Goal: Task Accomplishment & Management: Complete application form

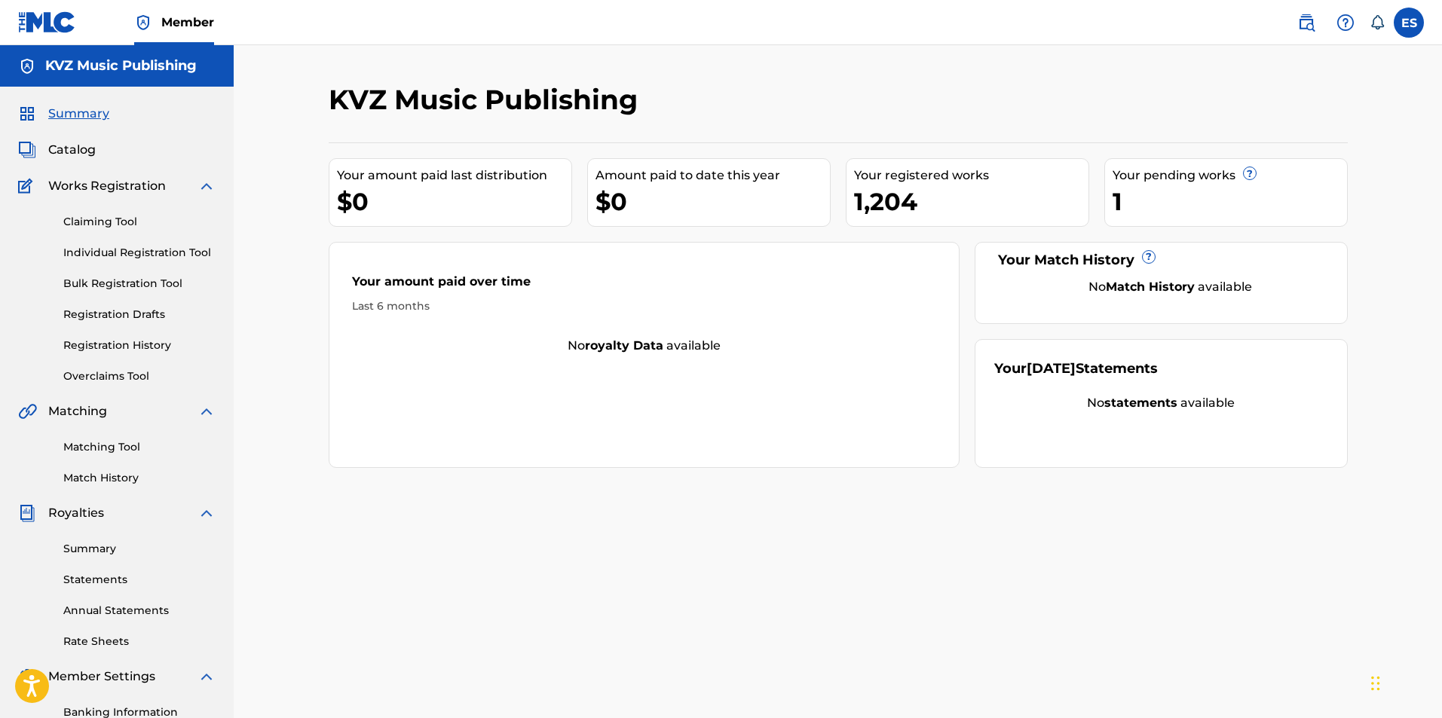
click at [179, 249] on link "Individual Registration Tool" at bounding box center [139, 253] width 152 height 16
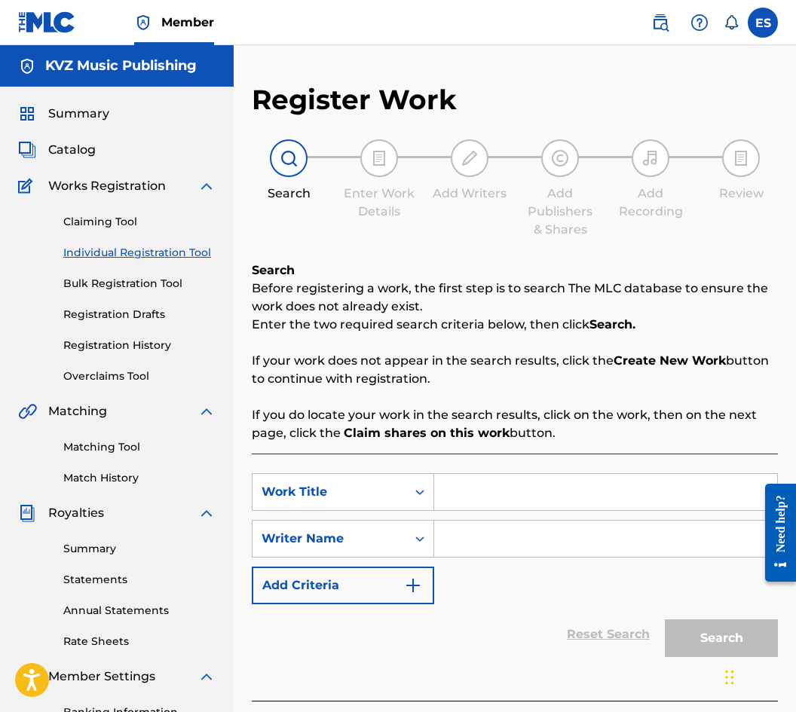
paste input "MOITE PESNI - PODPURI"
type input "MOITE PESNI - PODPURI"
paste input "YOSIF TSANKOV"
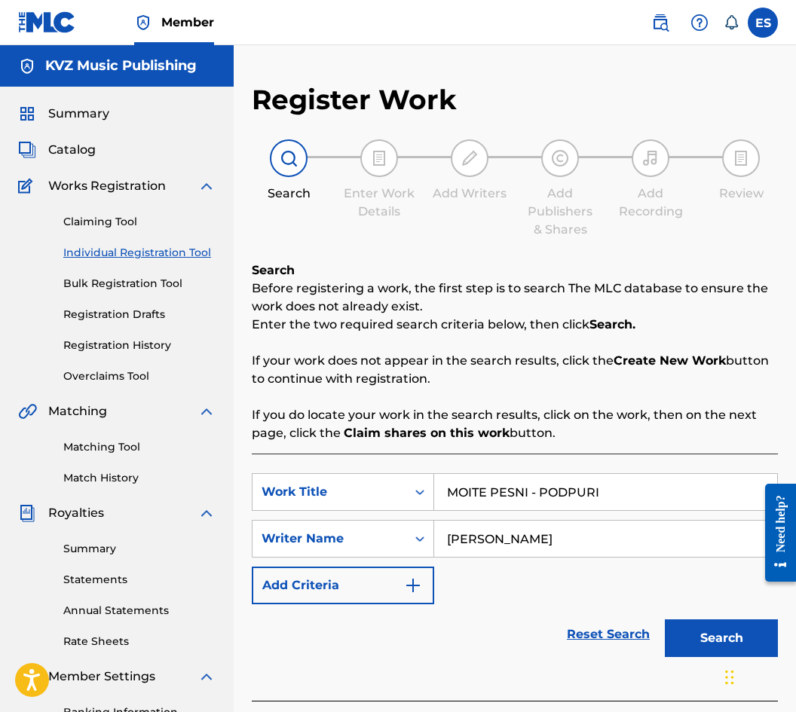
type input "YOSIF TSANKOV"
drag, startPoint x: 449, startPoint y: 497, endPoint x: 411, endPoint y: 523, distance: 46.2
click at [411, 523] on div "SearchWithCriteriaf64a215a-5684-4df1-8086-8c50098d1ee6 Work Title MOITE PESNI -…" at bounding box center [515, 538] width 526 height 131
drag, startPoint x: 443, startPoint y: 551, endPoint x: 405, endPoint y: 551, distance: 37.7
click at [405, 551] on div "SearchWithCriteria87e40a0e-26bf-4d1f-8ee8-858a9fd79efd Writer Name YOSIF TSANKOV" at bounding box center [515, 539] width 526 height 38
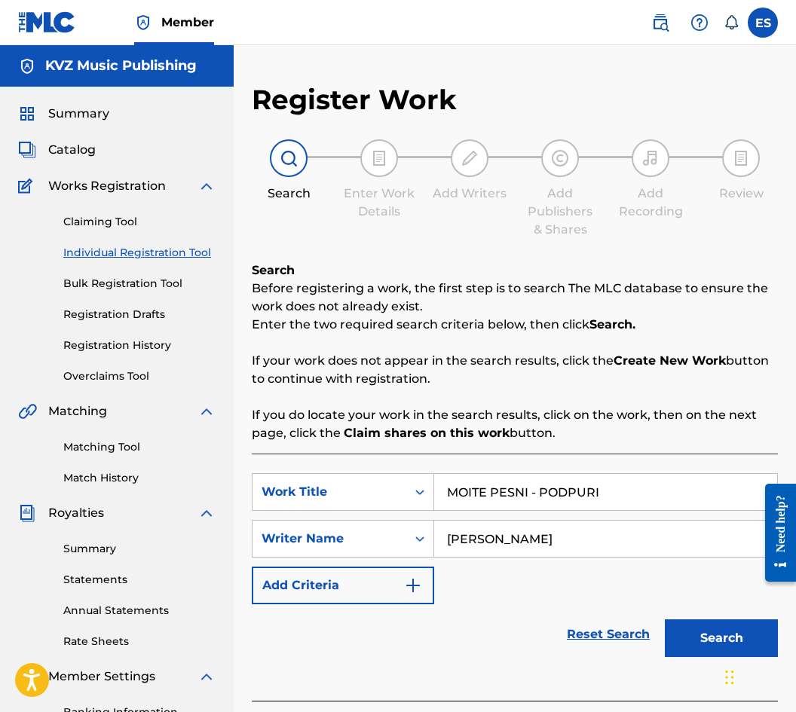
click at [678, 629] on button "Search" at bounding box center [721, 639] width 113 height 38
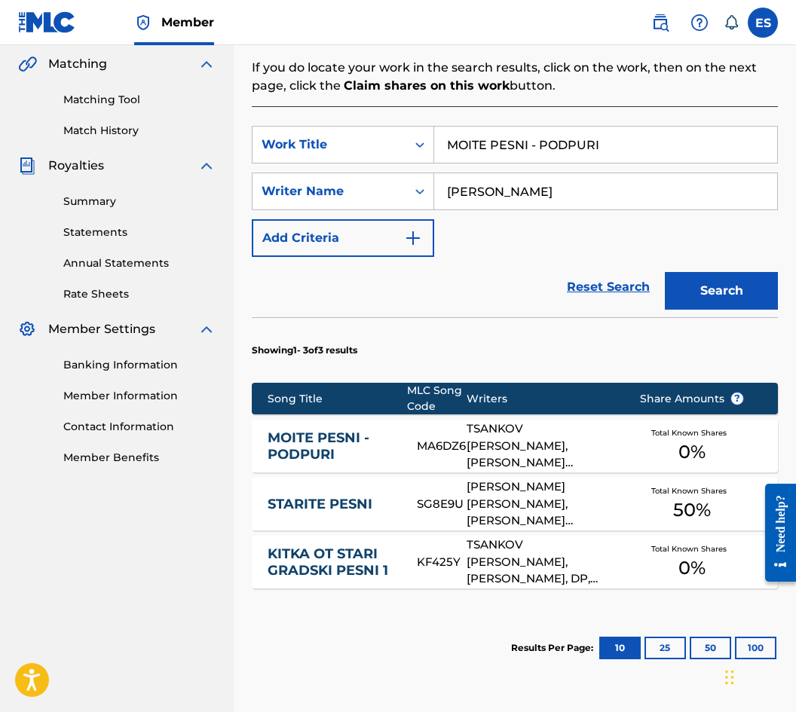
scroll to position [362, 0]
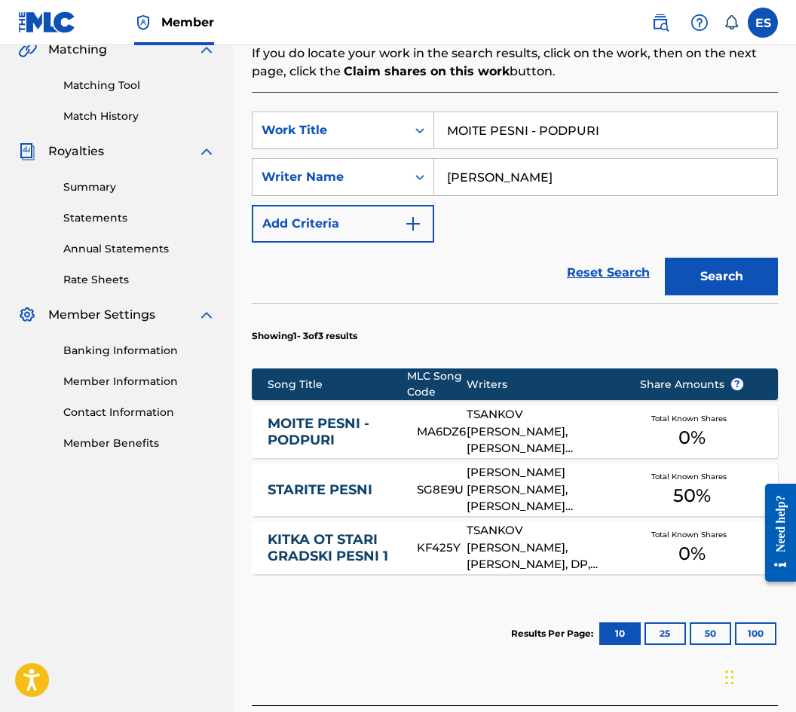
click at [301, 433] on link "MOITE PESNI - PODPURI" at bounding box center [332, 432] width 129 height 34
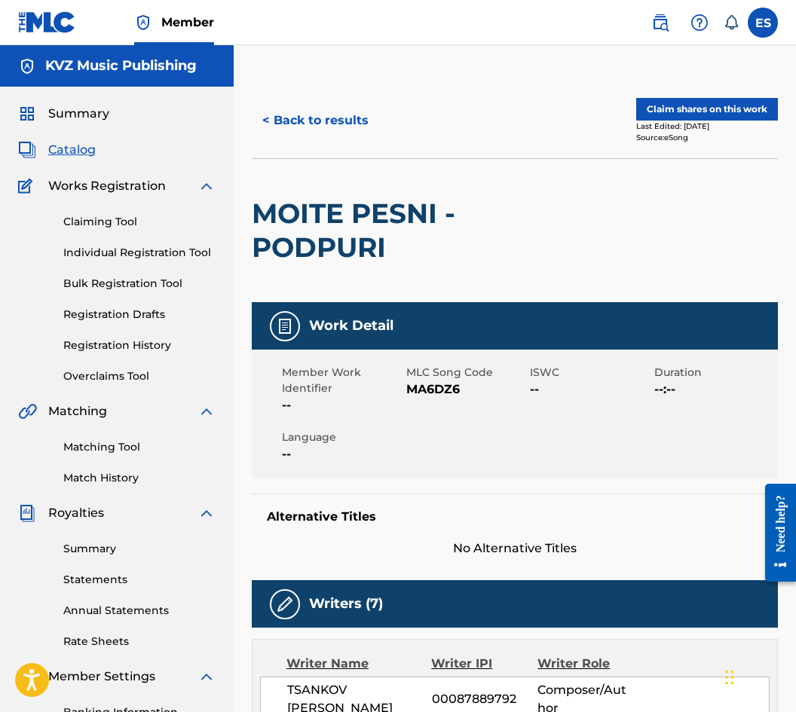
click at [309, 124] on button "< Back to results" at bounding box center [315, 121] width 127 height 38
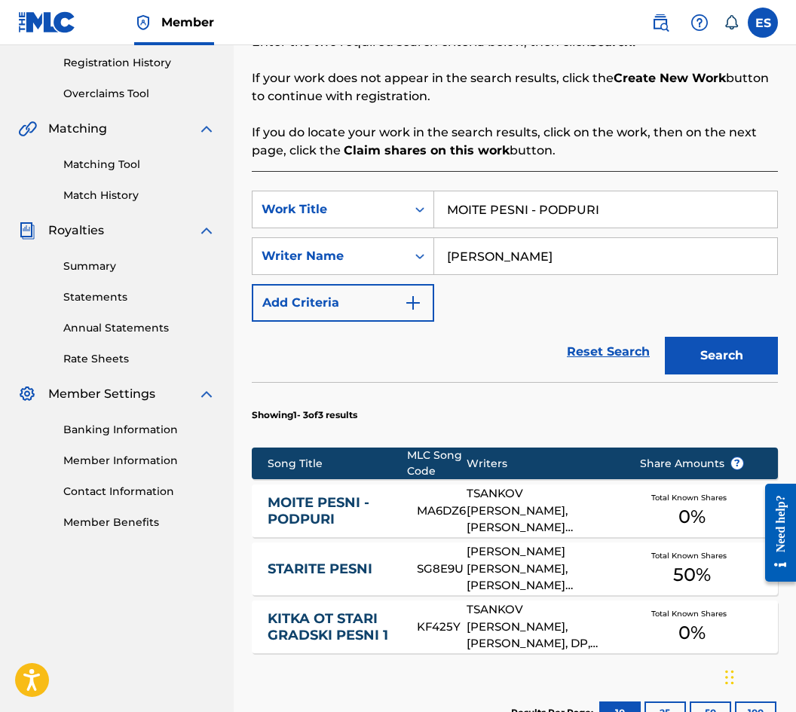
scroll to position [481, 0]
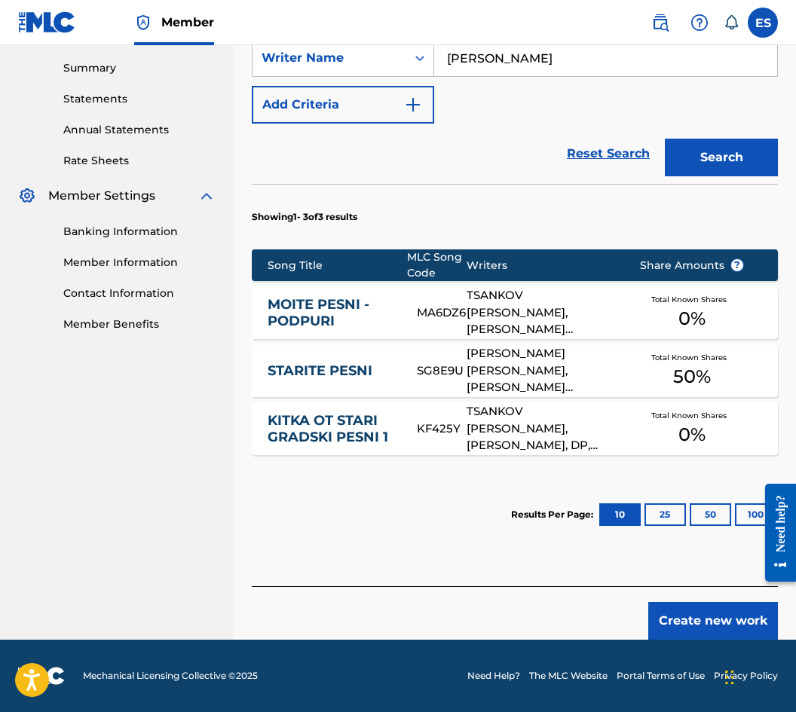
click at [702, 637] on button "Create new work" at bounding box center [713, 621] width 130 height 38
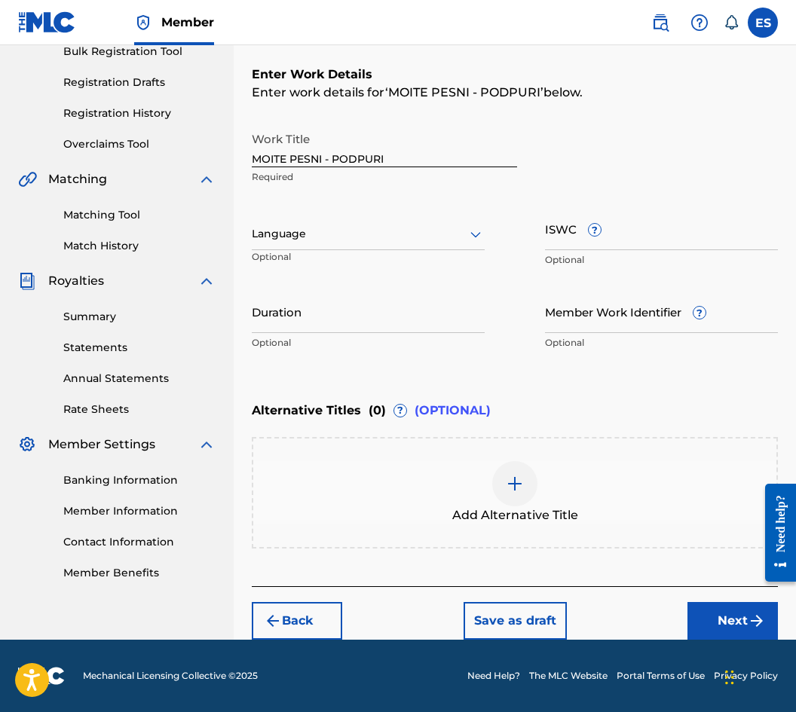
scroll to position [232, 0]
click at [342, 228] on div at bounding box center [368, 234] width 233 height 19
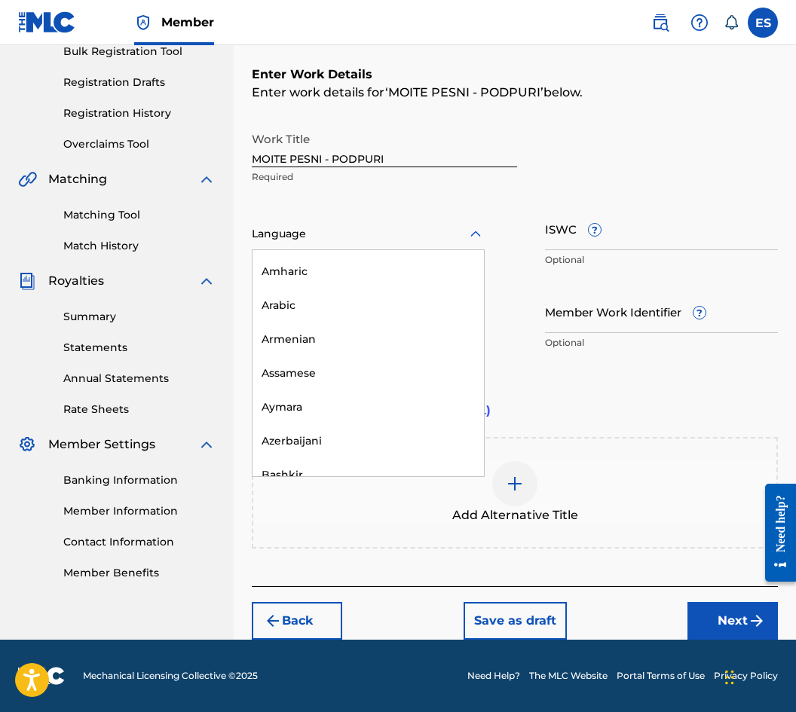
scroll to position [603, 0]
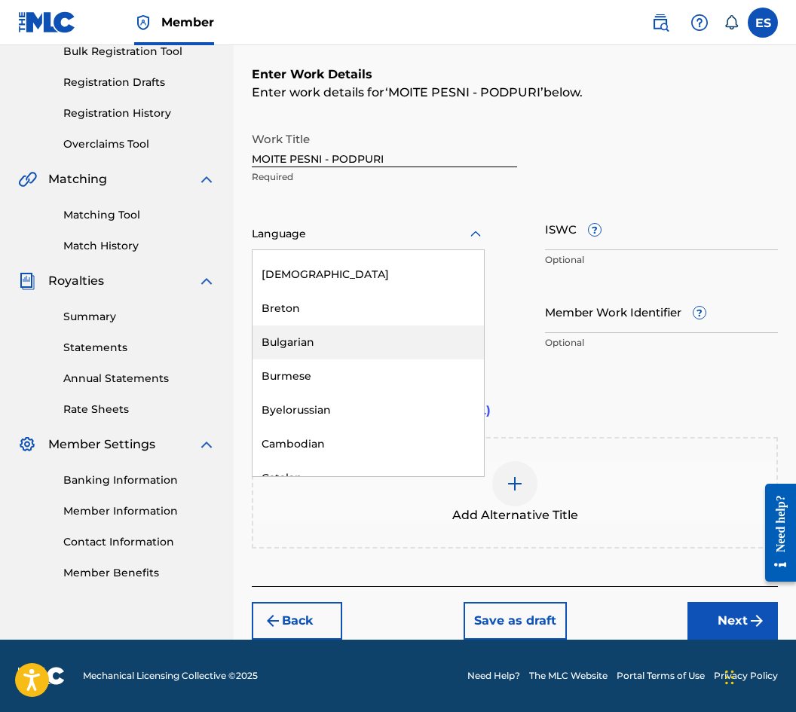
click at [350, 345] on div "Bulgarian" at bounding box center [367, 343] width 231 height 34
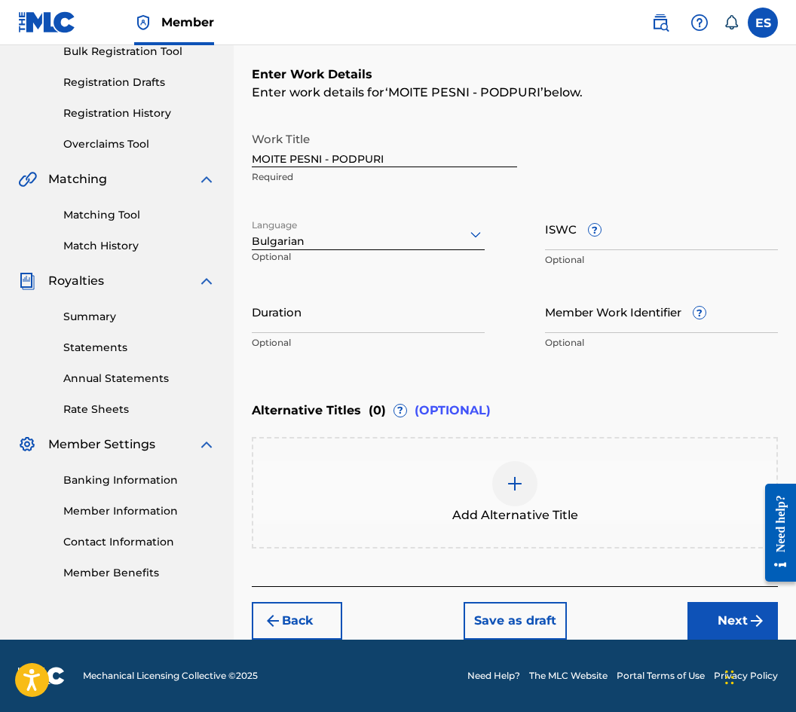
drag, startPoint x: 353, startPoint y: 338, endPoint x: 354, endPoint y: 330, distance: 7.7
click at [353, 334] on div "Duration Optional" at bounding box center [368, 324] width 233 height 68
click at [354, 329] on input "Duration" at bounding box center [368, 311] width 233 height 43
type input "03:30"
click at [435, 482] on div "Add Alternative Title" at bounding box center [514, 492] width 523 height 63
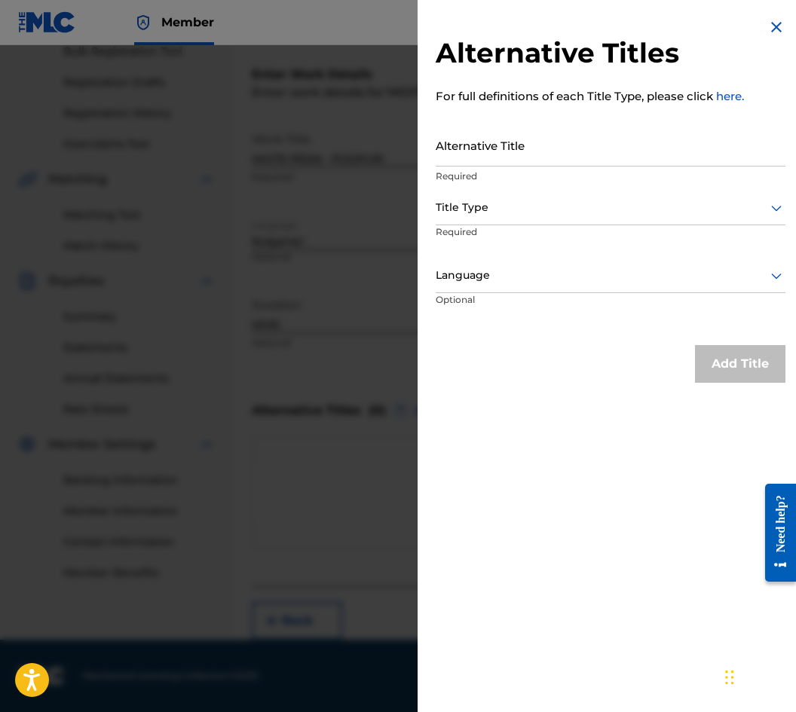
click at [528, 146] on input "Alternative Title" at bounding box center [611, 145] width 350 height 43
paste input "МОИТЕ ПЕСНИ - ПОДПУРИ"
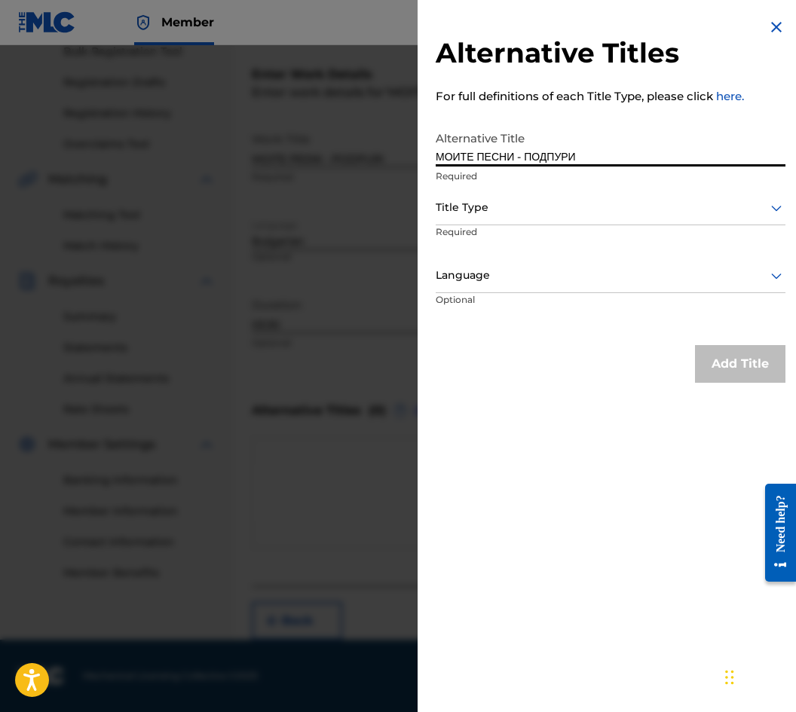
type input "МОИТЕ ПЕСНИ - ПОДПУРИ"
click at [479, 209] on div at bounding box center [611, 207] width 350 height 19
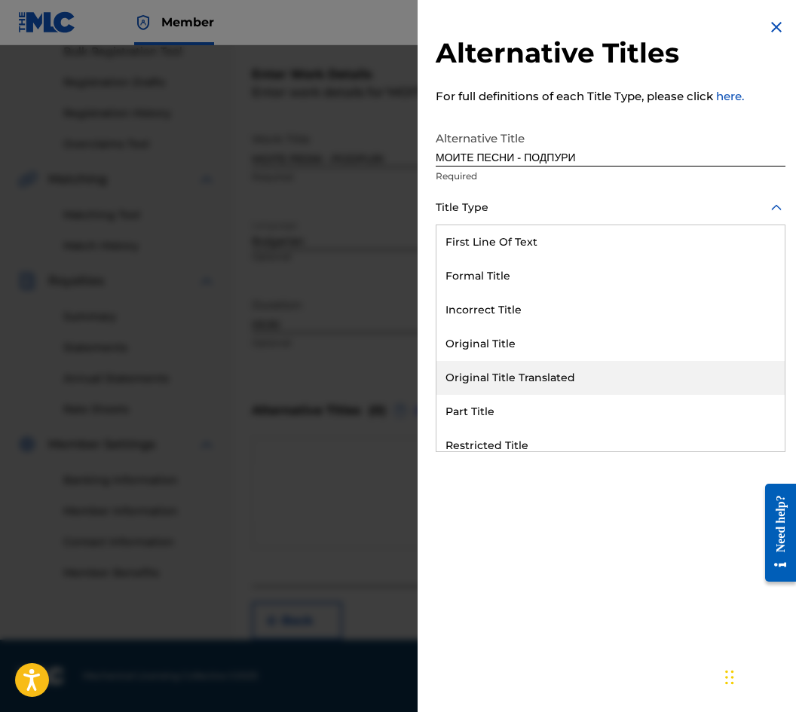
click at [513, 369] on div "Original Title Translated" at bounding box center [610, 378] width 348 height 34
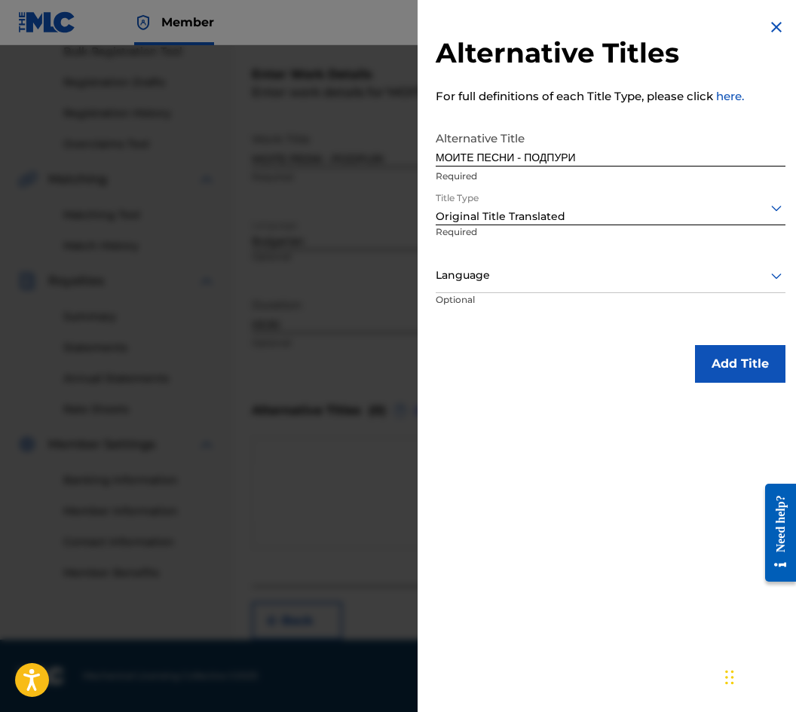
click at [499, 292] on div "Language" at bounding box center [611, 276] width 350 height 34
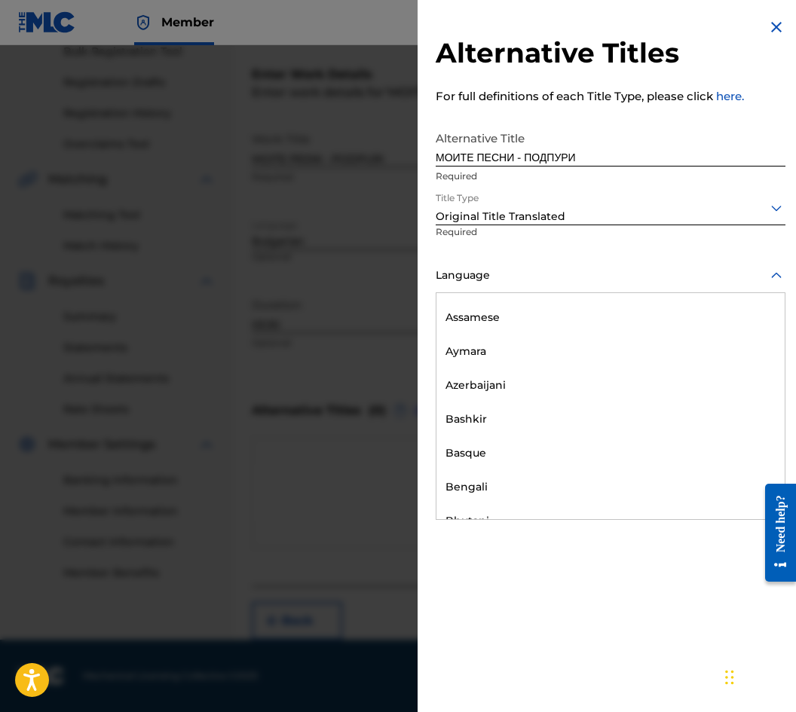
scroll to position [528, 0]
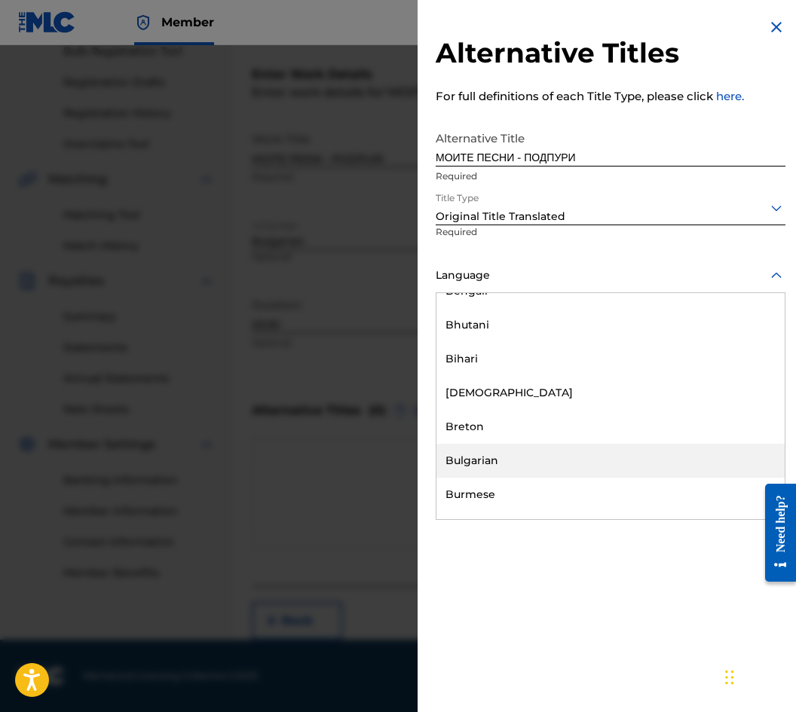
click at [498, 448] on div "Bulgarian" at bounding box center [610, 461] width 348 height 34
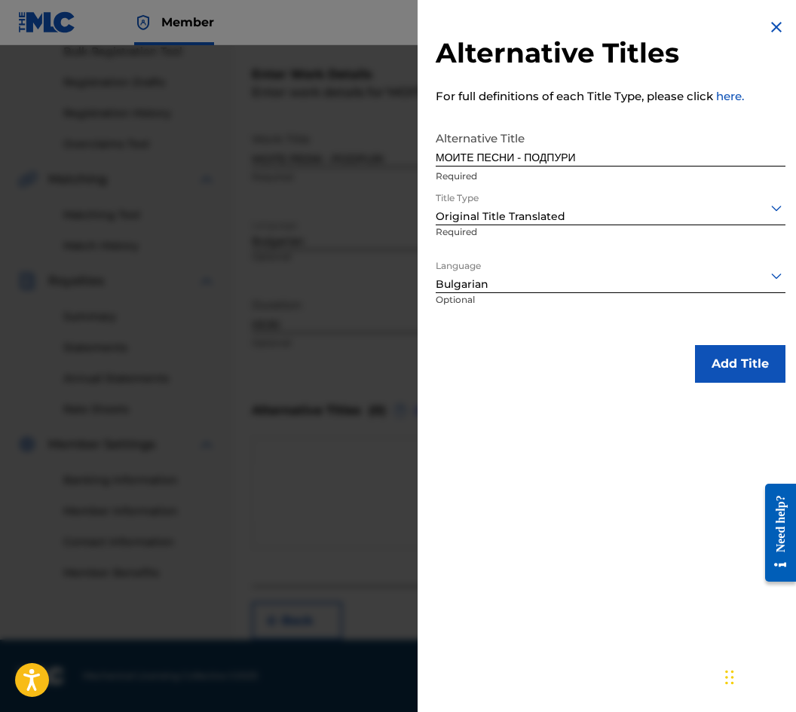
click at [723, 365] on button "Add Title" at bounding box center [740, 364] width 90 height 38
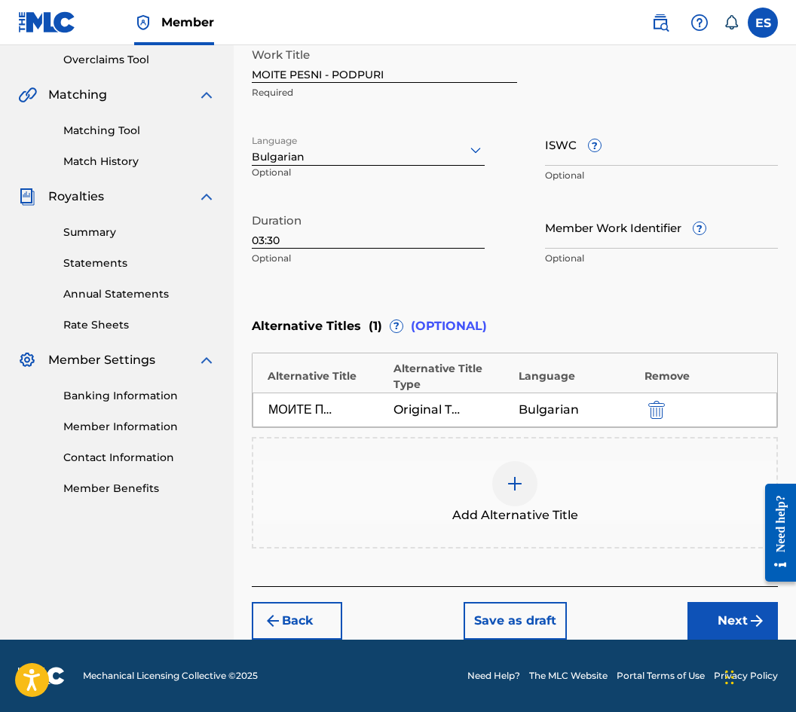
click at [705, 623] on button "Next" at bounding box center [732, 621] width 90 height 38
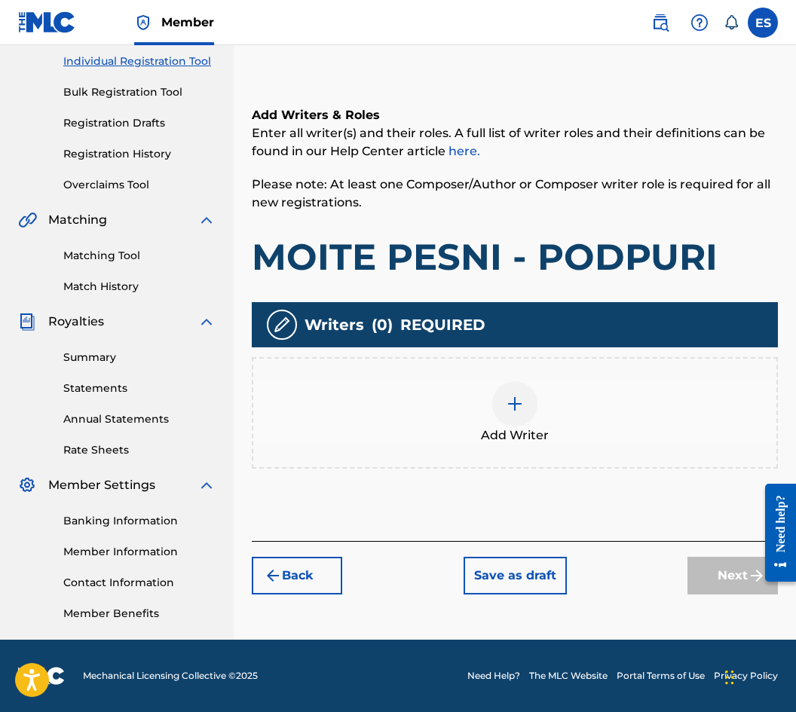
scroll to position [68, 0]
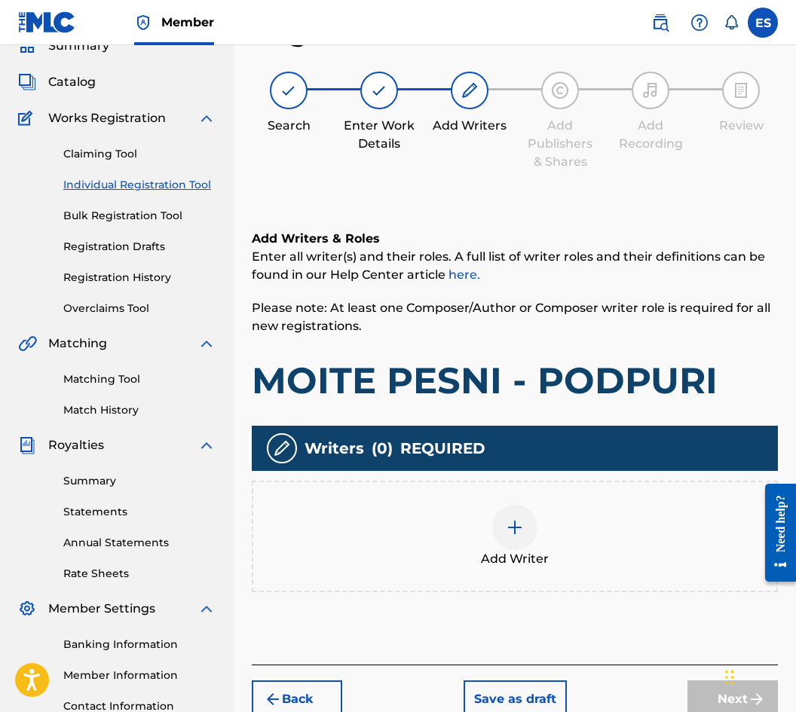
click at [513, 528] on img at bounding box center [515, 528] width 18 height 18
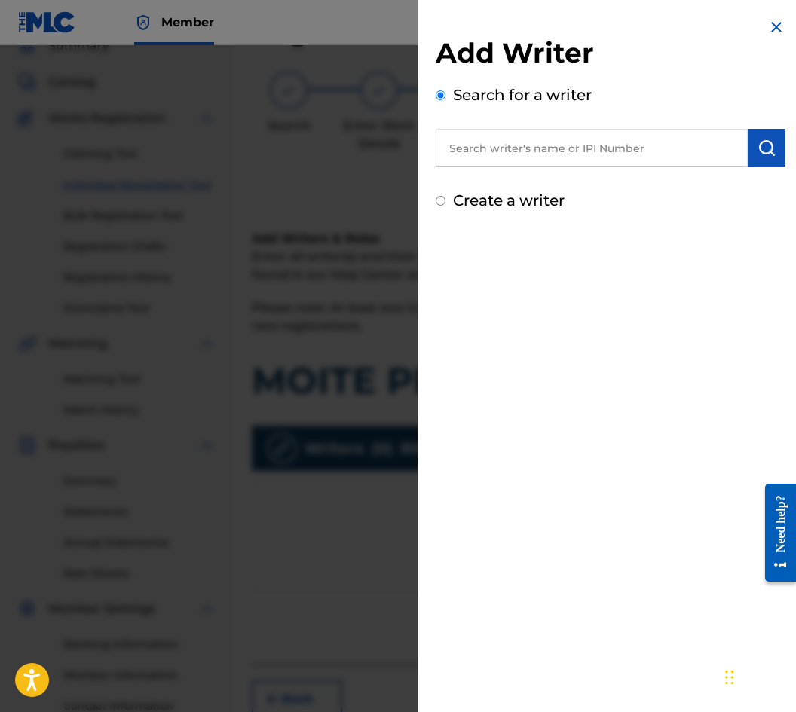
drag, startPoint x: 509, startPoint y: 171, endPoint x: 516, endPoint y: 162, distance: 11.3
paste input "00089 11 08 67"
click at [524, 142] on input "00089 11 08 67" at bounding box center [592, 148] width 312 height 38
click at [526, 138] on input "00089 11 08 67" at bounding box center [592, 148] width 312 height 38
click at [509, 146] on input "00089 11 0867" at bounding box center [592, 148] width 312 height 38
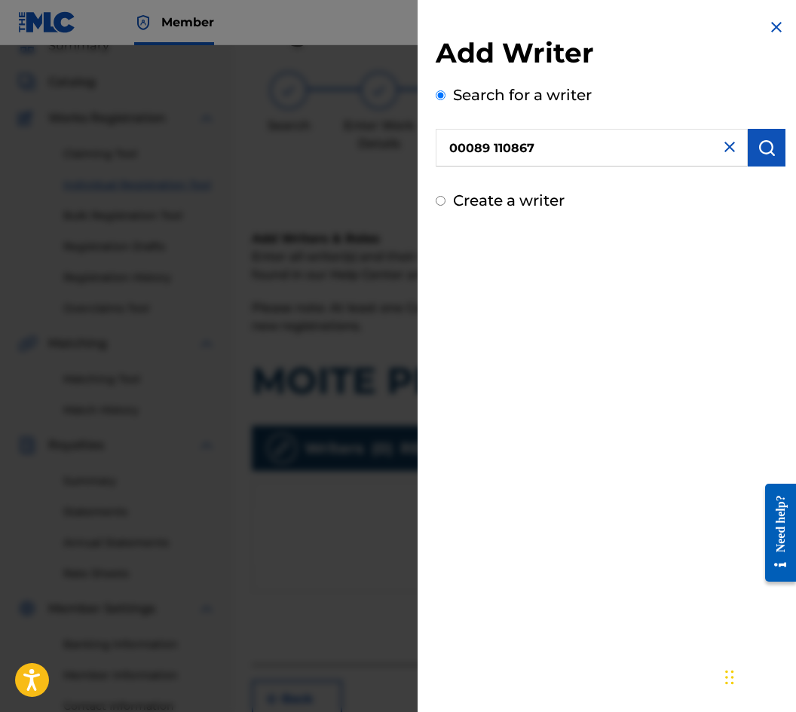
click at [494, 151] on input "00089 110867" at bounding box center [592, 148] width 312 height 38
type input "00089110867"
click at [757, 142] on img "submit" at bounding box center [766, 148] width 18 height 18
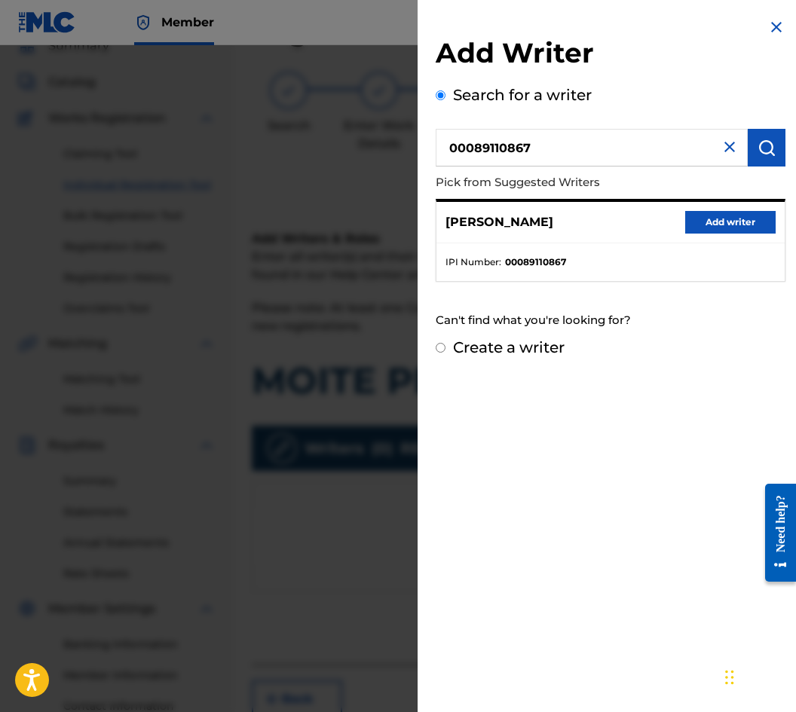
click at [717, 225] on button "Add writer" at bounding box center [730, 222] width 90 height 23
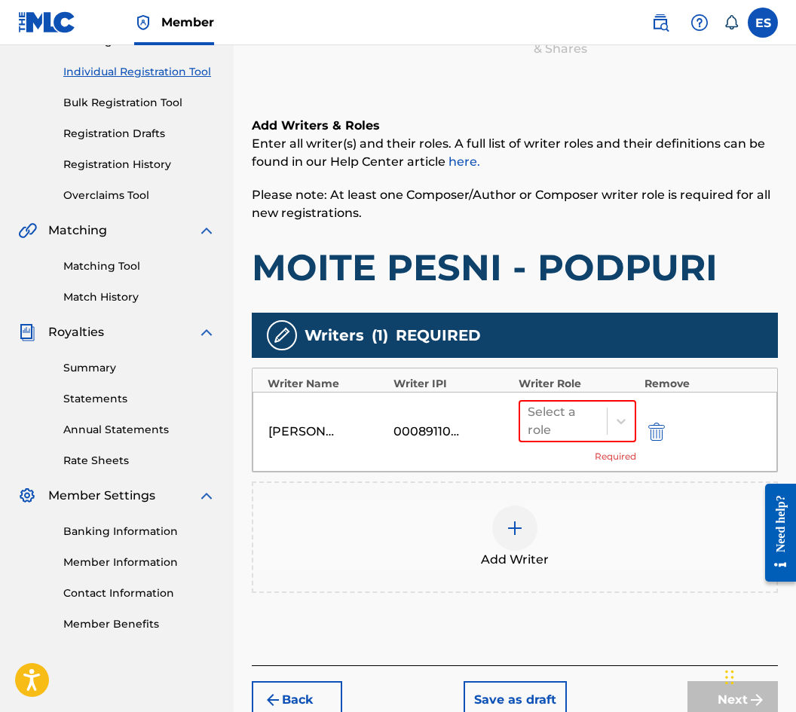
scroll to position [260, 0]
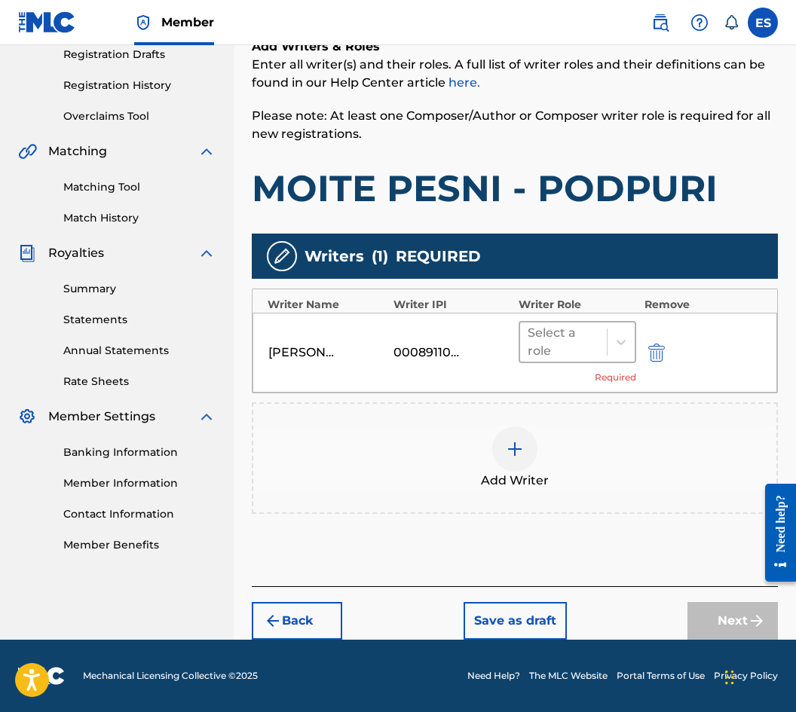
click at [568, 335] on div at bounding box center [564, 342] width 72 height 21
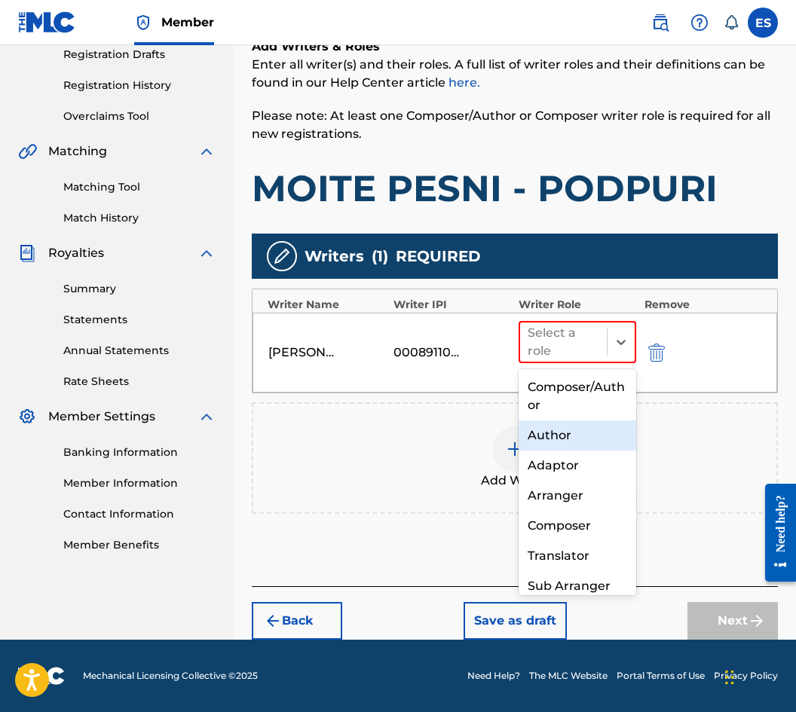
click at [565, 439] on div "Author" at bounding box center [578, 436] width 118 height 30
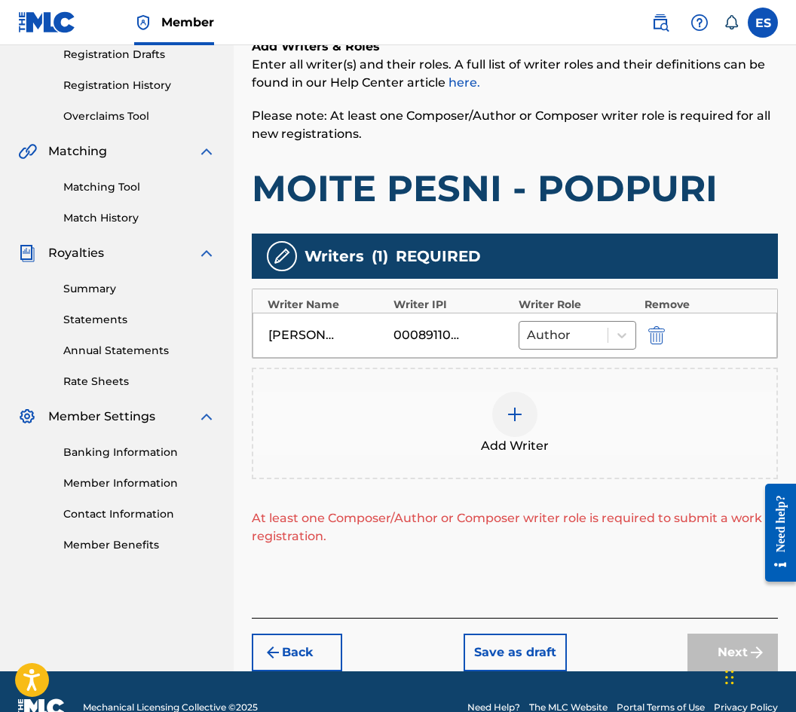
click at [513, 419] on img at bounding box center [515, 414] width 18 height 18
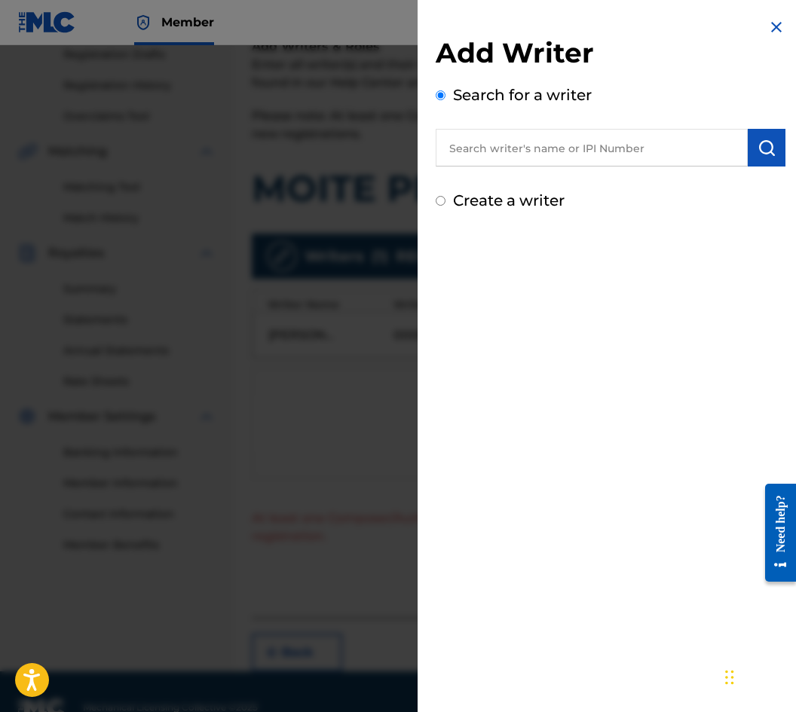
paste input "00089 18 91 26"
click at [509, 149] on input "00089 18 91 26" at bounding box center [592, 148] width 312 height 38
click at [522, 152] on input "00089 1891 26" at bounding box center [592, 148] width 312 height 38
click at [491, 153] on input "00089 189126" at bounding box center [592, 148] width 312 height 38
type input "00089189126"
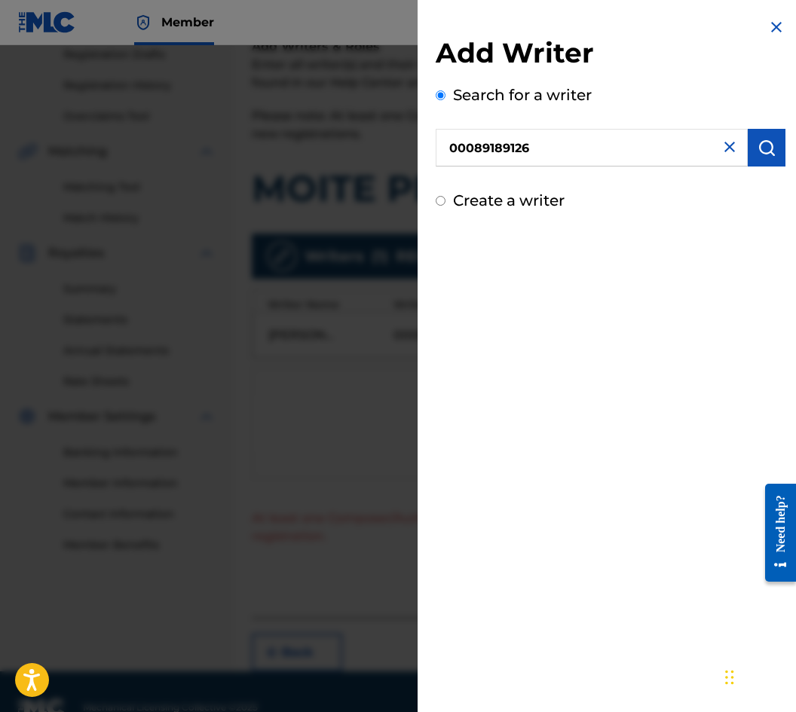
click at [758, 158] on button "submit" at bounding box center [767, 148] width 38 height 38
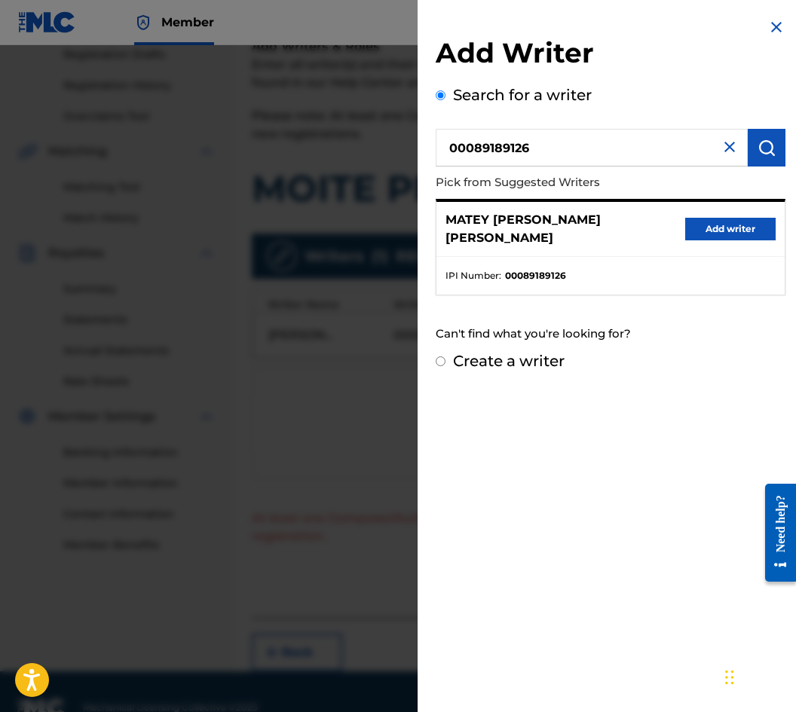
click at [714, 222] on button "Add writer" at bounding box center [730, 229] width 90 height 23
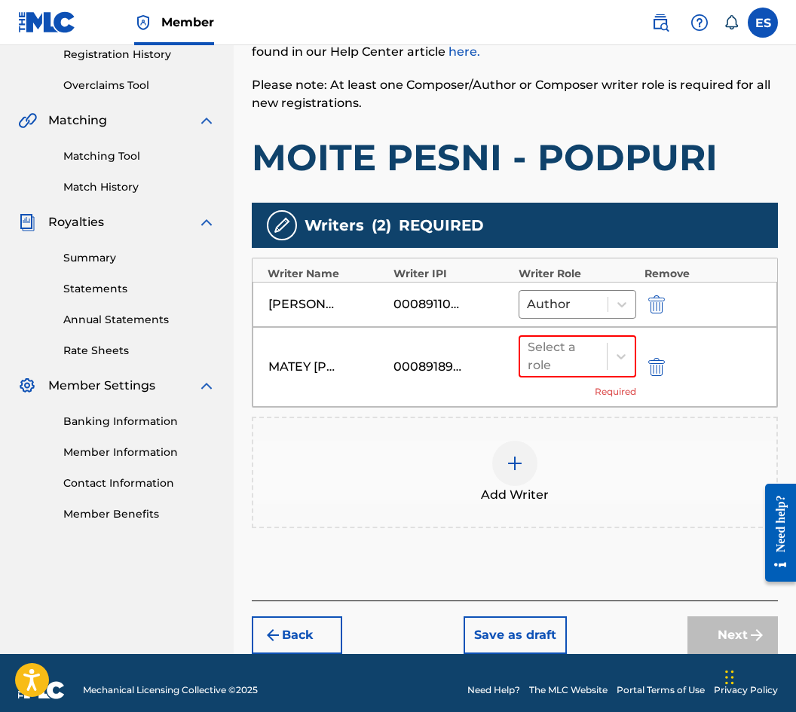
scroll to position [305, 0]
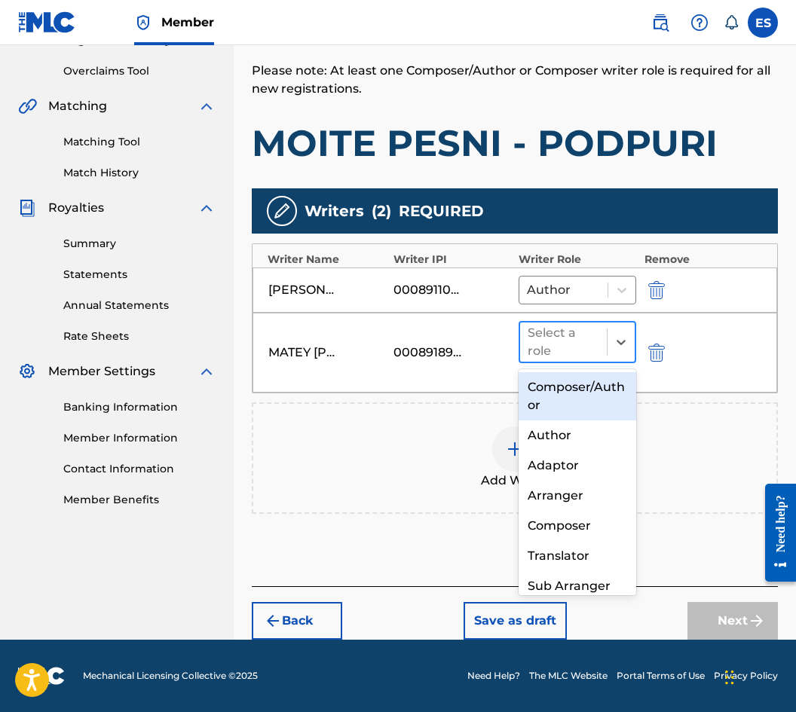
click at [544, 332] on div at bounding box center [564, 342] width 72 height 21
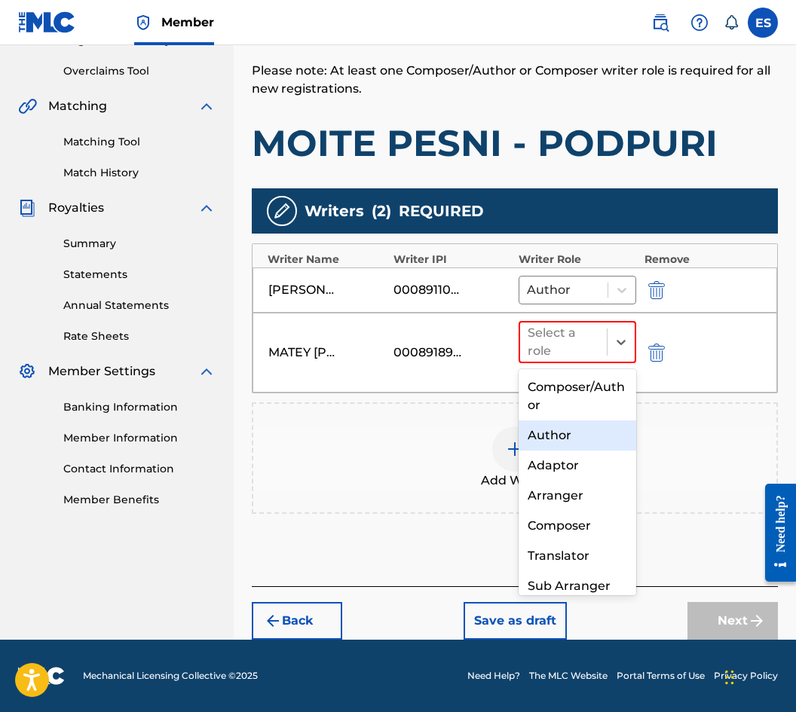
click at [545, 442] on div "Author" at bounding box center [578, 436] width 118 height 30
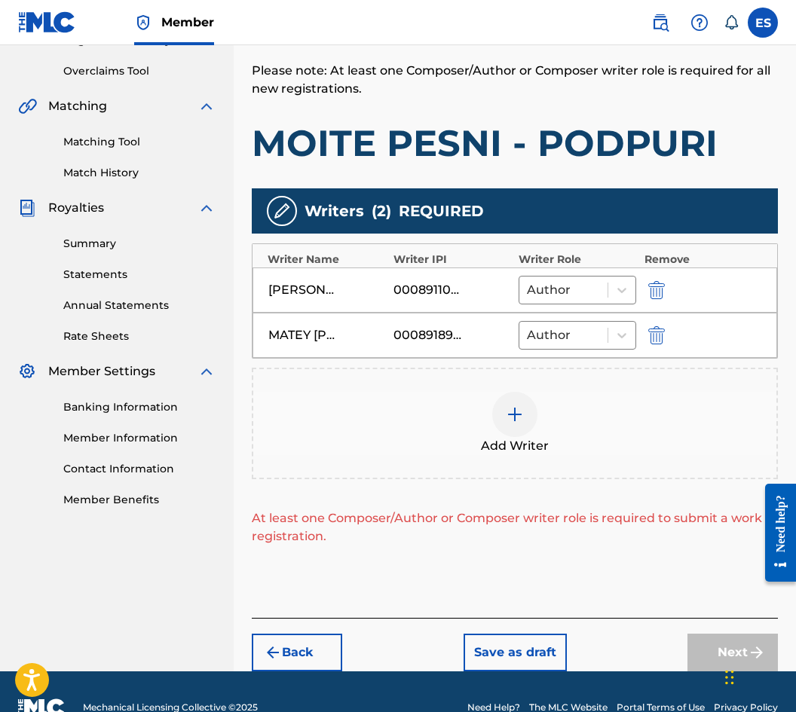
click at [497, 424] on div at bounding box center [514, 414] width 45 height 45
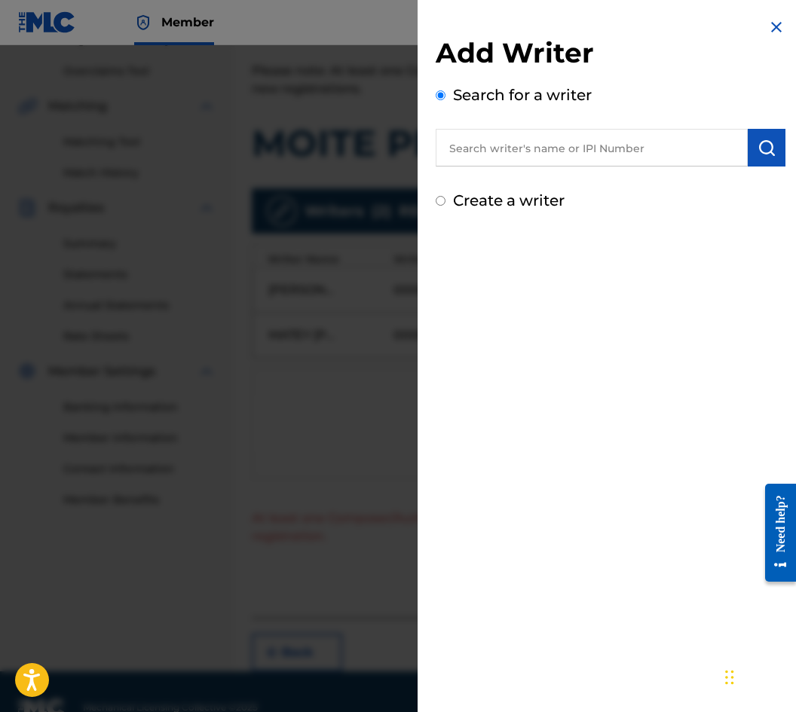
paste input "00087 89 01 26"
click at [512, 145] on input "00087 89 01 26" at bounding box center [592, 148] width 312 height 38
type input "00087890126"
click at [759, 148] on img "submit" at bounding box center [766, 148] width 18 height 18
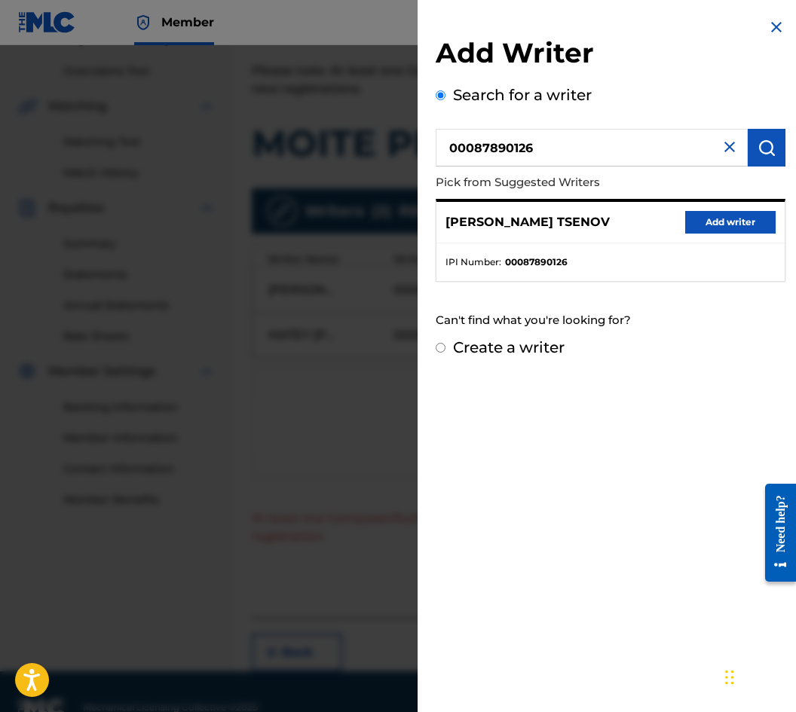
click at [760, 224] on button "Add writer" at bounding box center [730, 222] width 90 height 23
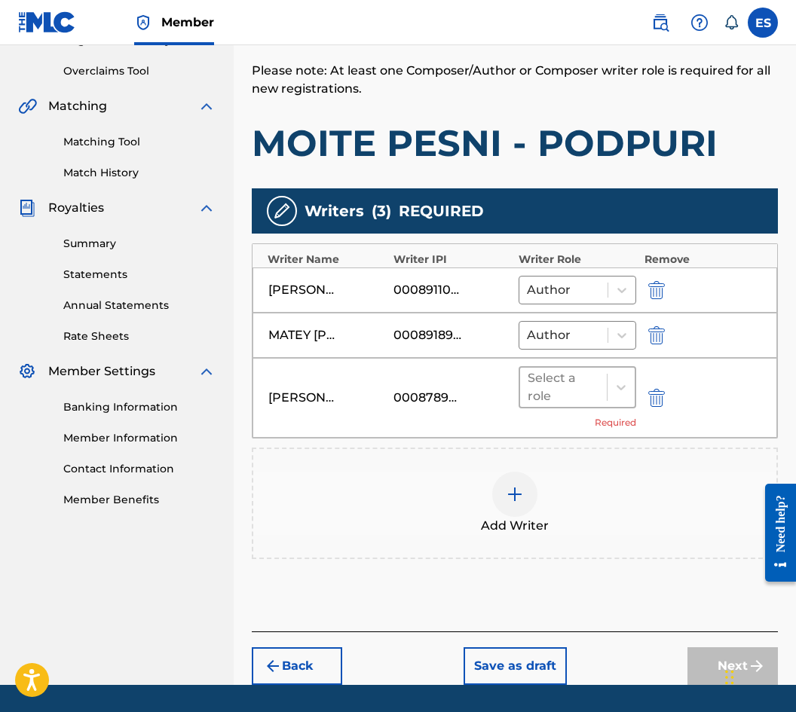
click at [598, 371] on div "Select a role" at bounding box center [564, 387] width 72 height 36
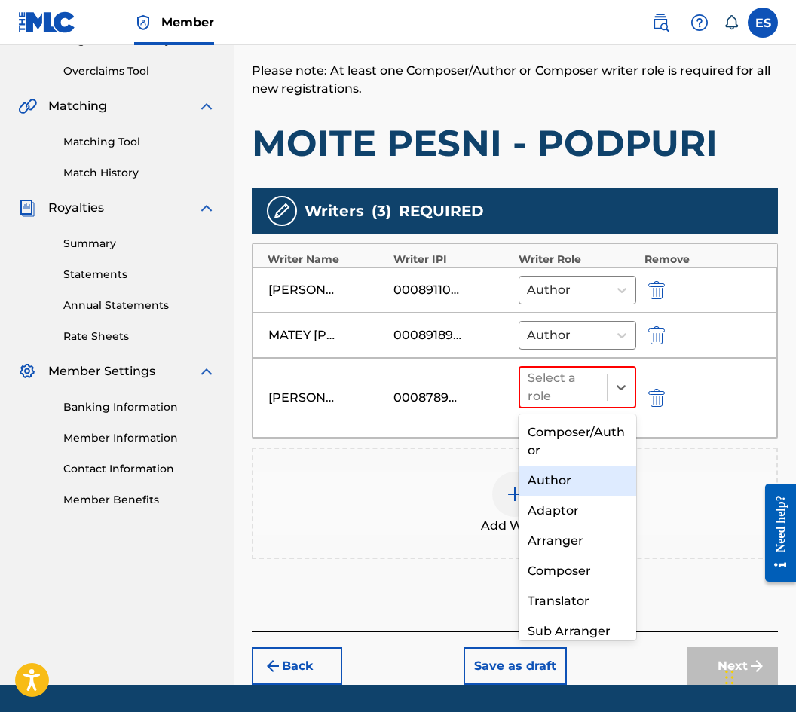
click at [568, 470] on div "Author" at bounding box center [578, 481] width 118 height 30
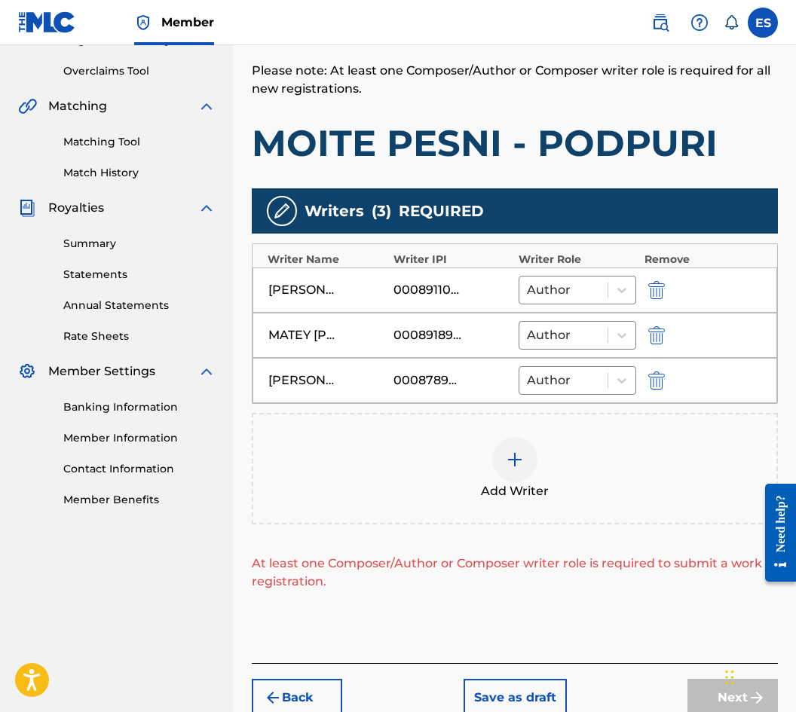
click at [530, 467] on div at bounding box center [514, 459] width 45 height 45
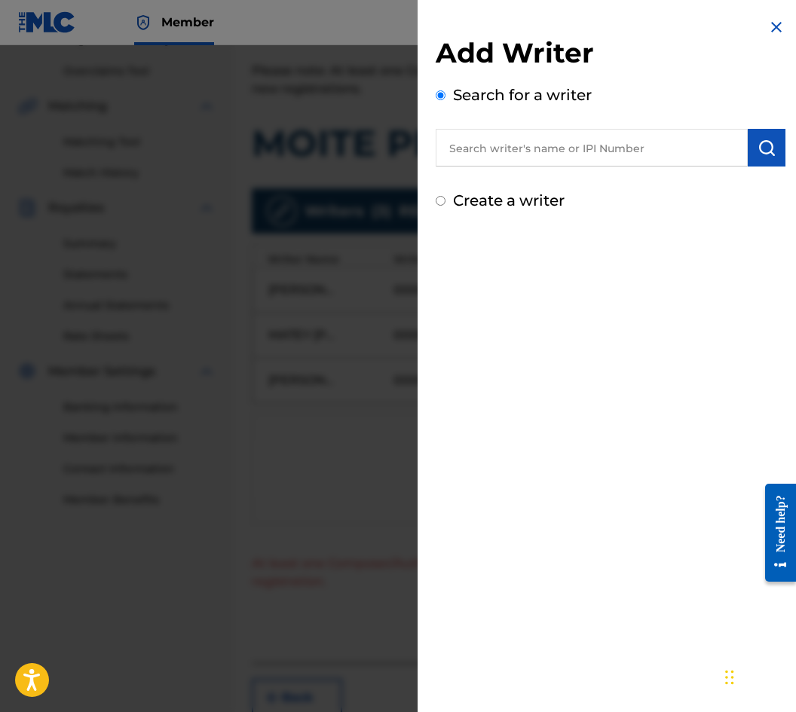
paste input "00087 89 36 07"
click at [531, 155] on input "00087 89 36 07" at bounding box center [592, 148] width 312 height 38
click at [514, 145] on input "00087 89 3607" at bounding box center [592, 148] width 312 height 38
drag, startPoint x: 489, startPoint y: 150, endPoint x: 488, endPoint y: 158, distance: 8.3
click at [488, 158] on input "00087 893607" at bounding box center [592, 148] width 312 height 38
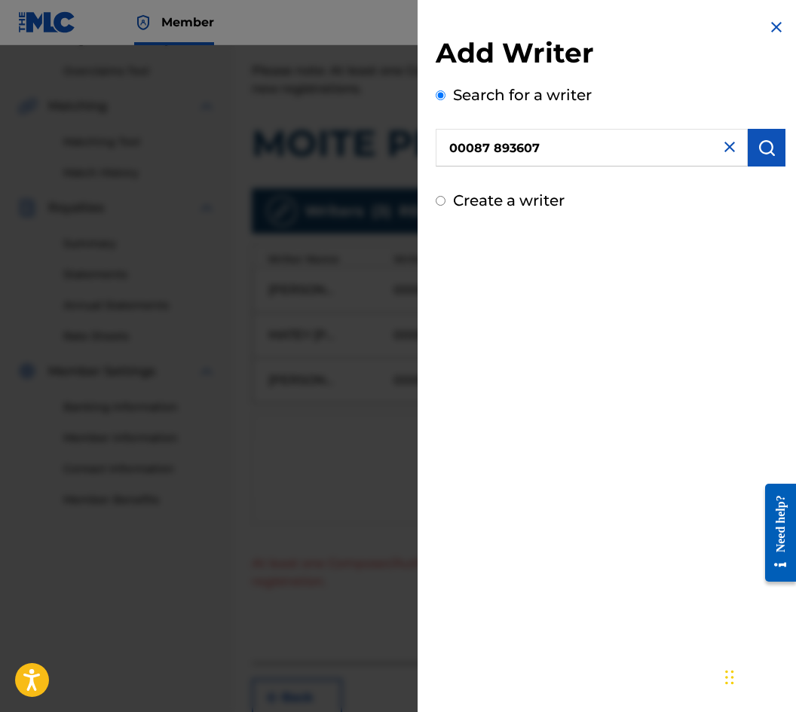
click at [495, 150] on input "00087 893607" at bounding box center [592, 148] width 312 height 38
type input "00087893607"
click at [772, 142] on button "submit" at bounding box center [767, 148] width 38 height 38
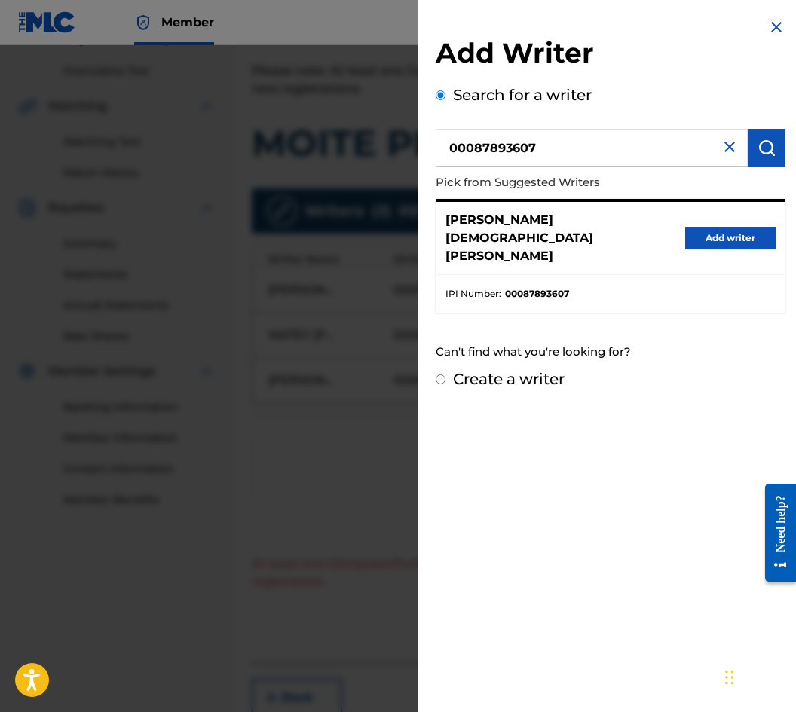
click at [754, 227] on button "Add writer" at bounding box center [730, 238] width 90 height 23
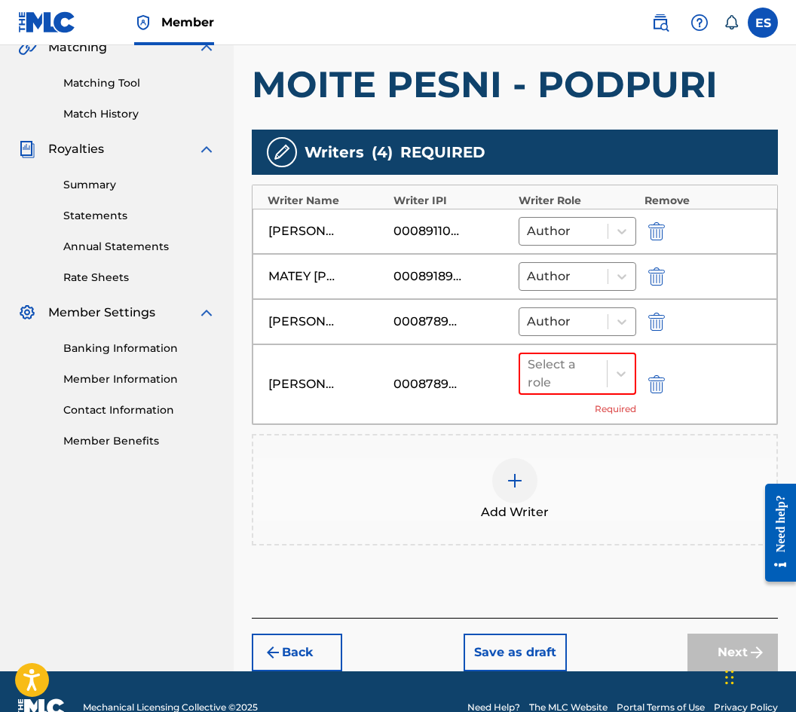
scroll to position [396, 0]
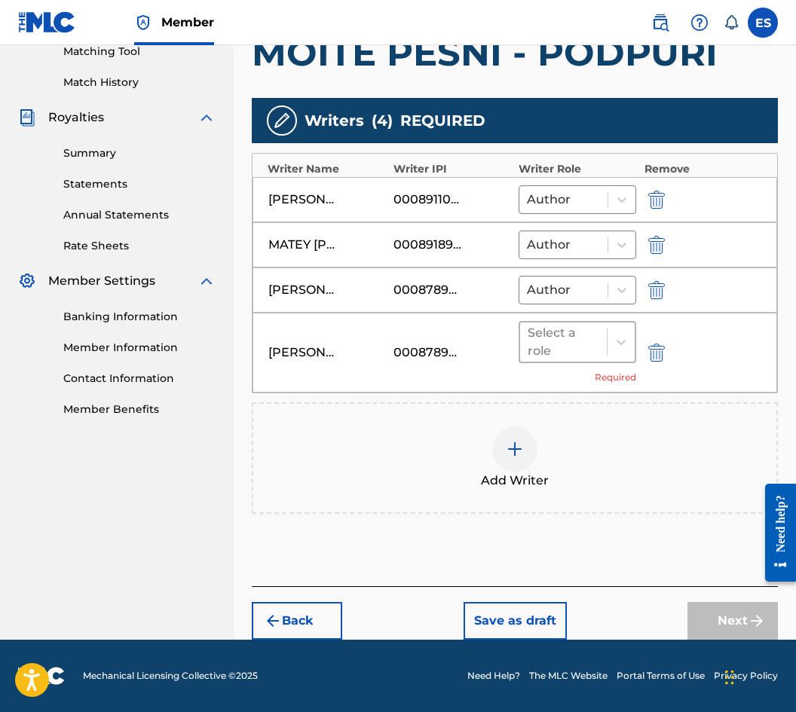
drag, startPoint x: 547, startPoint y: 353, endPoint x: 549, endPoint y: 345, distance: 7.7
click at [549, 345] on div "Select a role" at bounding box center [563, 342] width 87 height 39
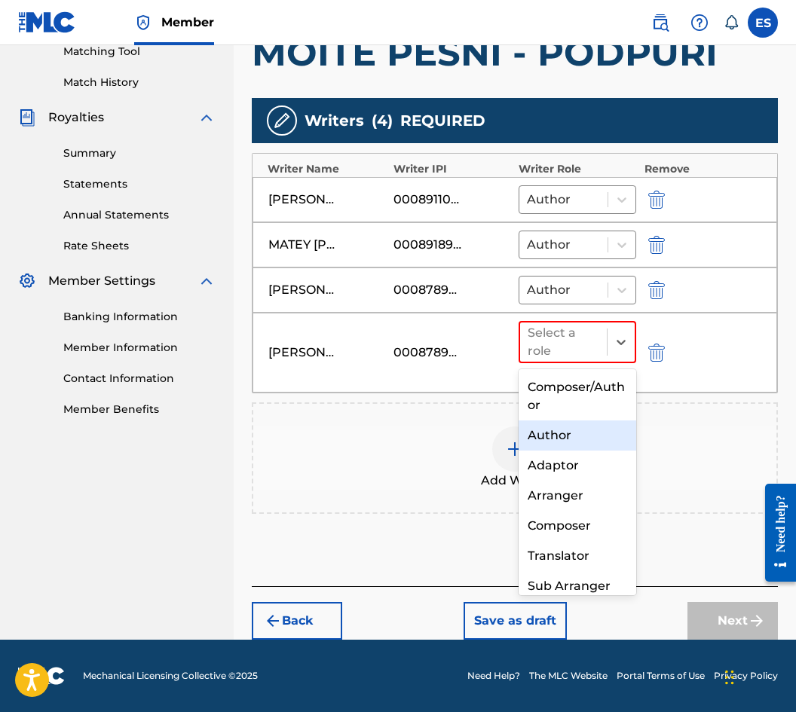
click at [549, 431] on div "Author" at bounding box center [578, 436] width 118 height 30
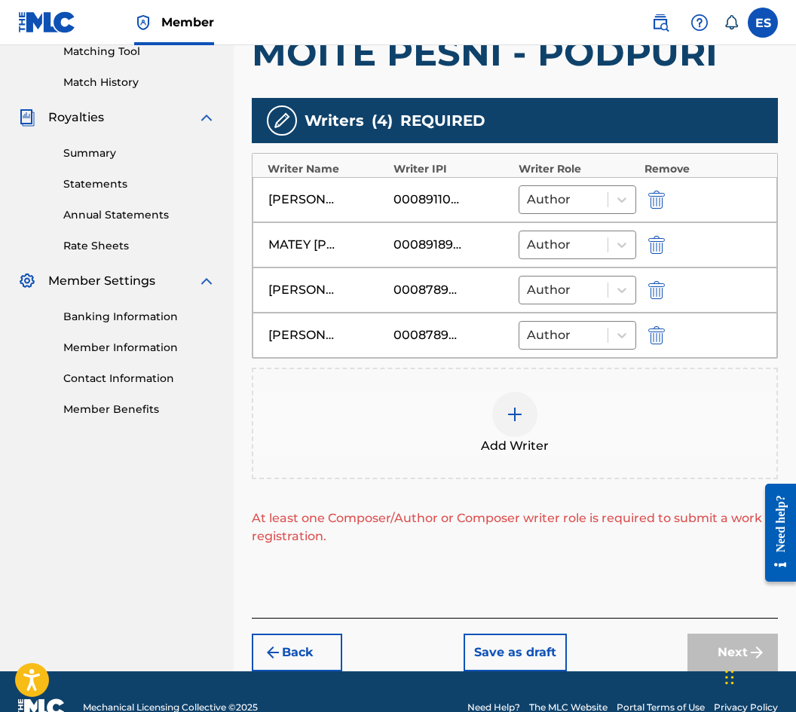
click at [512, 424] on div at bounding box center [514, 414] width 45 height 45
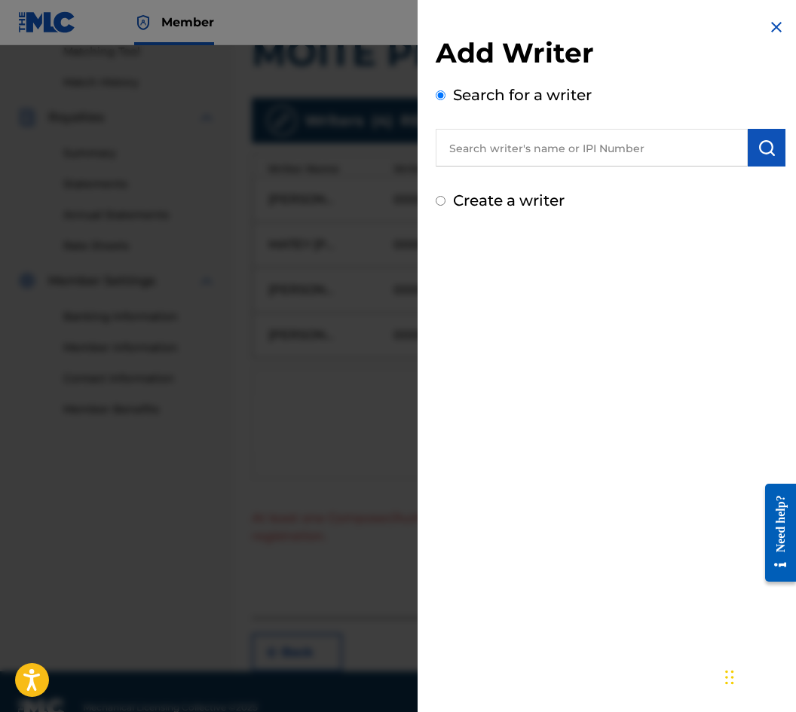
drag, startPoint x: 656, startPoint y: 142, endPoint x: 525, endPoint y: 128, distance: 131.1
drag, startPoint x: 525, startPoint y: 128, endPoint x: 510, endPoint y: 142, distance: 20.8
paste input "00088 94 05 27"
click at [530, 142] on input "00088 94 05 27" at bounding box center [592, 148] width 312 height 38
drag, startPoint x: 516, startPoint y: 144, endPoint x: 528, endPoint y: 144, distance: 12.1
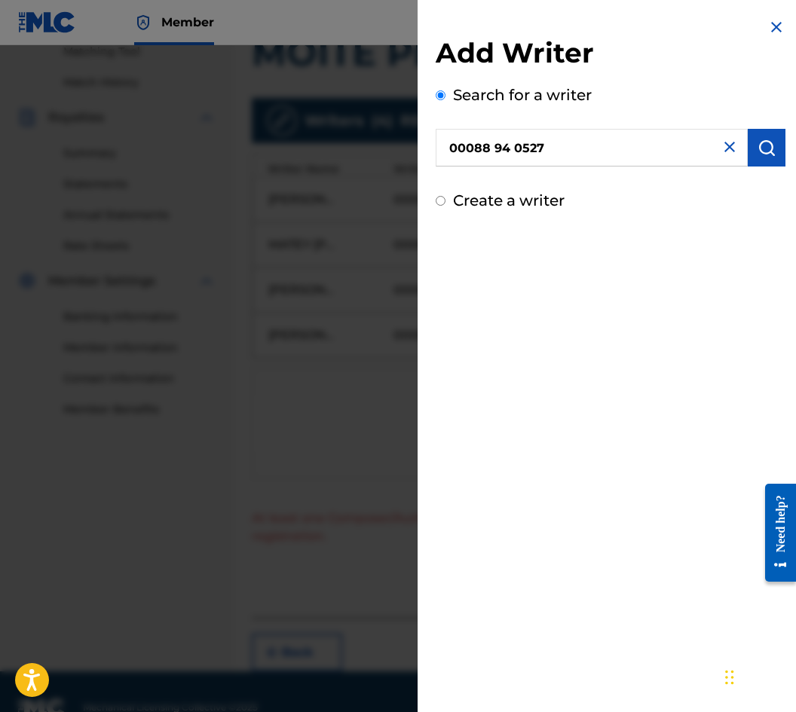
click at [516, 144] on input "00088 94 0527" at bounding box center [592, 148] width 312 height 38
click at [491, 146] on input "00088 940527" at bounding box center [592, 148] width 312 height 38
type input "00088940527"
click at [750, 148] on button "submit" at bounding box center [767, 148] width 38 height 38
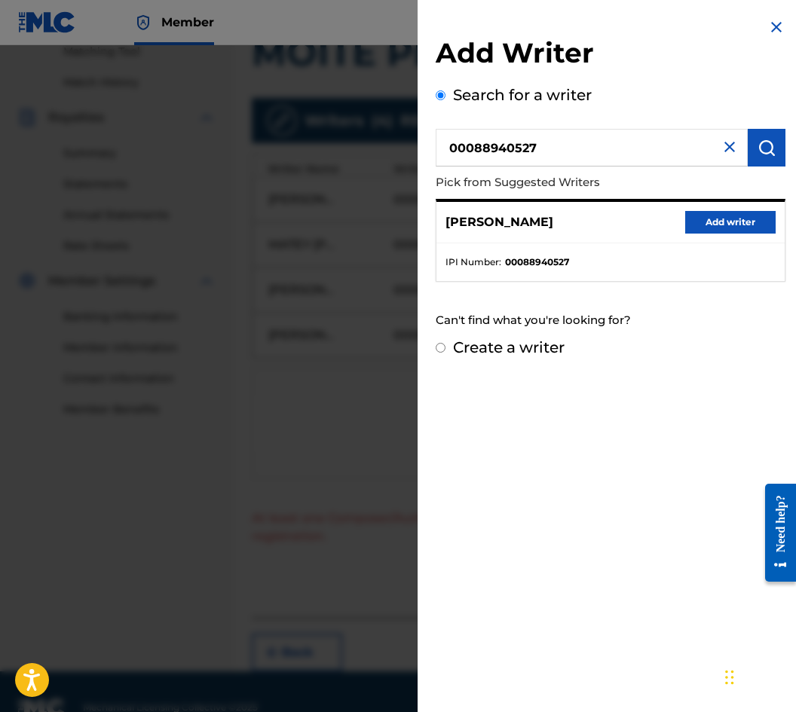
click at [745, 231] on button "Add writer" at bounding box center [730, 222] width 90 height 23
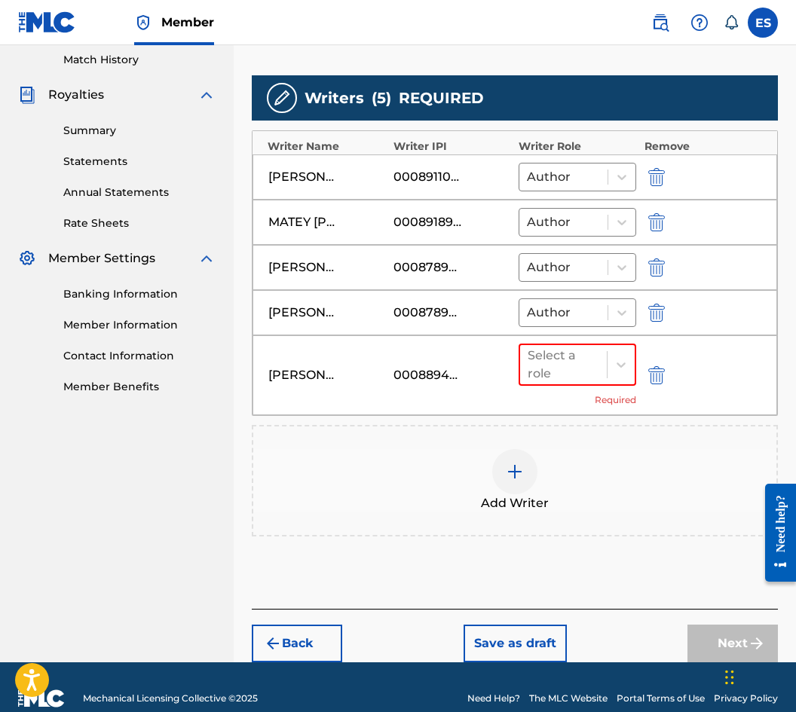
scroll to position [441, 0]
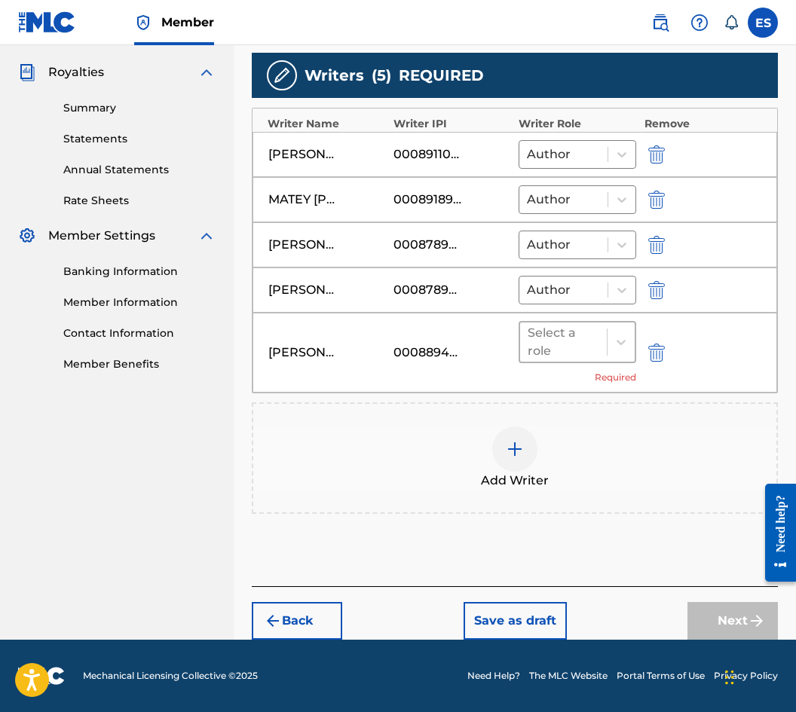
click at [552, 344] on div at bounding box center [564, 342] width 72 height 21
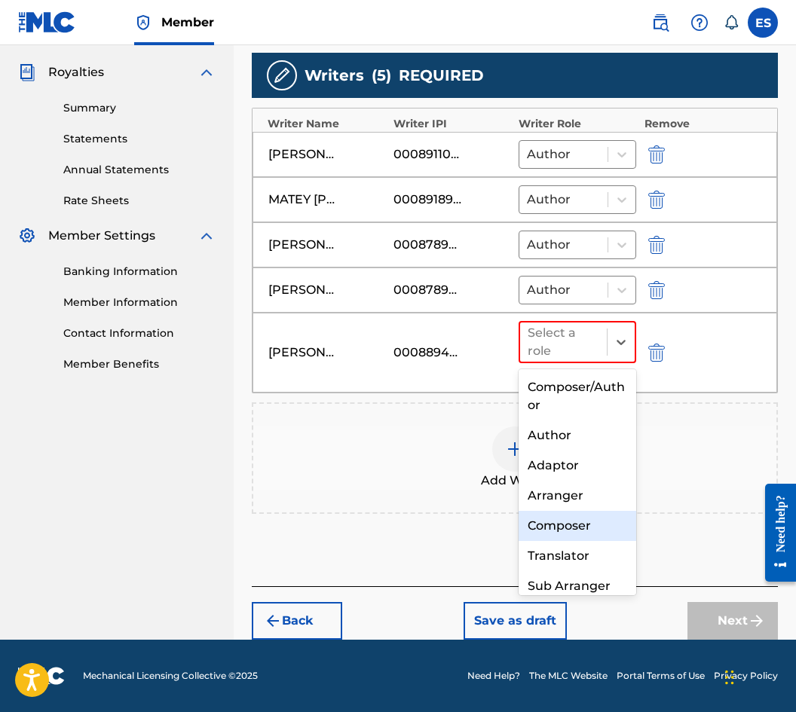
drag, startPoint x: 567, startPoint y: 531, endPoint x: 573, endPoint y: 518, distance: 14.2
click at [565, 532] on div "Composer" at bounding box center [578, 526] width 118 height 30
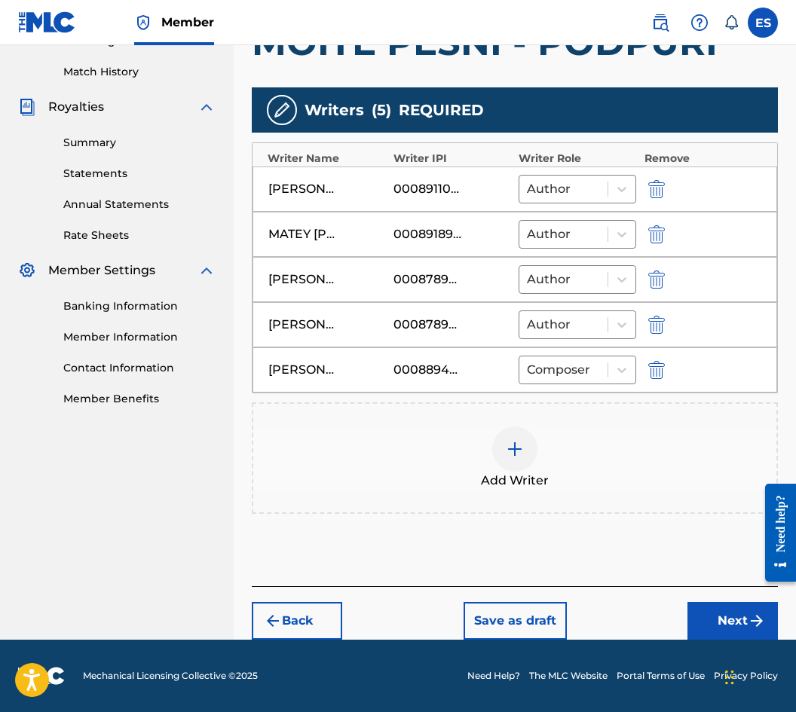
scroll to position [406, 0]
click at [526, 488] on span "Add Writer" at bounding box center [515, 481] width 68 height 18
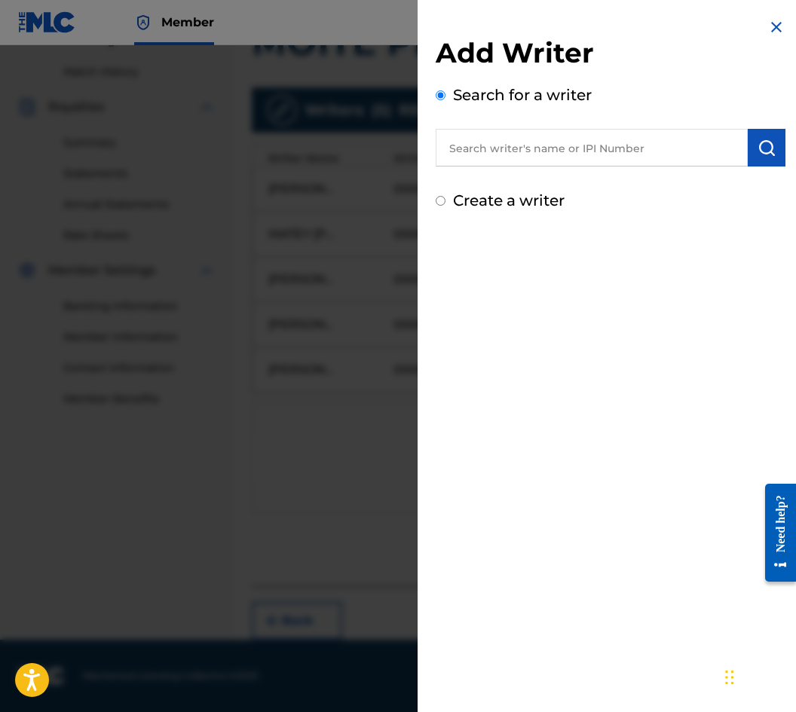
paste input "00087 88 97 92"
click at [532, 135] on input "00087 88 97 92" at bounding box center [592, 148] width 312 height 38
click at [516, 141] on input "00087 88 9792" at bounding box center [592, 148] width 312 height 38
click at [491, 151] on input "00087 889792" at bounding box center [592, 148] width 312 height 38
type input "00087889792"
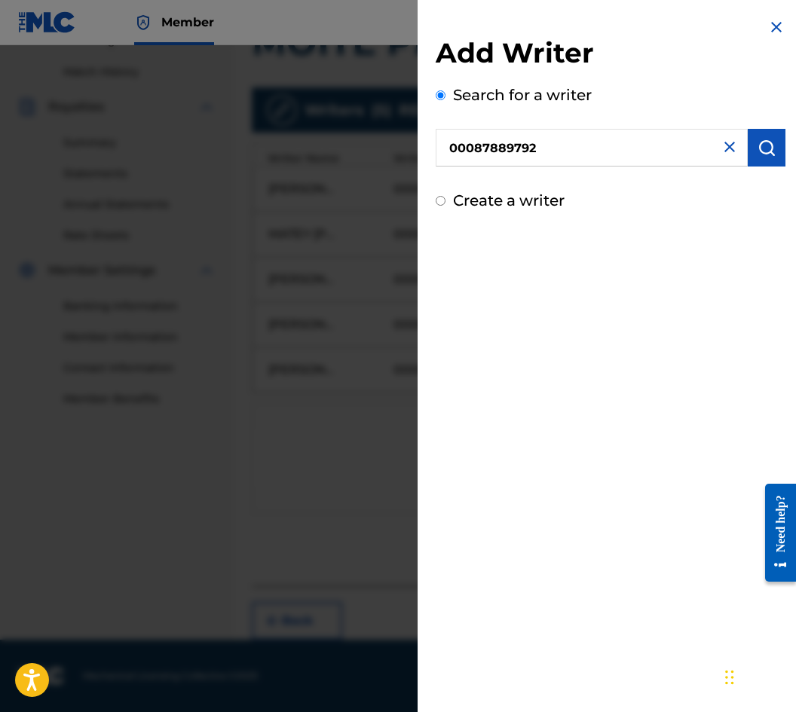
click at [766, 144] on img "submit" at bounding box center [766, 148] width 18 height 18
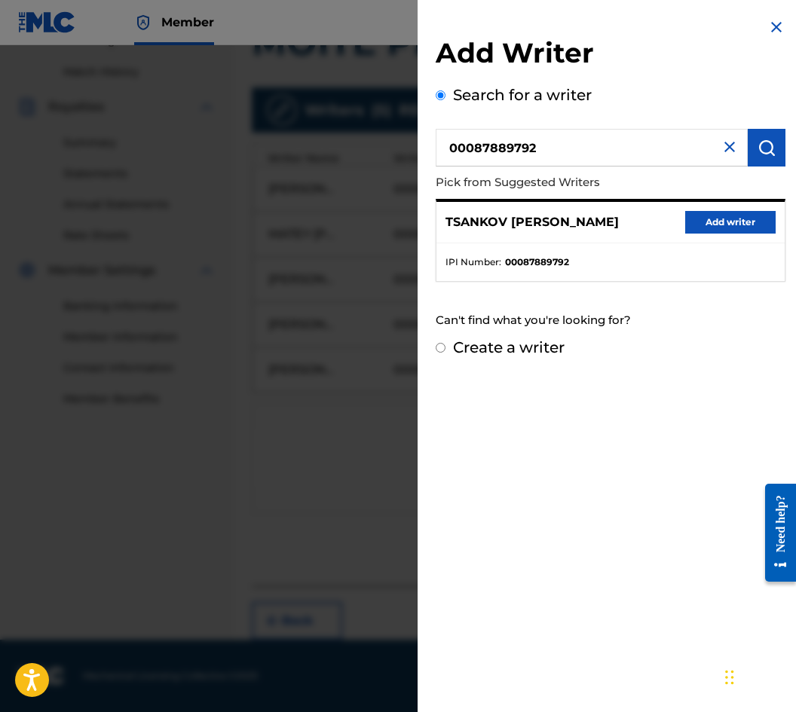
click at [740, 228] on button "Add writer" at bounding box center [730, 222] width 90 height 23
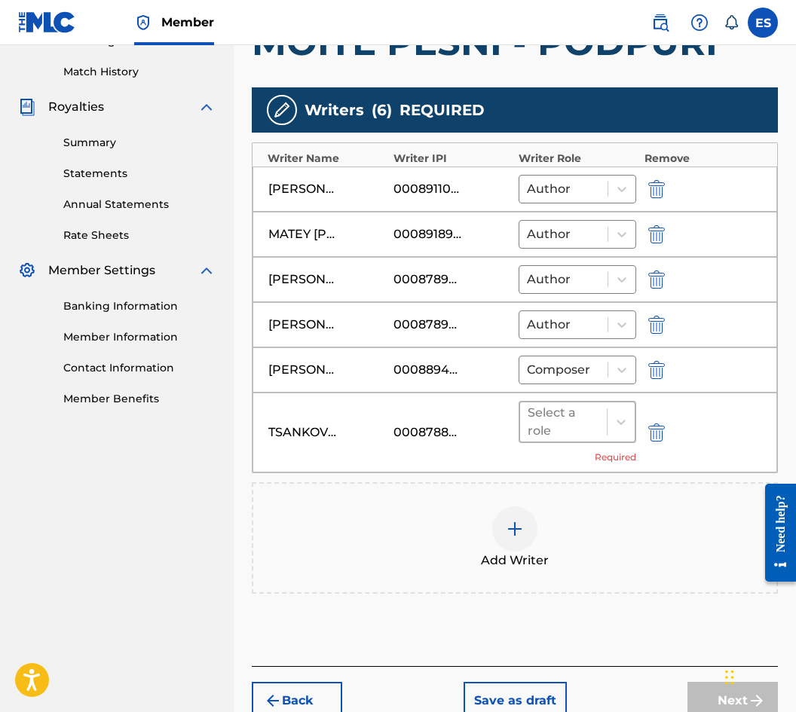
click at [542, 422] on div at bounding box center [564, 422] width 72 height 21
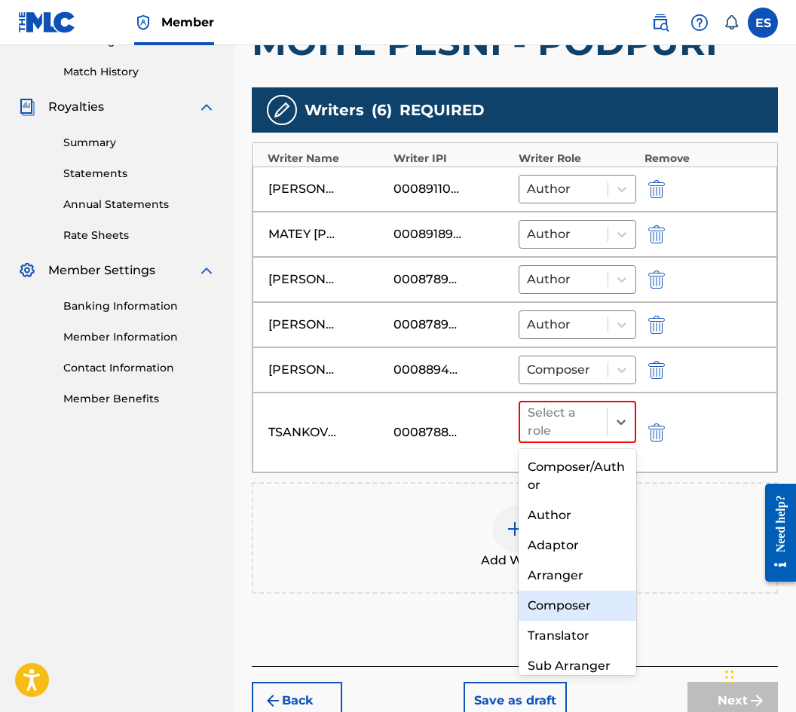
click at [554, 620] on div "Composer" at bounding box center [578, 606] width 118 height 30
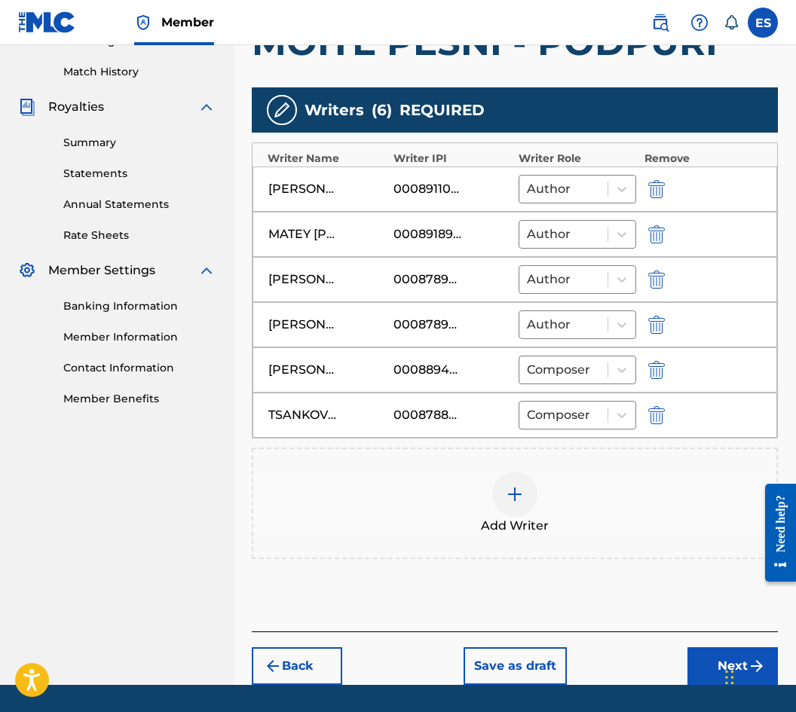
click at [492, 459] on div "Add Writer" at bounding box center [515, 504] width 526 height 112
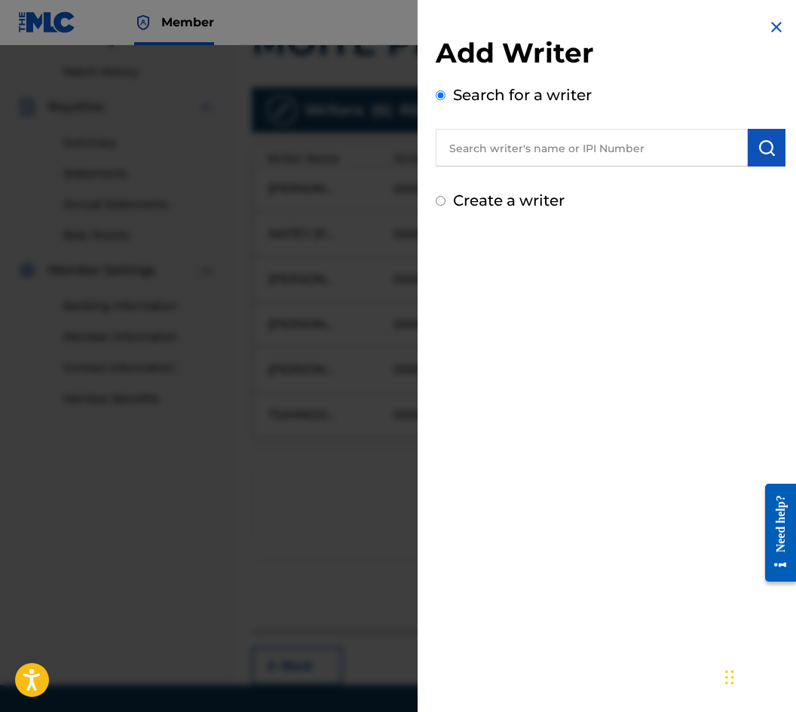
paste input "00087 89 22 18"
click at [530, 141] on input "00087 89 22 18" at bounding box center [592, 148] width 312 height 38
click at [513, 146] on input "00087 89 2218" at bounding box center [592, 148] width 312 height 38
click at [494, 145] on input "00087 892218" at bounding box center [592, 148] width 312 height 38
type input "00087892218"
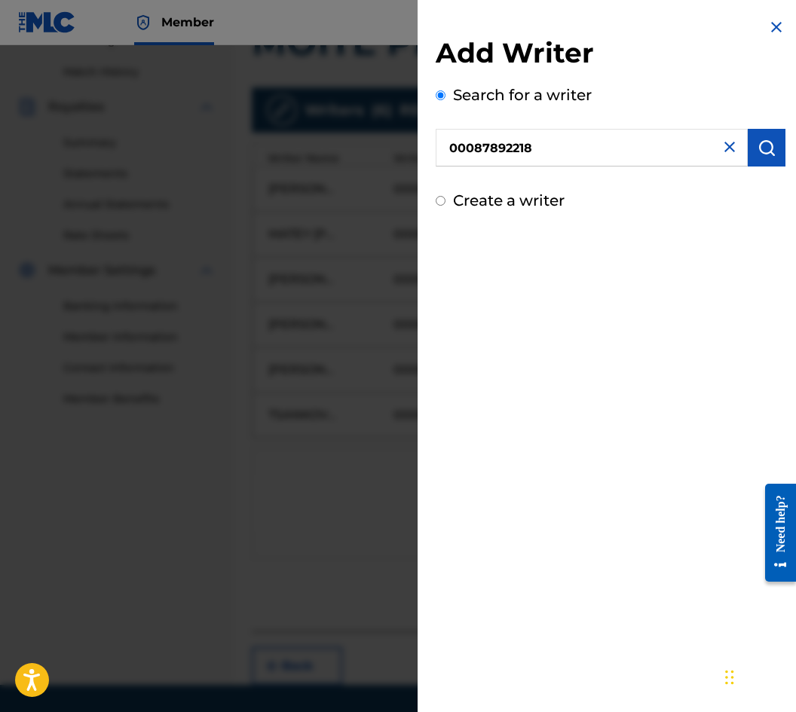
click at [757, 144] on img "submit" at bounding box center [766, 148] width 18 height 18
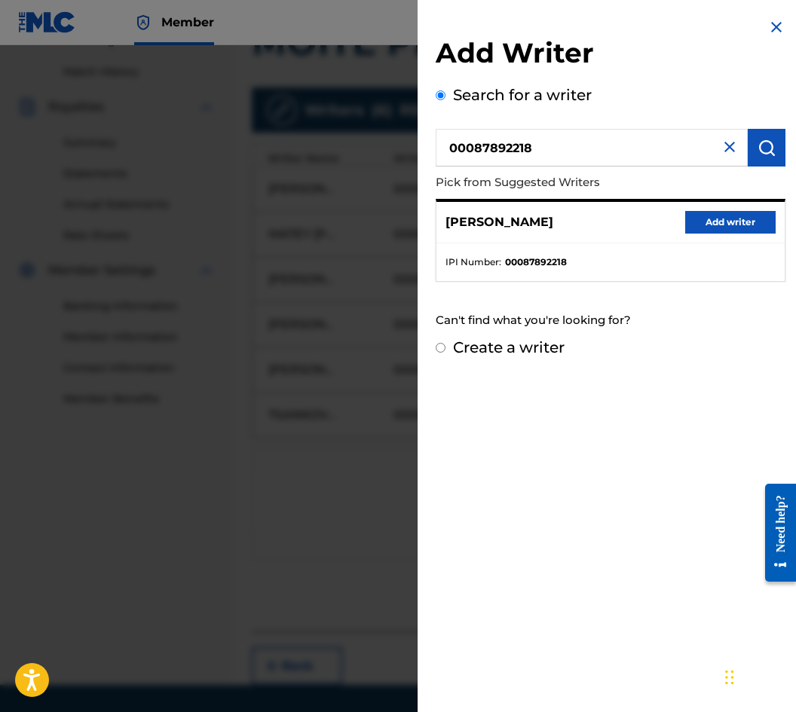
click at [698, 215] on button "Add writer" at bounding box center [730, 222] width 90 height 23
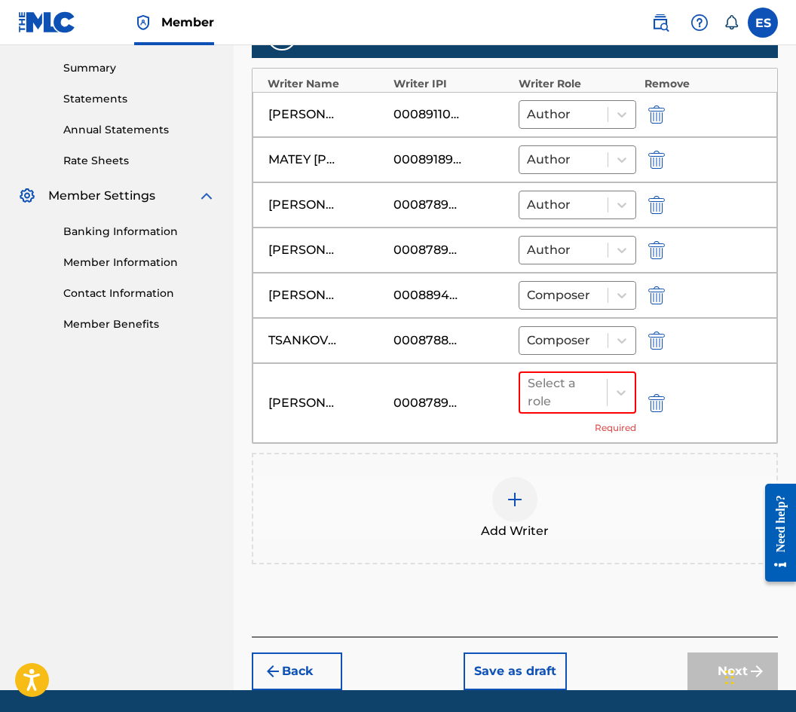
scroll to position [531, 0]
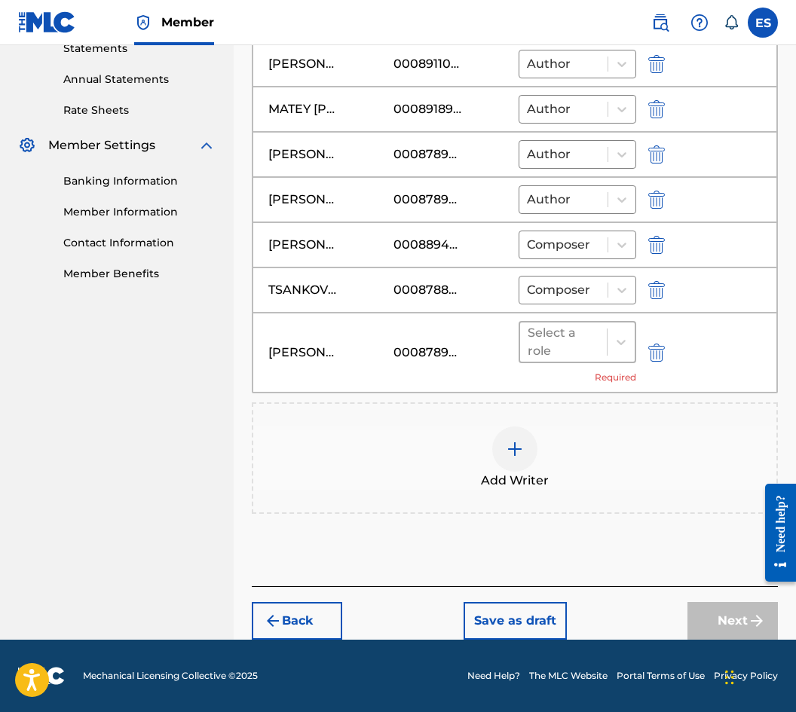
click at [564, 348] on div at bounding box center [564, 342] width 72 height 21
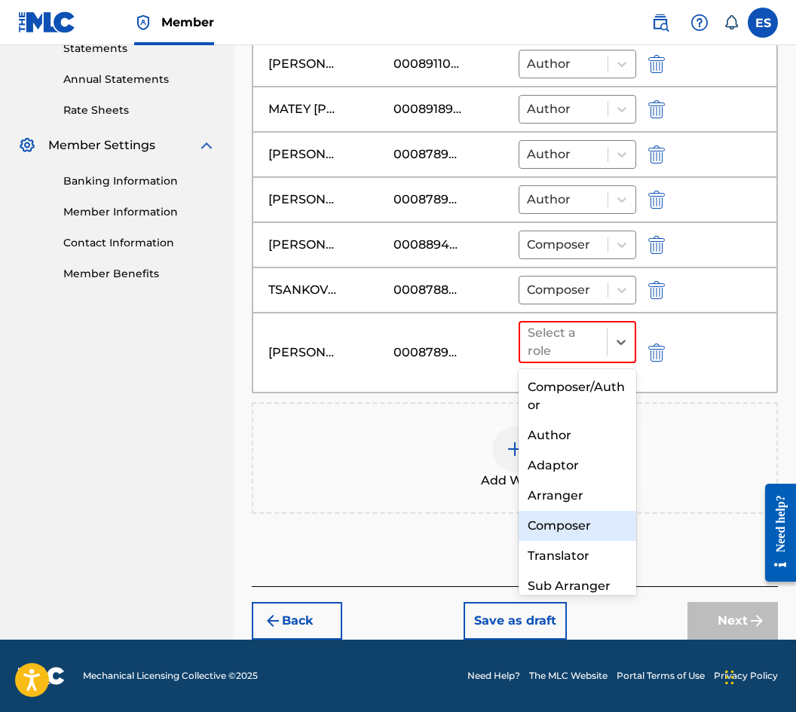
click at [595, 519] on div "Composer" at bounding box center [578, 526] width 118 height 30
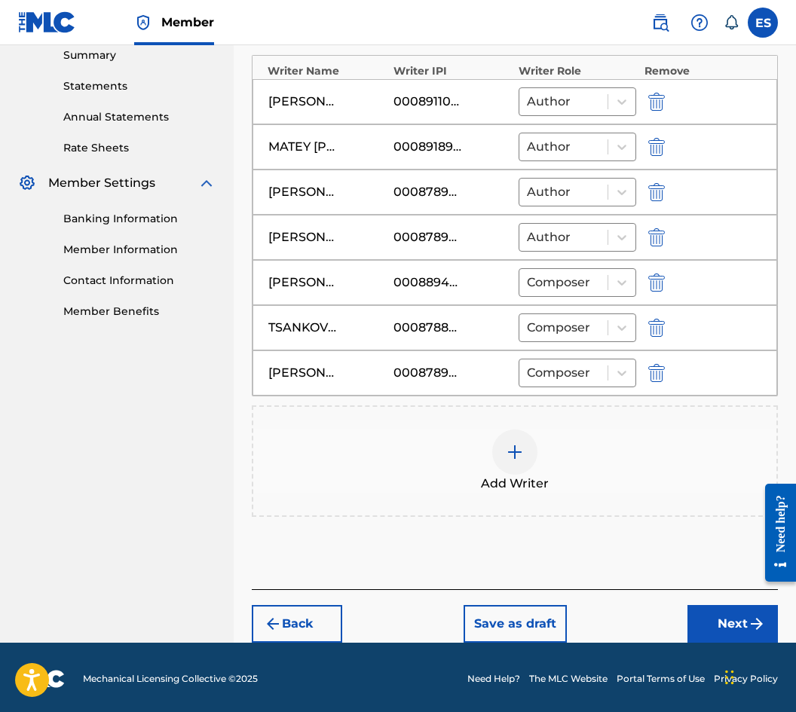
scroll to position [497, 0]
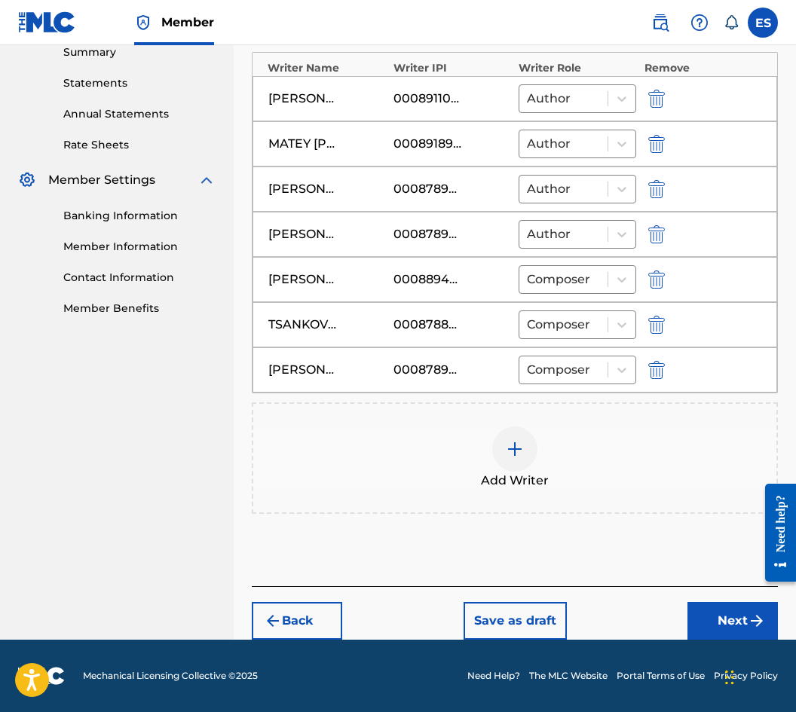
click at [689, 600] on div "Back Save as draft Next" at bounding box center [515, 613] width 526 height 54
click at [698, 608] on button "Next" at bounding box center [732, 621] width 90 height 38
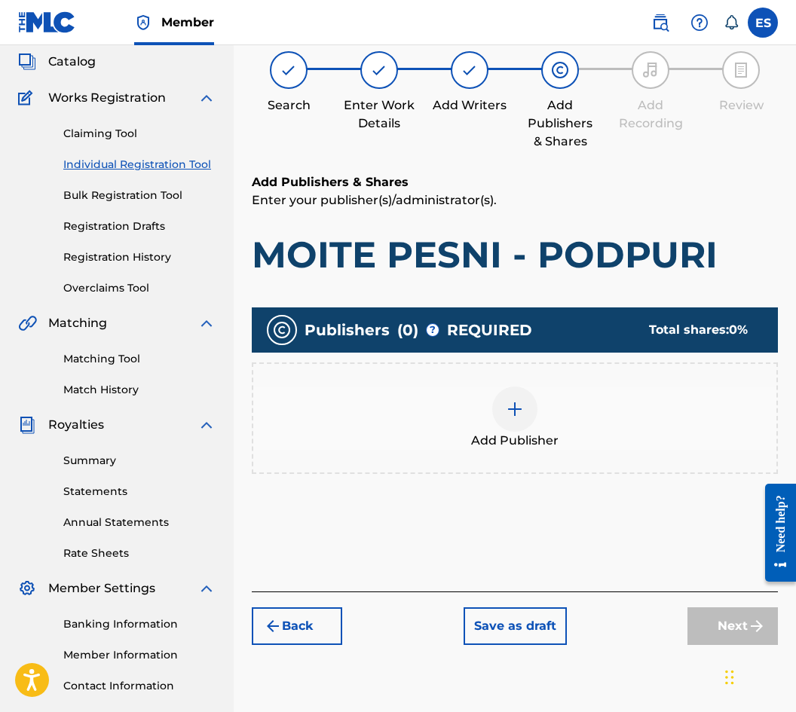
scroll to position [68, 0]
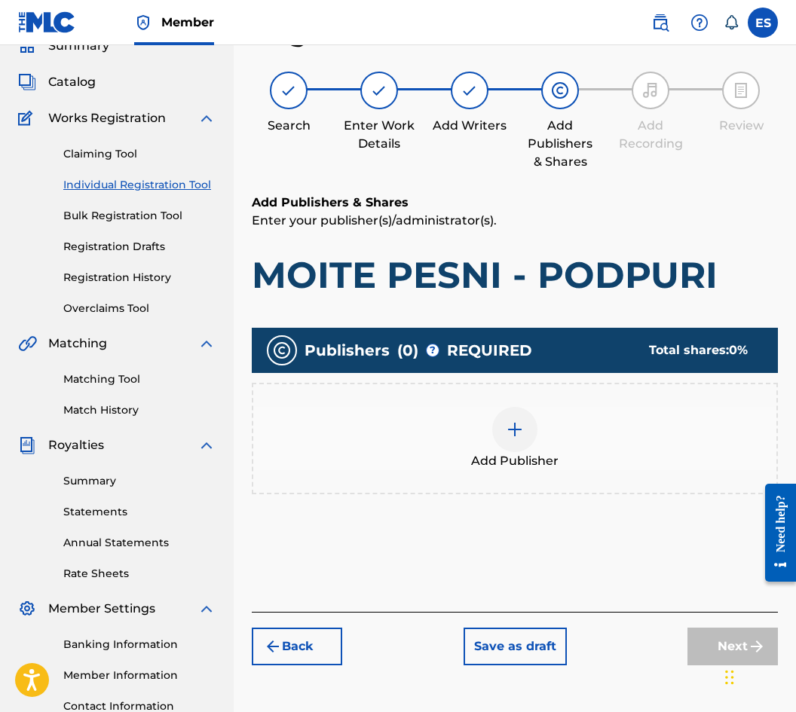
click at [487, 460] on span "Add Publisher" at bounding box center [514, 461] width 87 height 18
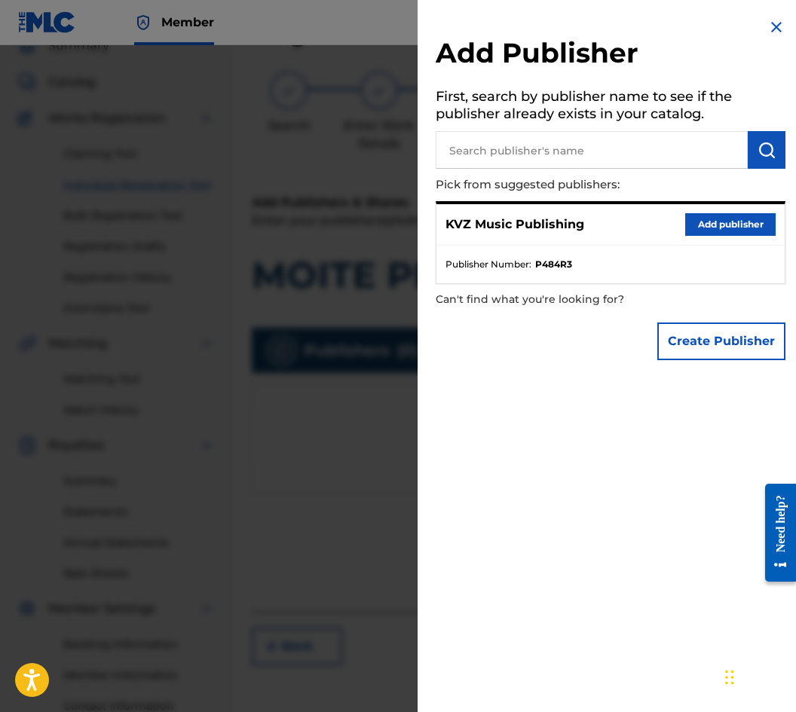
click at [731, 218] on button "Add publisher" at bounding box center [730, 224] width 90 height 23
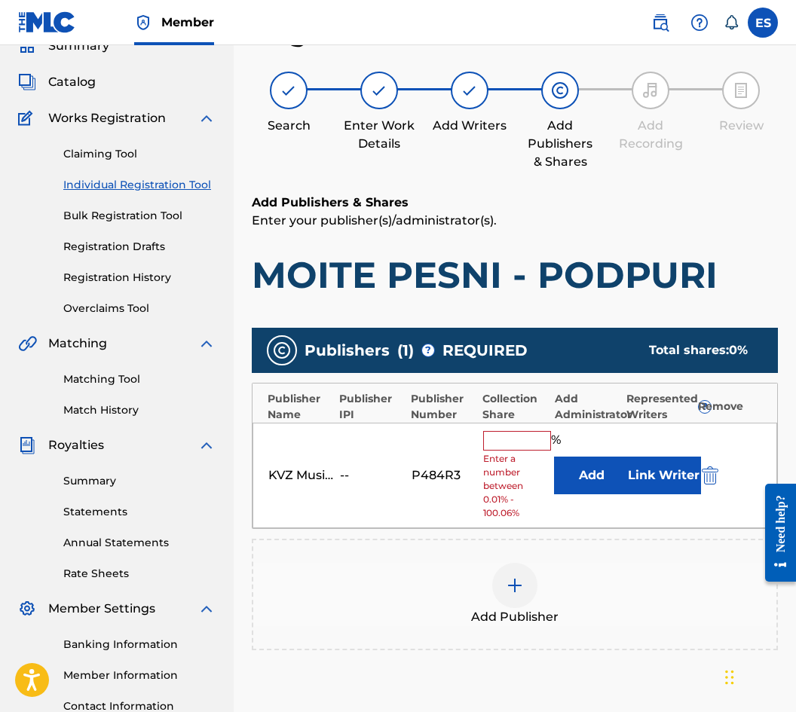
click at [533, 439] on input "text" at bounding box center [517, 441] width 68 height 20
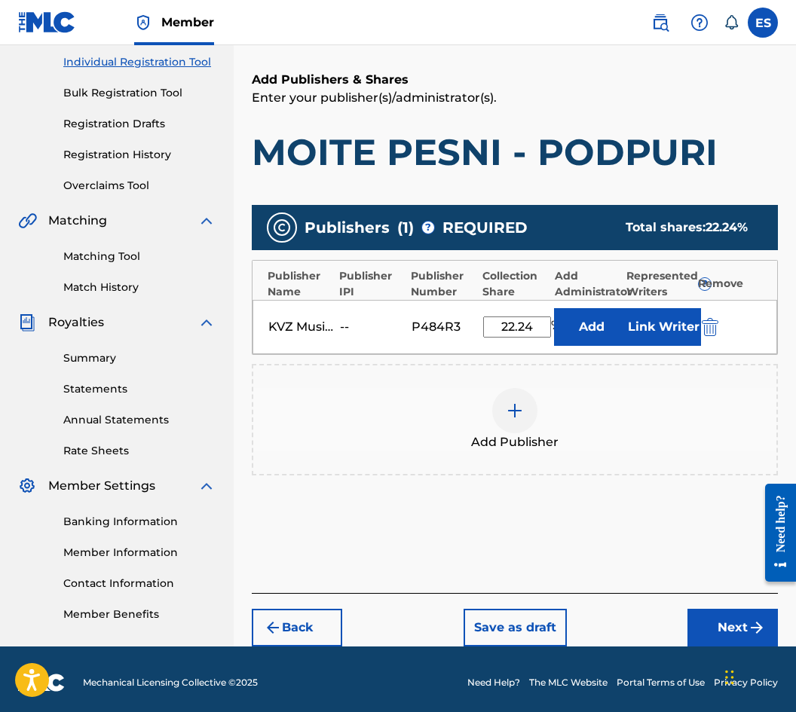
scroll to position [197, 0]
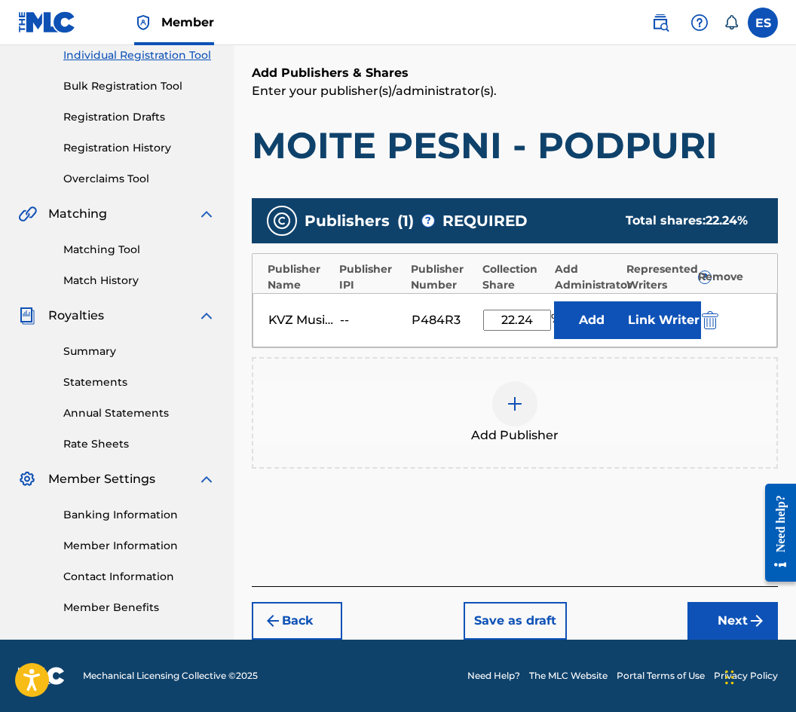
type input "22.24"
click at [707, 619] on button "Next" at bounding box center [732, 621] width 90 height 38
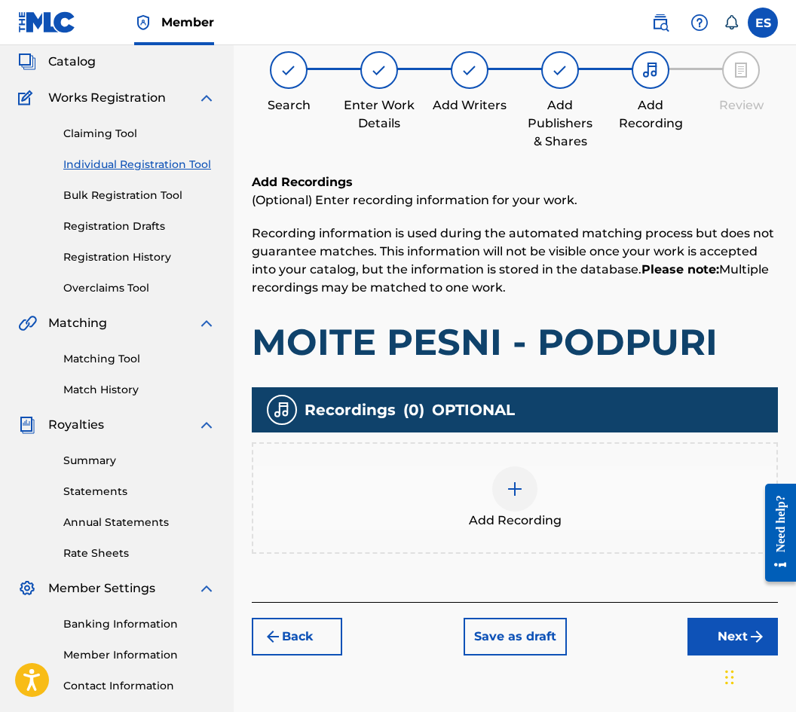
scroll to position [68, 0]
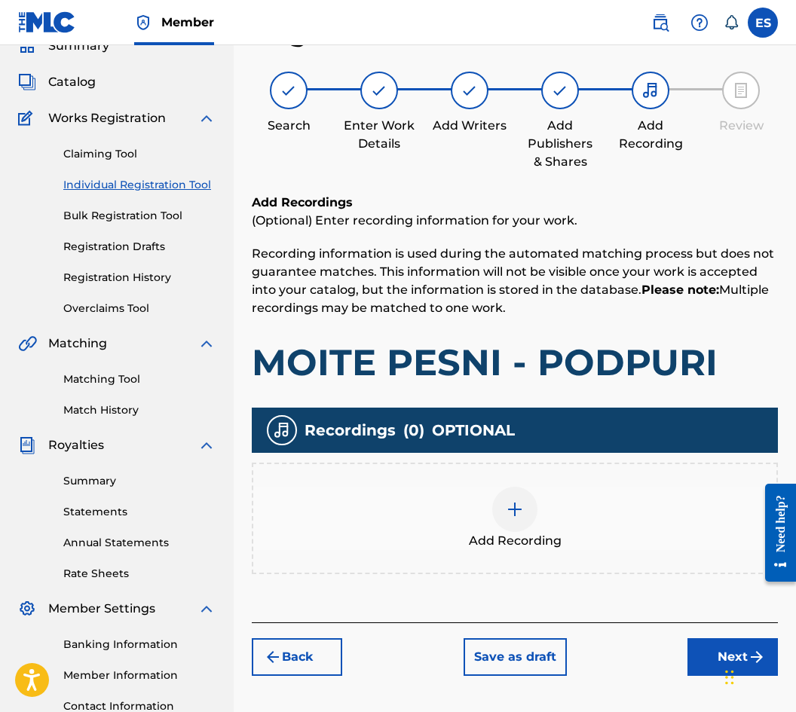
click at [561, 557] on div "Add Recording" at bounding box center [515, 519] width 526 height 112
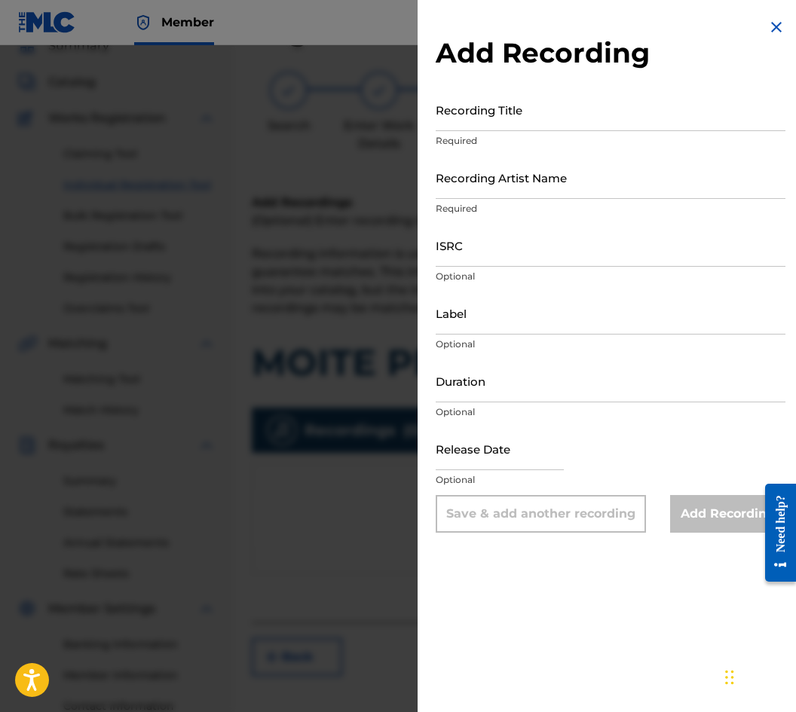
drag, startPoint x: 564, startPoint y: 188, endPoint x: 554, endPoint y: 184, distance: 10.5
drag, startPoint x: 554, startPoint y: 184, endPoint x: 519, endPoint y: 184, distance: 34.7
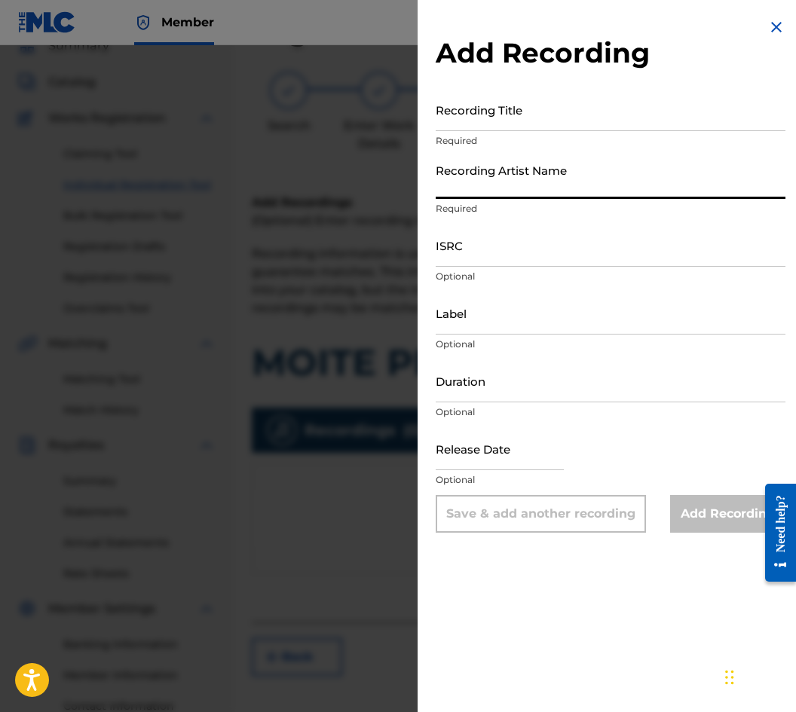
paste input "BISER KIROV"
type input "BISER KIROV"
click at [588, 369] on input "Duration" at bounding box center [611, 380] width 350 height 43
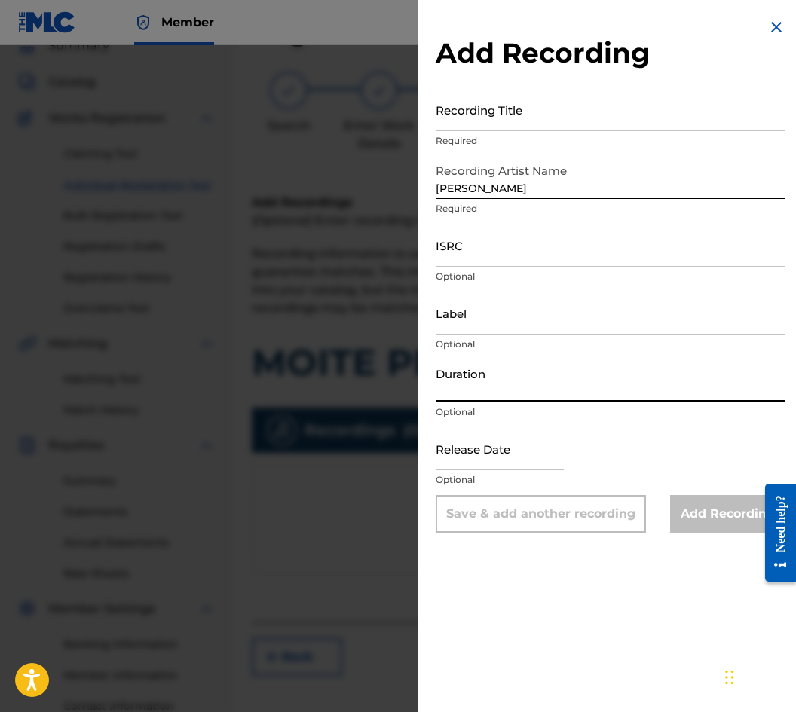
type input "03:30"
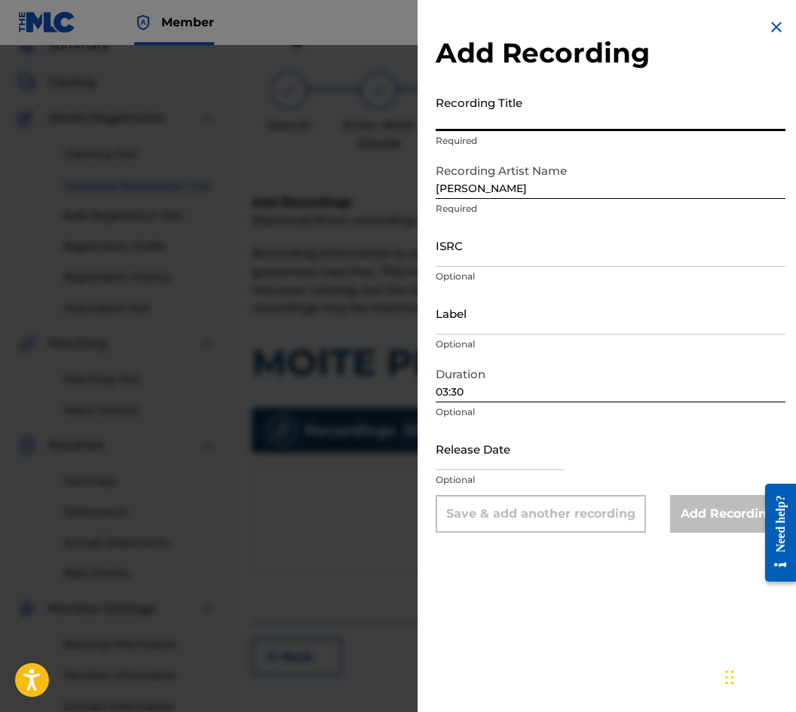
paste input "MOITE PESNI - PODPURI"
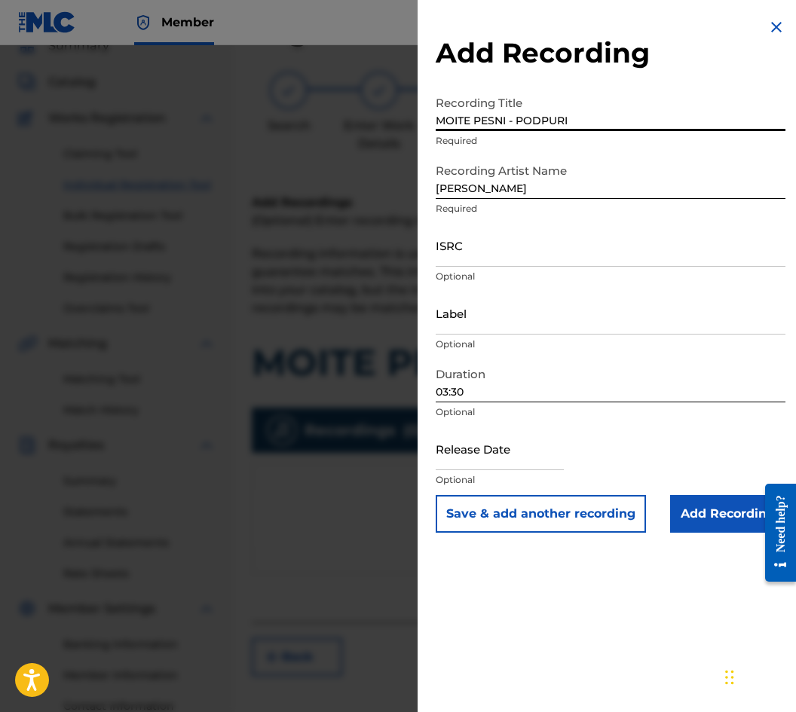
type input "MOITE PESNI - PODPURI"
click at [699, 511] on input "Add Recording" at bounding box center [727, 514] width 115 height 38
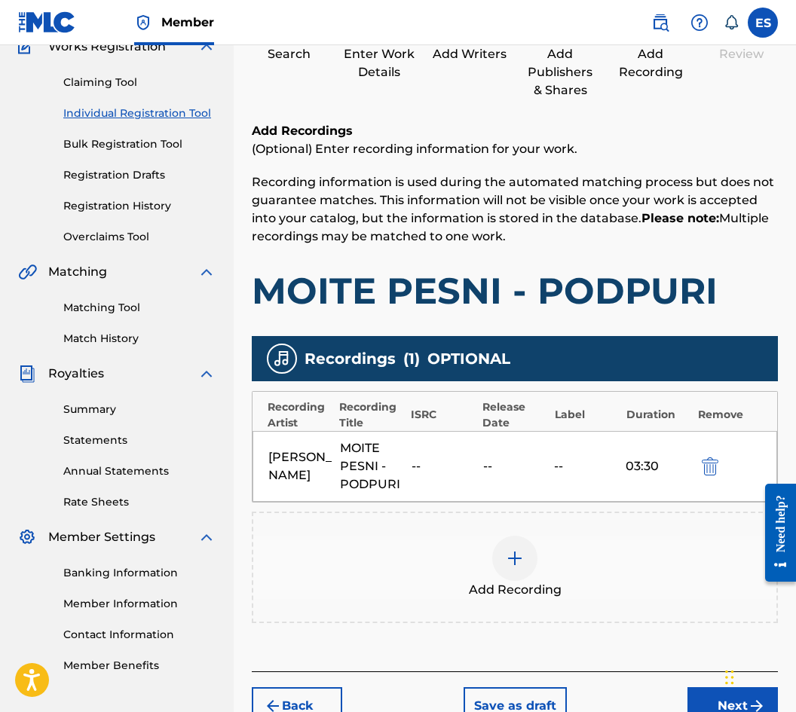
scroll to position [225, 0]
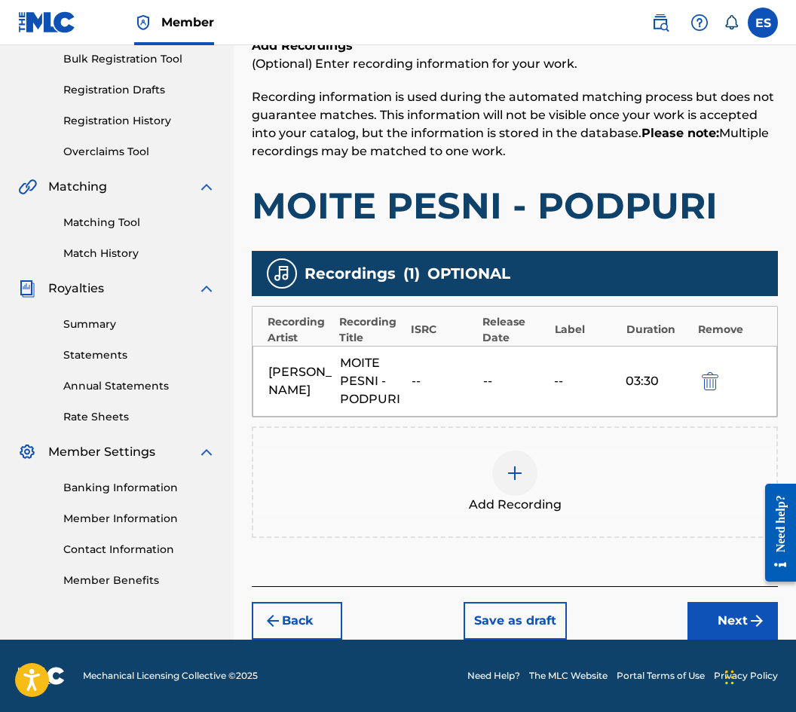
click at [675, 610] on div "Back Save as draft Next" at bounding box center [515, 613] width 526 height 54
click at [724, 634] on button "Next" at bounding box center [732, 621] width 90 height 38
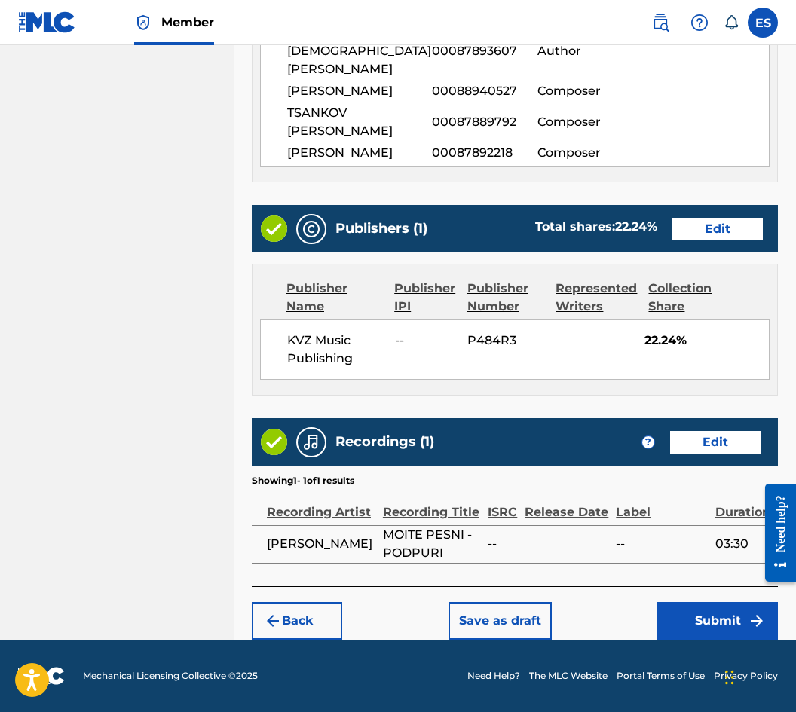
scroll to position [999, 0]
click at [672, 632] on button "Submit" at bounding box center [717, 621] width 121 height 38
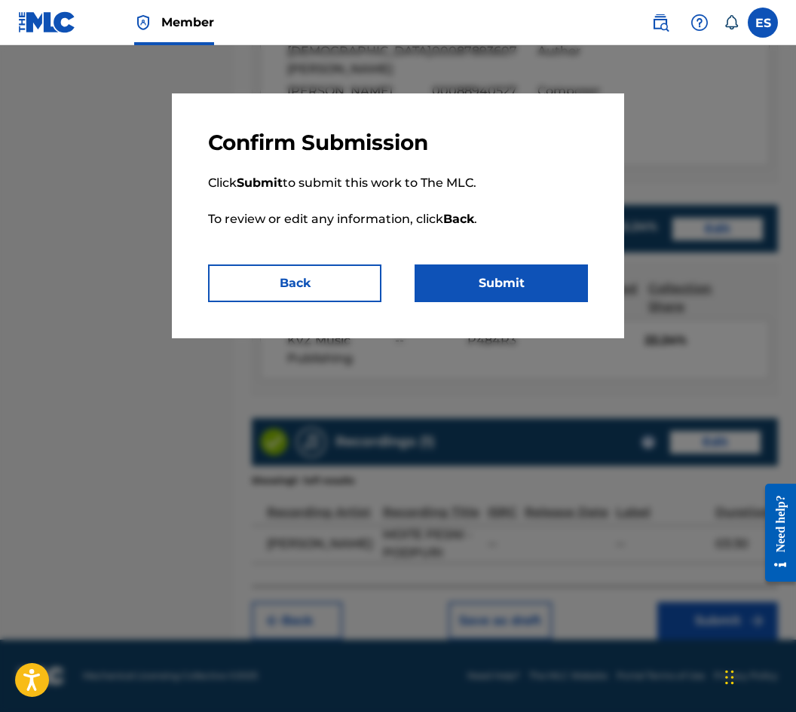
click at [493, 278] on button "Submit" at bounding box center [501, 284] width 173 height 38
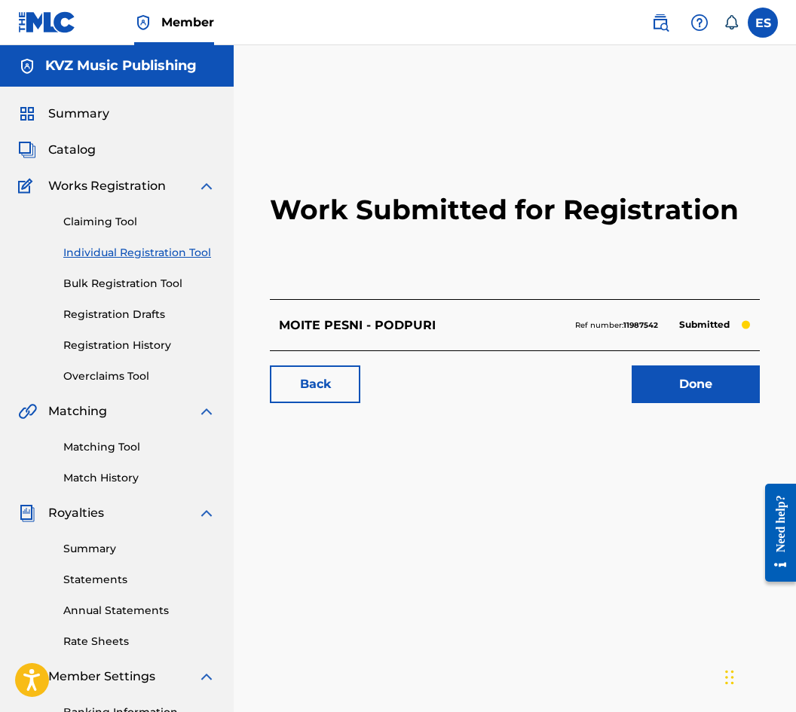
click at [205, 249] on link "Individual Registration Tool" at bounding box center [139, 253] width 152 height 16
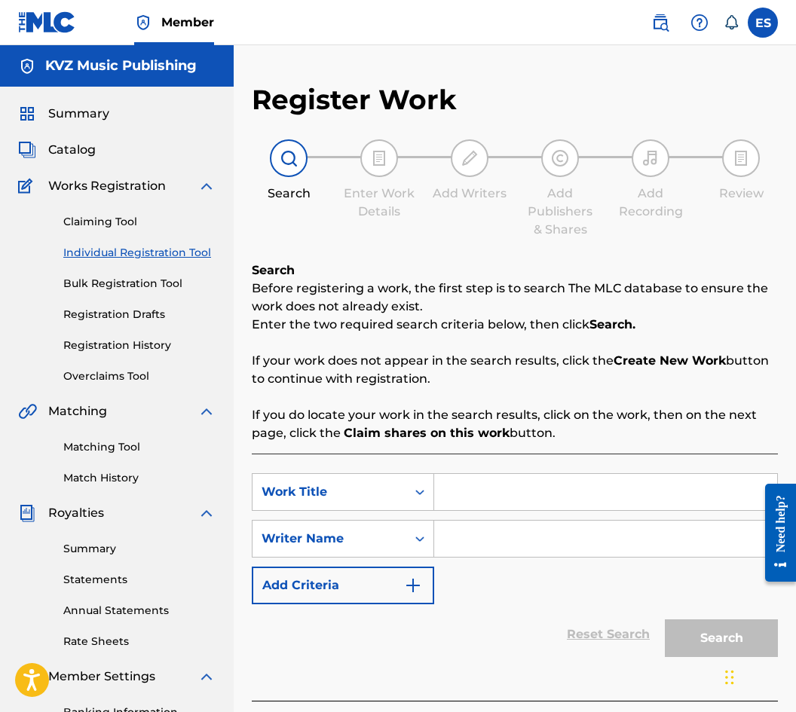
paste input "MOMCHE MOMCHE"
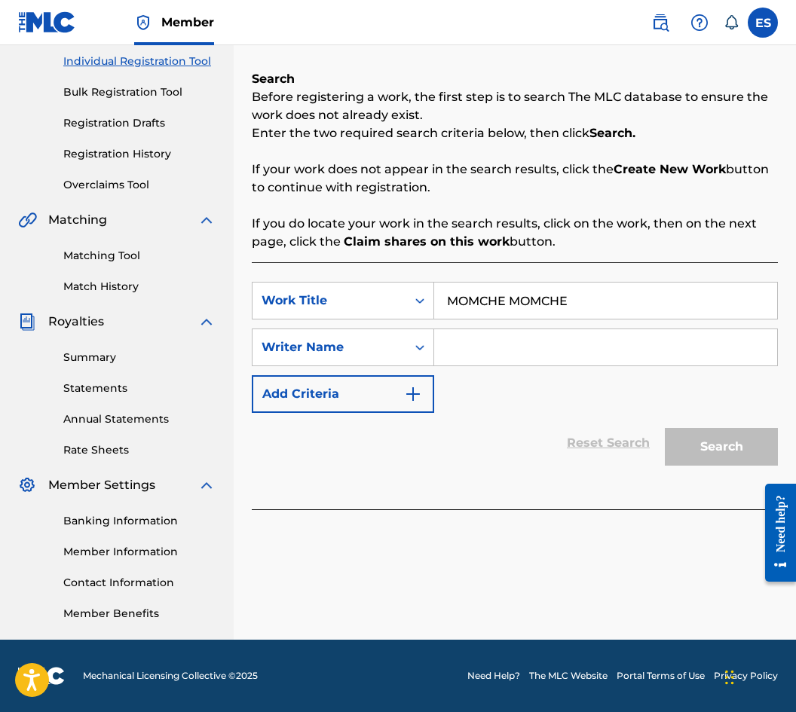
type input "MOMCHE MOMCHE"
click at [493, 357] on input "Search Form" at bounding box center [605, 347] width 343 height 36
paste input "YOSIF TSANKOV"
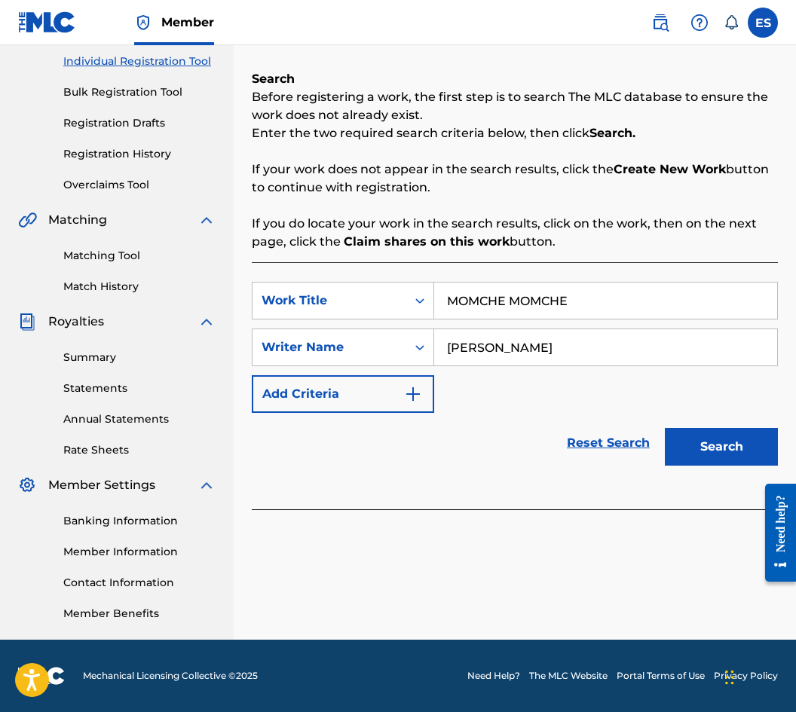
click at [444, 338] on input "YOSIF TSANKOV" at bounding box center [605, 347] width 343 height 36
type input "YOSIF TSANKOV"
click at [447, 282] on div "MOMCHE MOMCHE" at bounding box center [606, 301] width 344 height 38
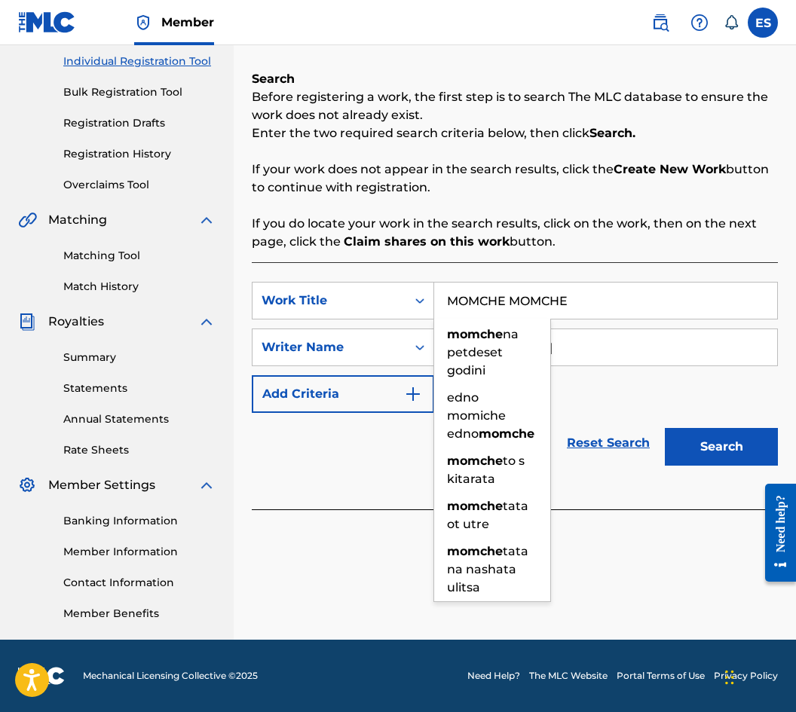
click at [441, 306] on input "MOMCHE MOMCHE" at bounding box center [605, 301] width 343 height 36
click at [757, 450] on button "Search" at bounding box center [721, 447] width 113 height 38
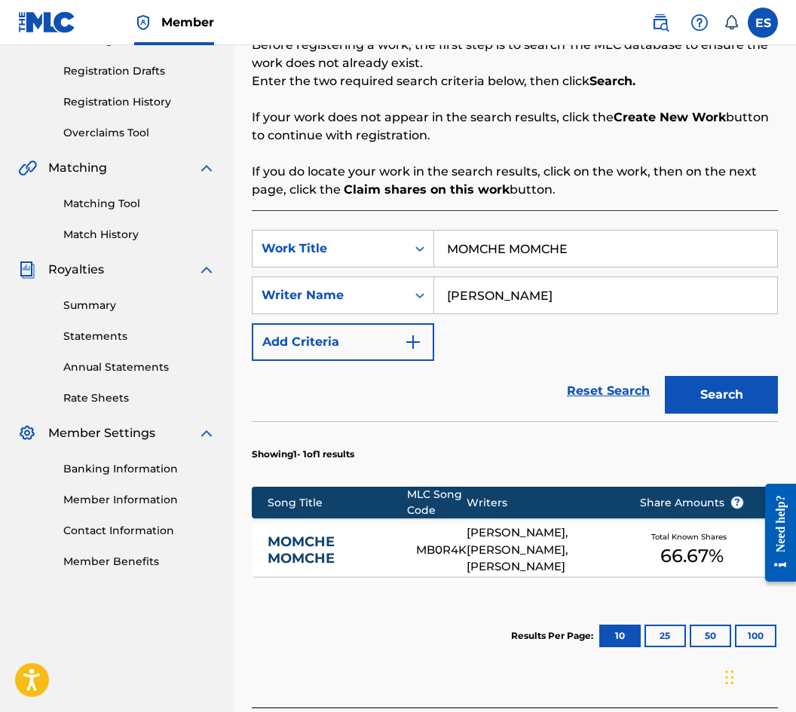
scroll to position [342, 0]
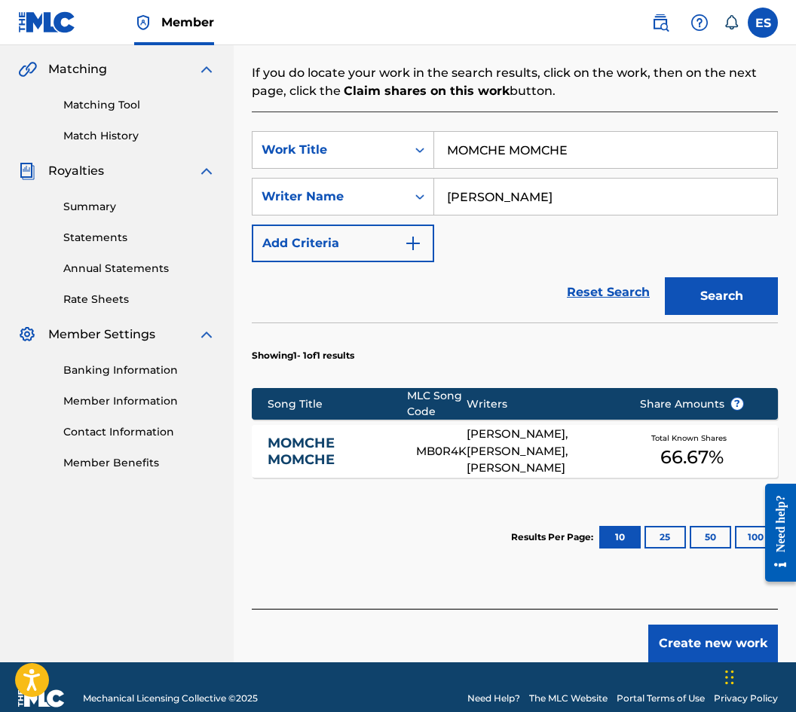
click at [354, 455] on link "MOMCHE MOMCHE" at bounding box center [332, 452] width 128 height 34
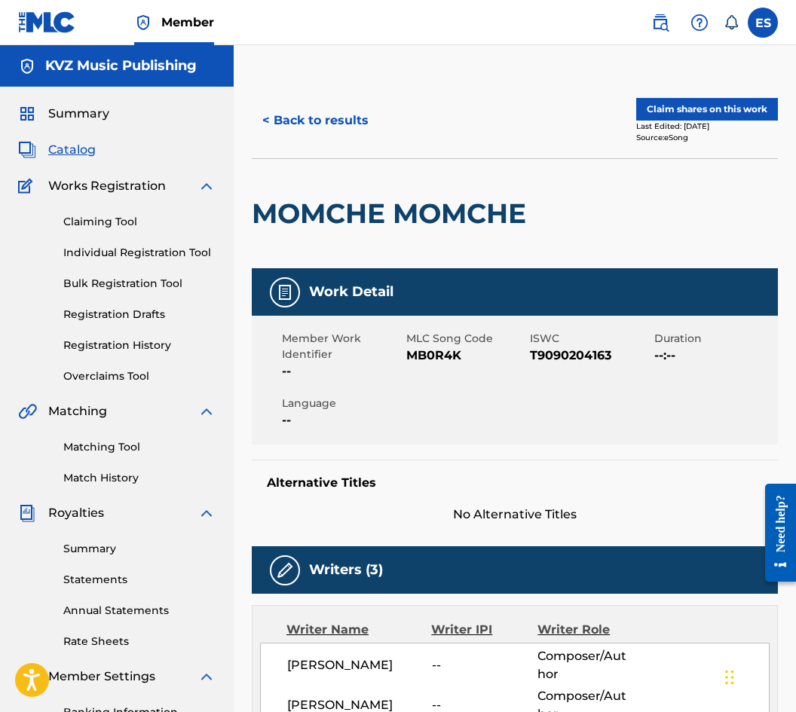
click at [305, 86] on div "< Back to results Claim shares on this work Last Edited: March 18, 2021 Source:…" at bounding box center [515, 120] width 526 height 75
click at [314, 114] on button "< Back to results" at bounding box center [315, 121] width 127 height 38
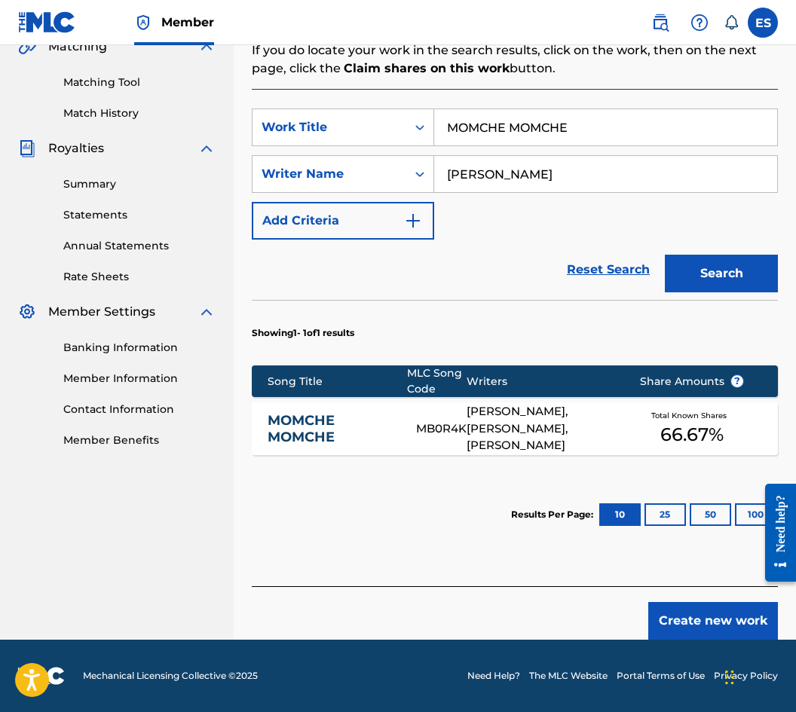
click at [714, 623] on button "Create new work" at bounding box center [713, 621] width 130 height 38
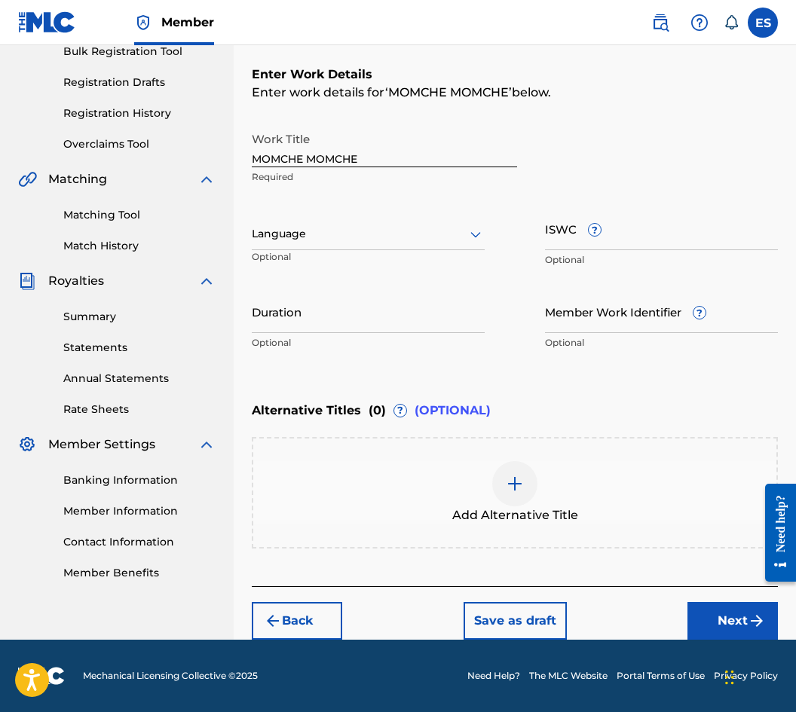
scroll to position [232, 0]
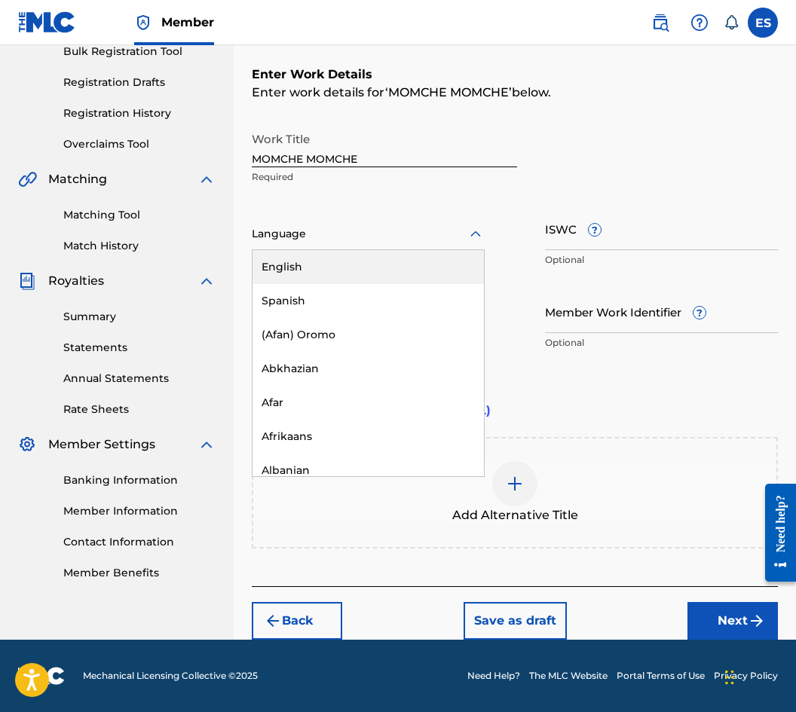
click at [301, 228] on div at bounding box center [368, 234] width 233 height 19
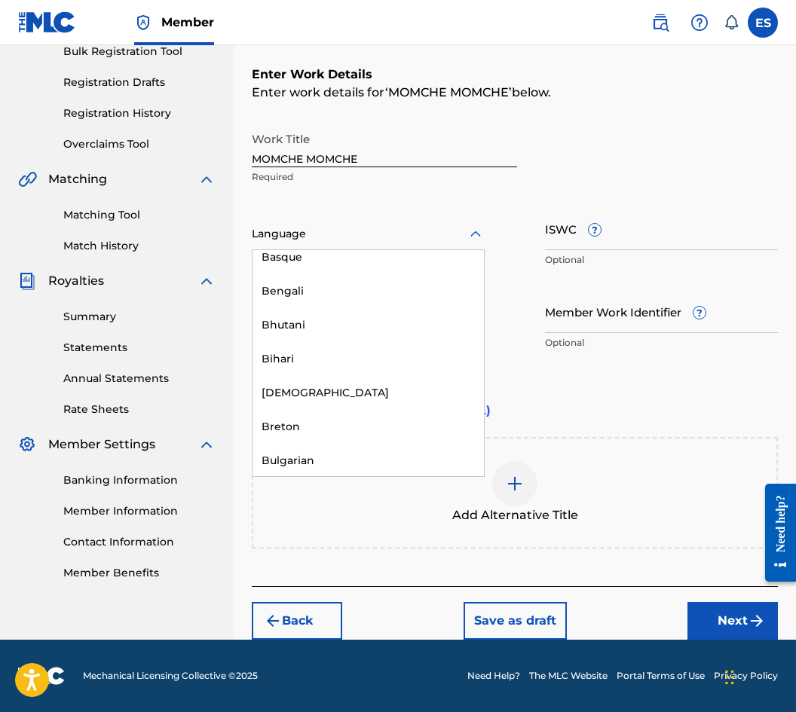
scroll to position [528, 0]
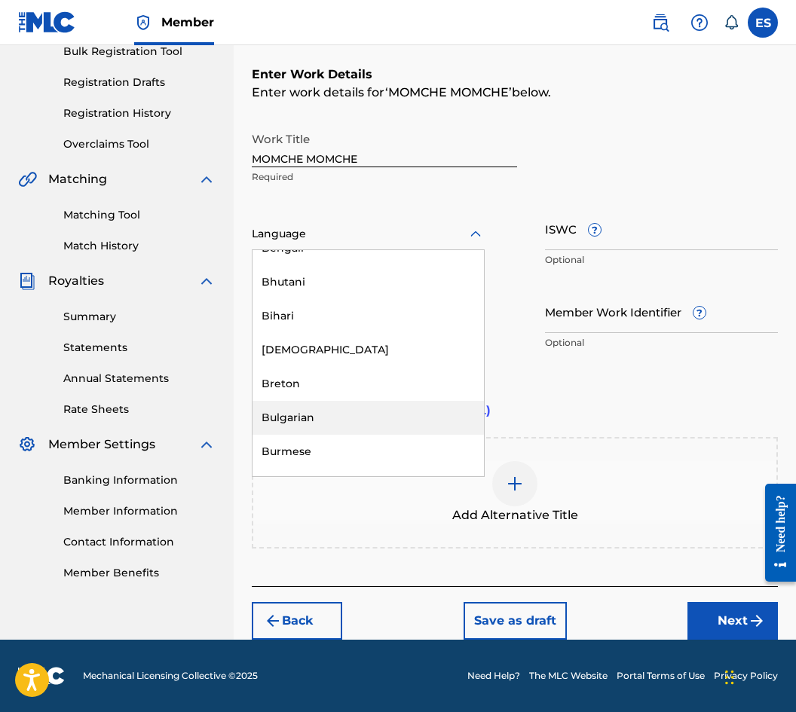
click at [351, 418] on div "Bulgarian" at bounding box center [367, 418] width 231 height 34
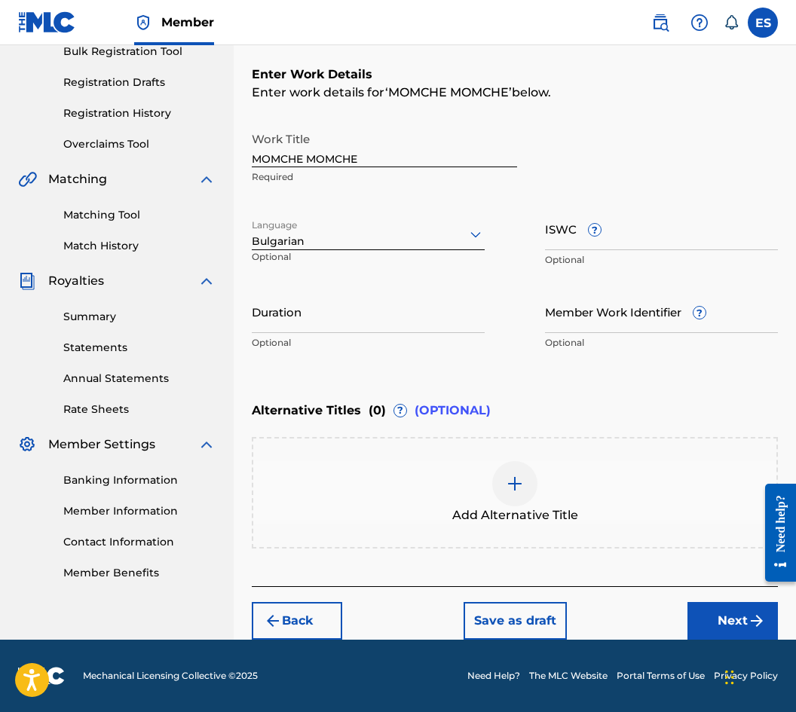
drag, startPoint x: 283, startPoint y: 278, endPoint x: 268, endPoint y: 314, distance: 39.5
paste input "03:46"
type input "03:46"
click at [363, 494] on div "Add Alternative Title" at bounding box center [514, 492] width 523 height 63
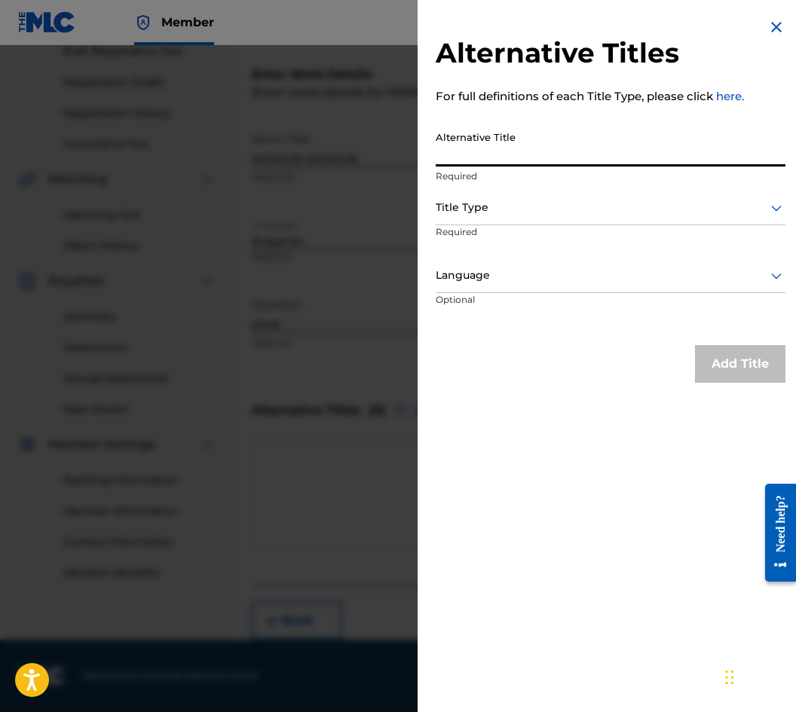
paste input "МОМЧЕ МОМЧЕ"
type input "МОМЧЕ МОМЧЕ"
click at [519, 214] on div at bounding box center [611, 207] width 350 height 19
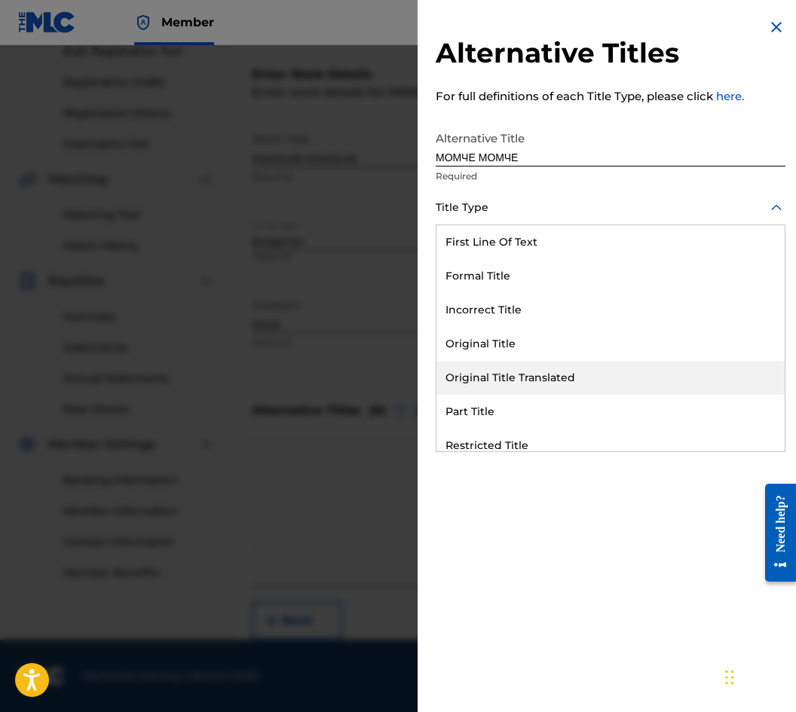
click at [539, 385] on div "Original Title Translated" at bounding box center [610, 378] width 348 height 34
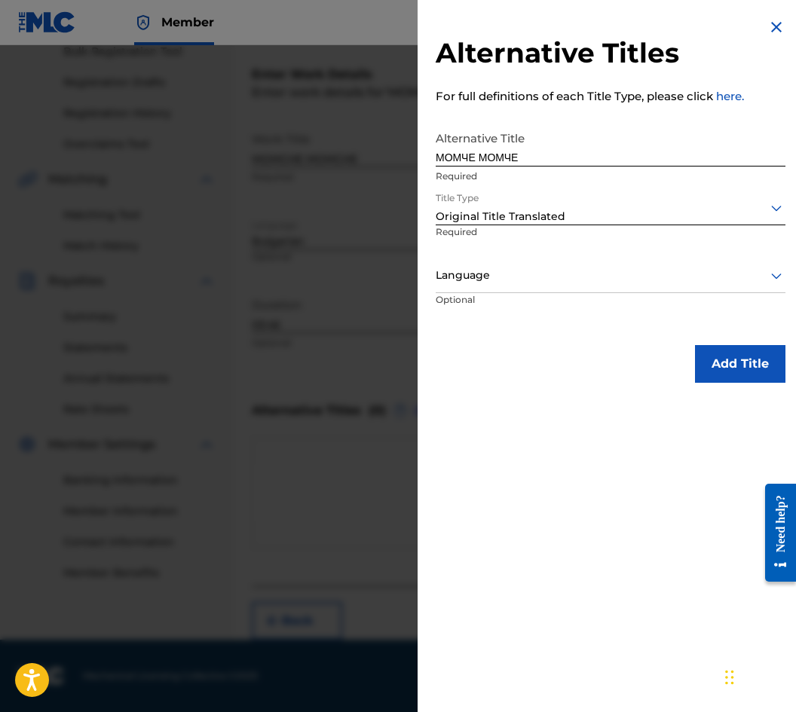
click at [510, 275] on div at bounding box center [611, 275] width 350 height 19
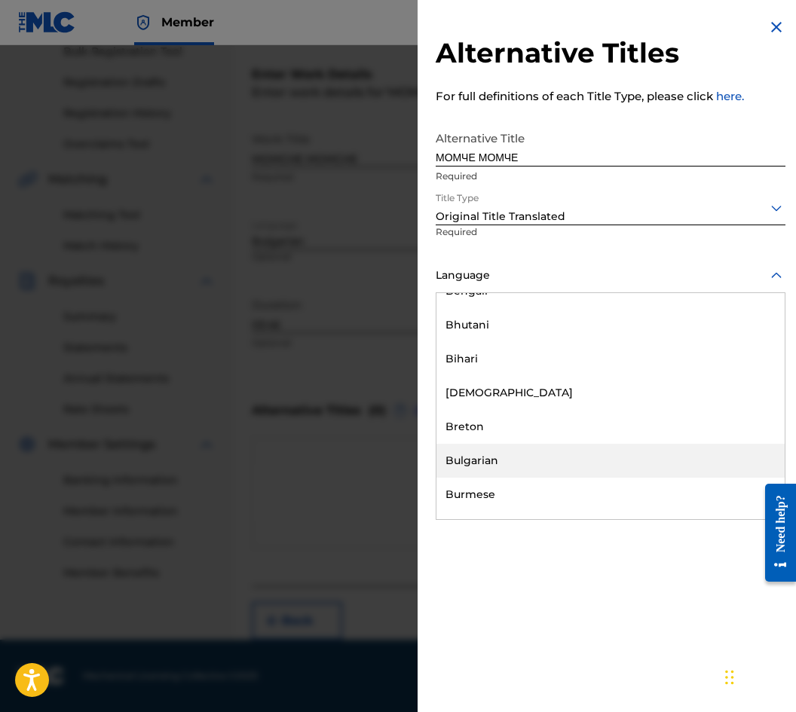
click at [500, 456] on div "Bulgarian" at bounding box center [610, 461] width 348 height 34
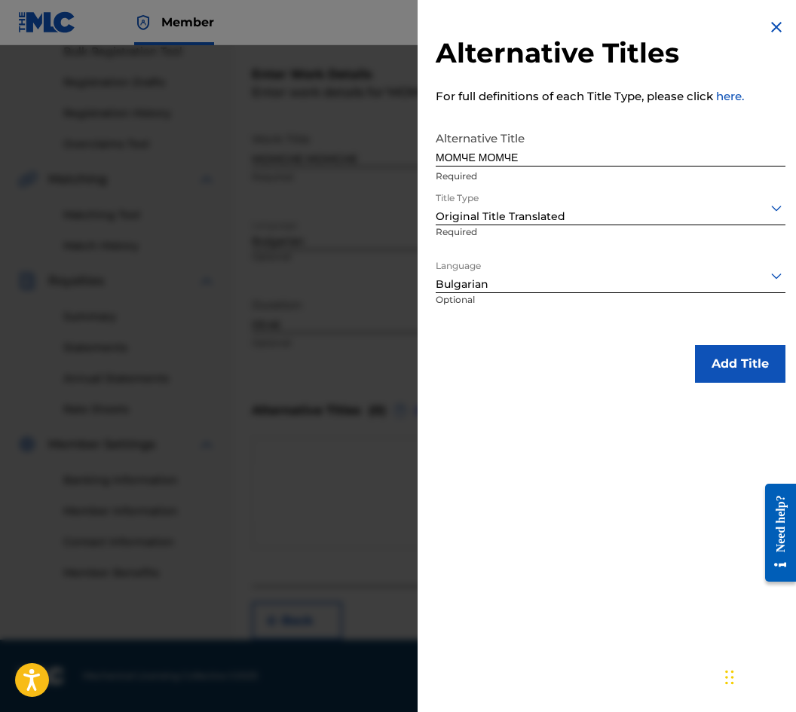
click at [695, 367] on button "Add Title" at bounding box center [740, 364] width 90 height 38
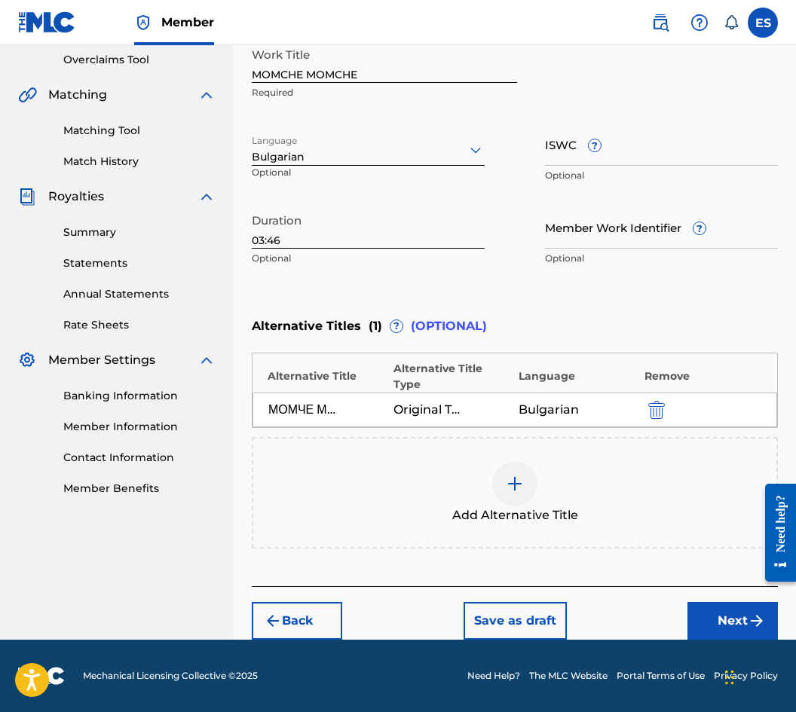
click at [756, 623] on img "submit" at bounding box center [757, 621] width 18 height 18
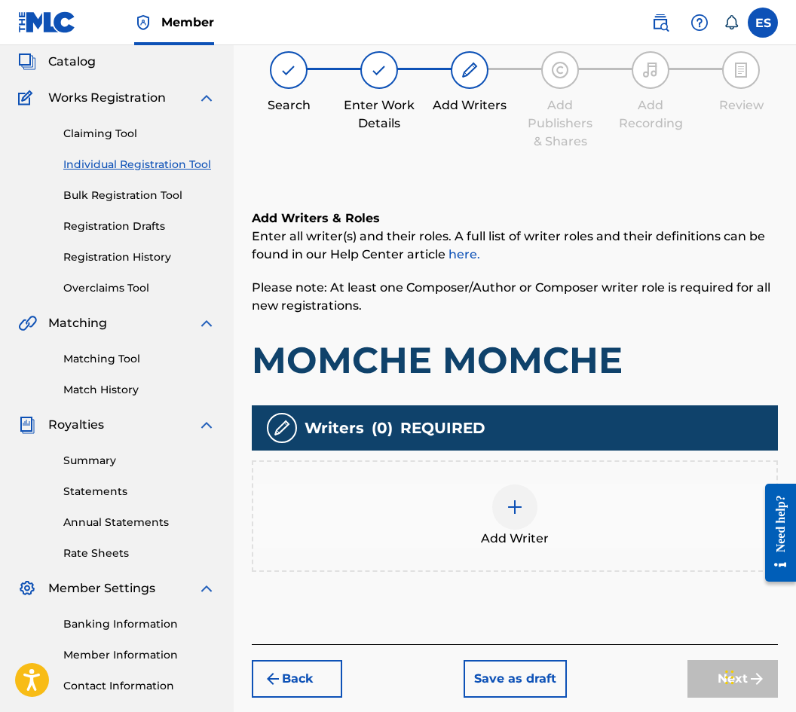
scroll to position [68, 0]
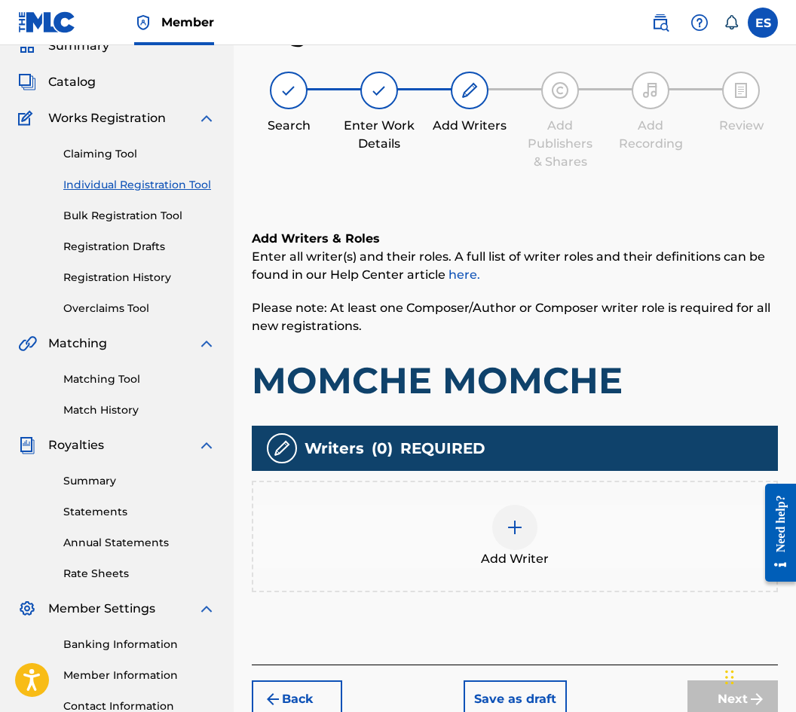
click at [649, 574] on div "Add Writer" at bounding box center [515, 537] width 526 height 112
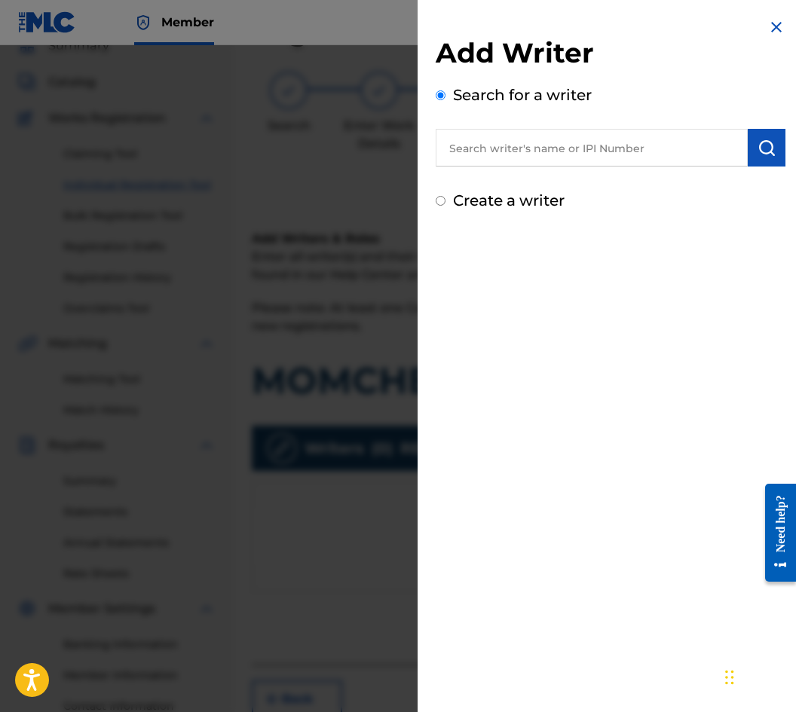
paste input "00541 86 30 55"
click at [528, 143] on input "00541 86 30 55" at bounding box center [592, 148] width 312 height 38
click at [506, 145] on input "00541 86 3055" at bounding box center [592, 148] width 312 height 38
click at [509, 144] on input "00541 86 3055" at bounding box center [592, 148] width 312 height 38
click at [491, 145] on input "00541 863055" at bounding box center [592, 148] width 312 height 38
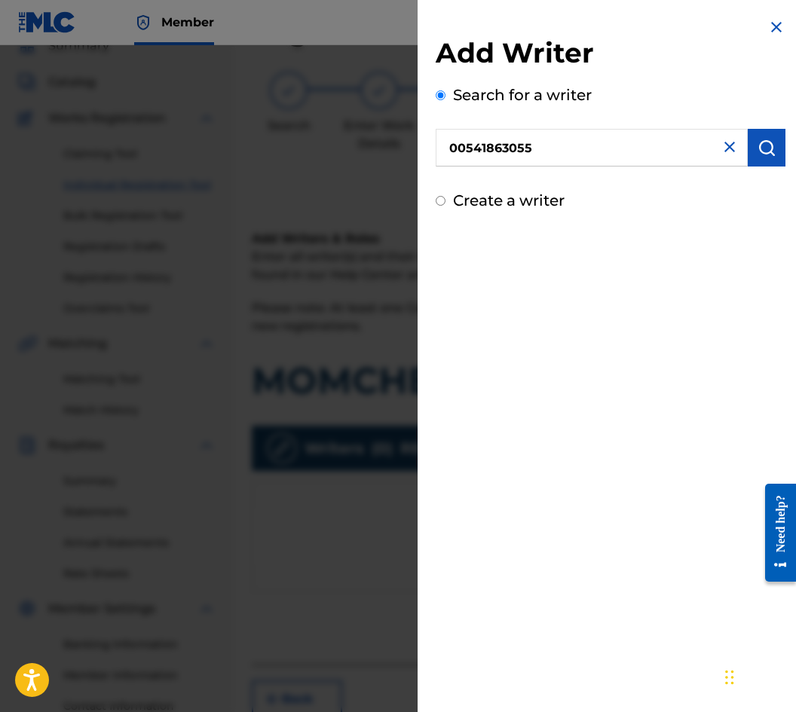
type input "00541863055"
click at [751, 148] on button "submit" at bounding box center [767, 148] width 38 height 38
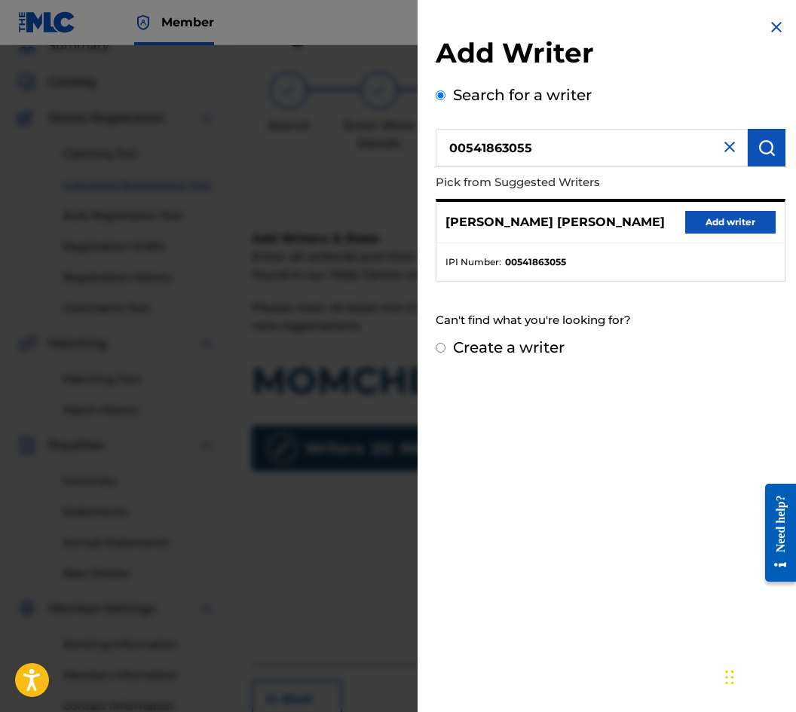
click at [711, 234] on div "MARIY ROSEN GRIGOROV Add writer" at bounding box center [610, 222] width 348 height 41
click at [714, 221] on button "Add writer" at bounding box center [730, 222] width 90 height 23
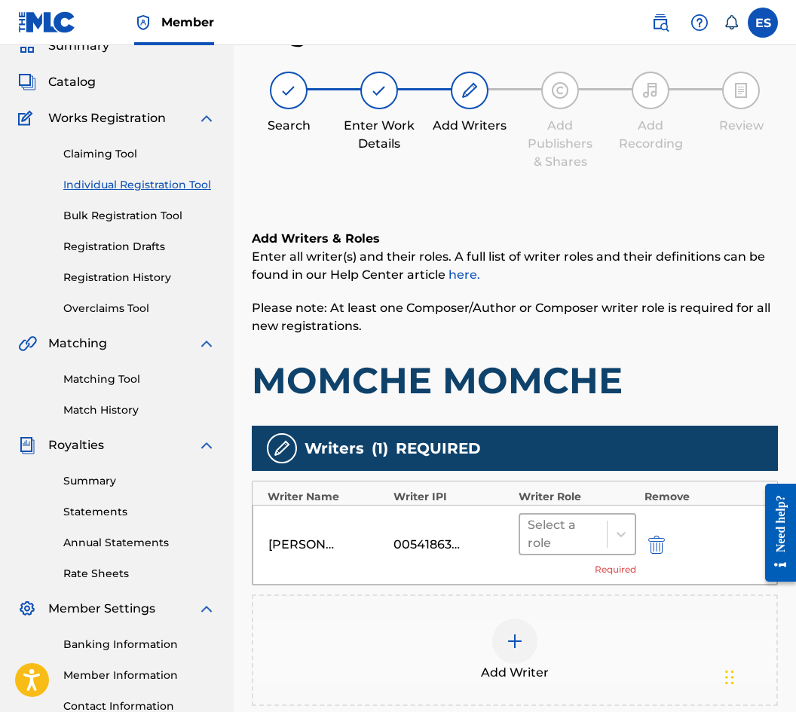
click at [567, 519] on div "Select a role" at bounding box center [564, 534] width 72 height 36
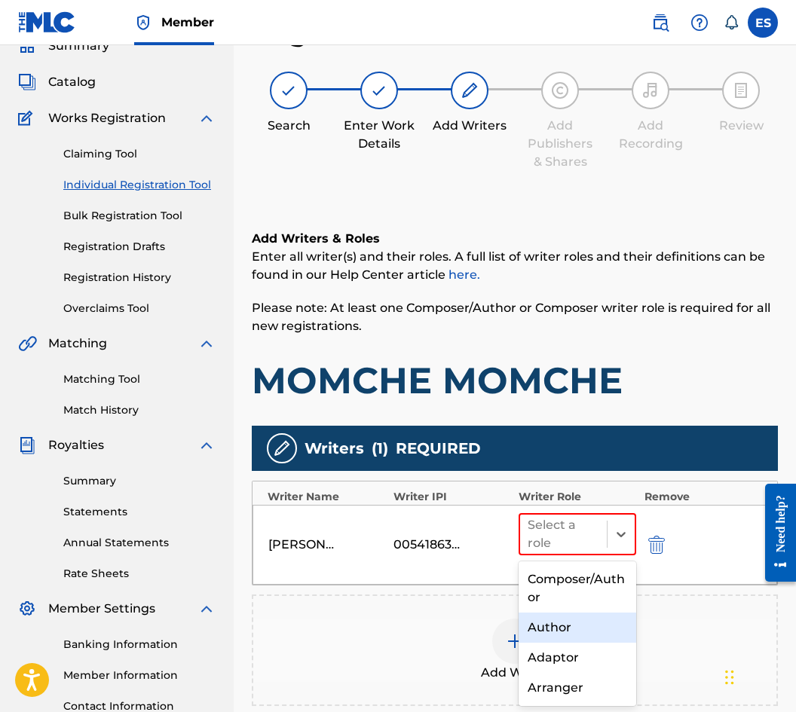
click at [567, 623] on div "Author" at bounding box center [578, 628] width 118 height 30
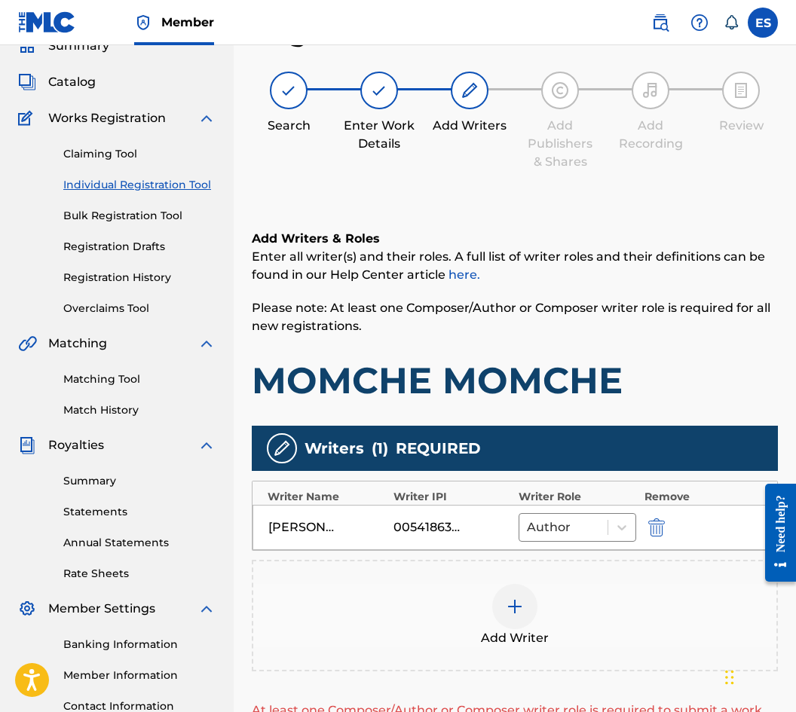
click at [568, 622] on div "Add Writer" at bounding box center [514, 615] width 523 height 63
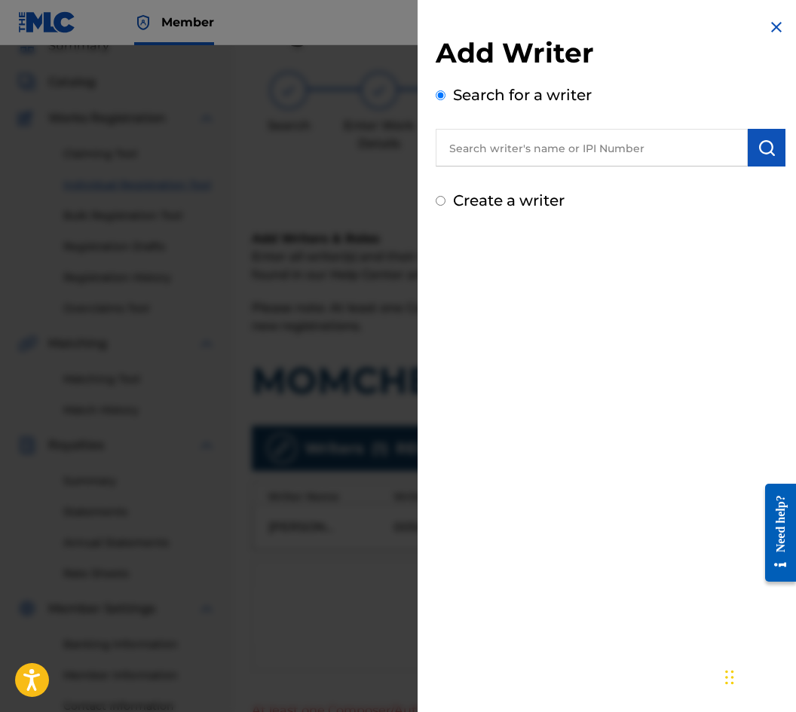
paste input "00295 64 90 20"
click at [491, 139] on input "00295 64 90 20" at bounding box center [592, 148] width 312 height 38
click at [513, 148] on input "0029564 90 20" at bounding box center [592, 148] width 312 height 38
click at [508, 148] on input "0029564 90 20" at bounding box center [592, 148] width 312 height 38
click at [516, 146] on input "002956490 20" at bounding box center [592, 148] width 312 height 38
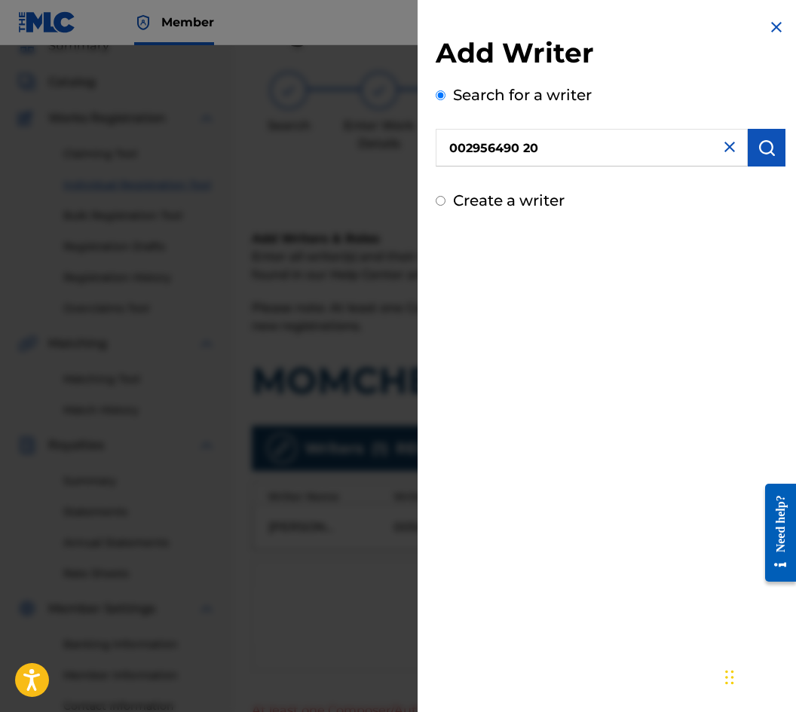
click at [519, 145] on input "002956490 20" at bounding box center [592, 148] width 312 height 38
click at [521, 145] on input "00295649 20" at bounding box center [592, 148] width 312 height 38
paste input "64 90"
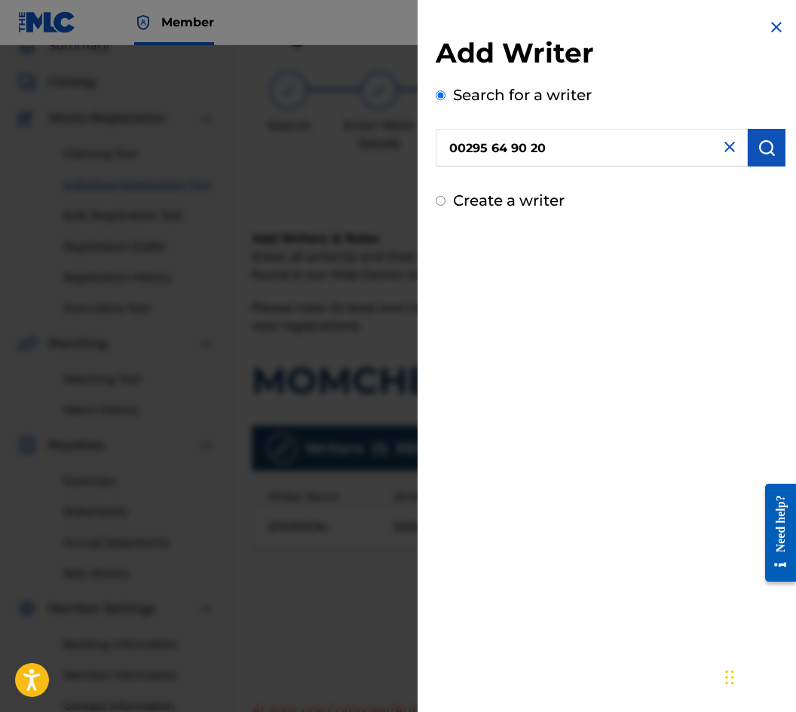
click at [526, 157] on input "00295 64 90 20" at bounding box center [592, 148] width 312 height 38
click at [531, 151] on input "00295 64 90 20" at bounding box center [592, 148] width 312 height 38
click at [508, 140] on input "00295 64 9020" at bounding box center [592, 148] width 312 height 38
click at [508, 140] on input "00295 6 9020" at bounding box center [592, 148] width 312 height 38
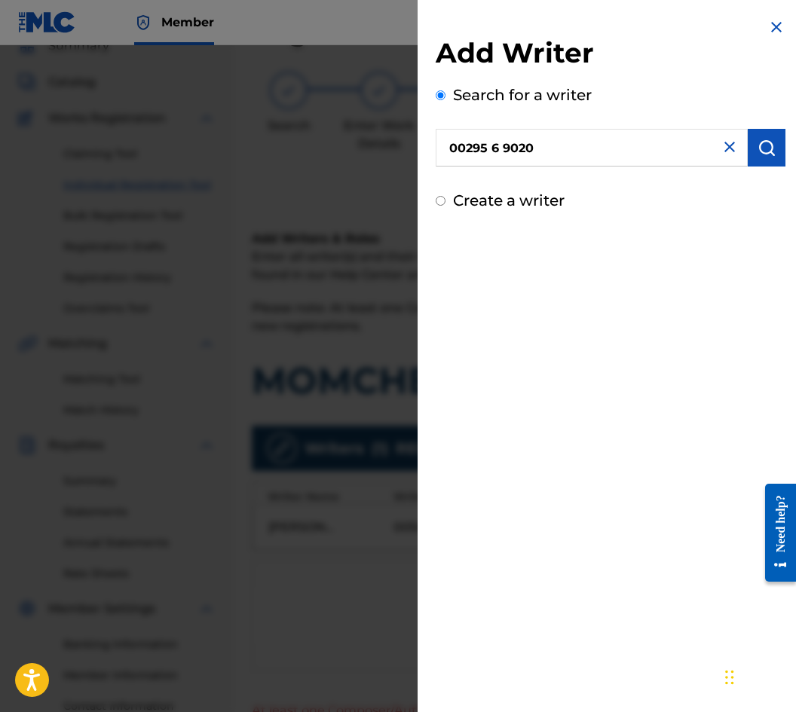
click at [508, 140] on input "00295 6 9020" at bounding box center [592, 148] width 312 height 38
paste input "4 90"
click at [509, 139] on input "00295 64 90 20" at bounding box center [592, 148] width 312 height 38
click at [492, 145] on input "00295 6490 20" at bounding box center [592, 148] width 312 height 38
click at [522, 142] on input "002956490 20" at bounding box center [592, 148] width 312 height 38
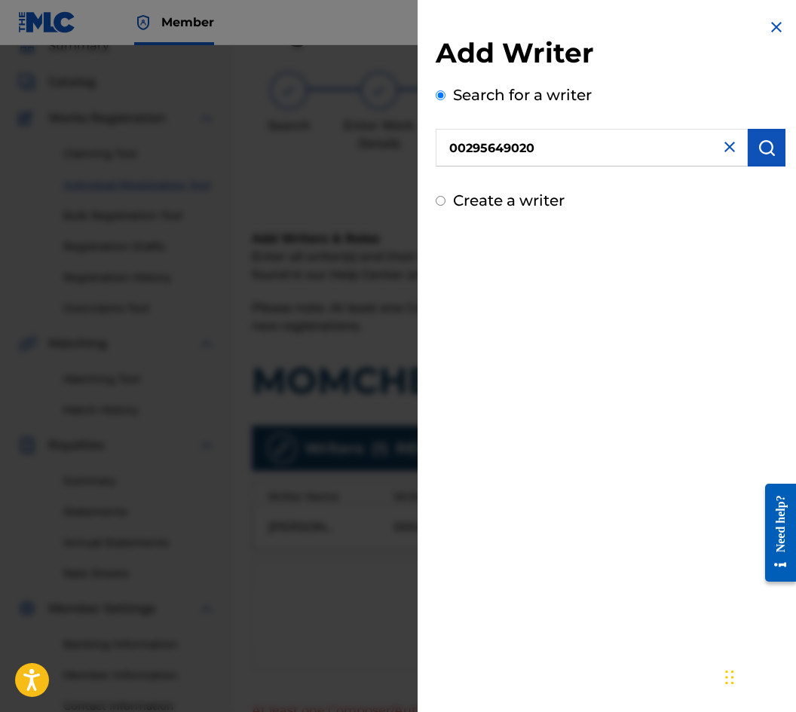
type input "00295649020"
click at [748, 142] on button "submit" at bounding box center [767, 148] width 38 height 38
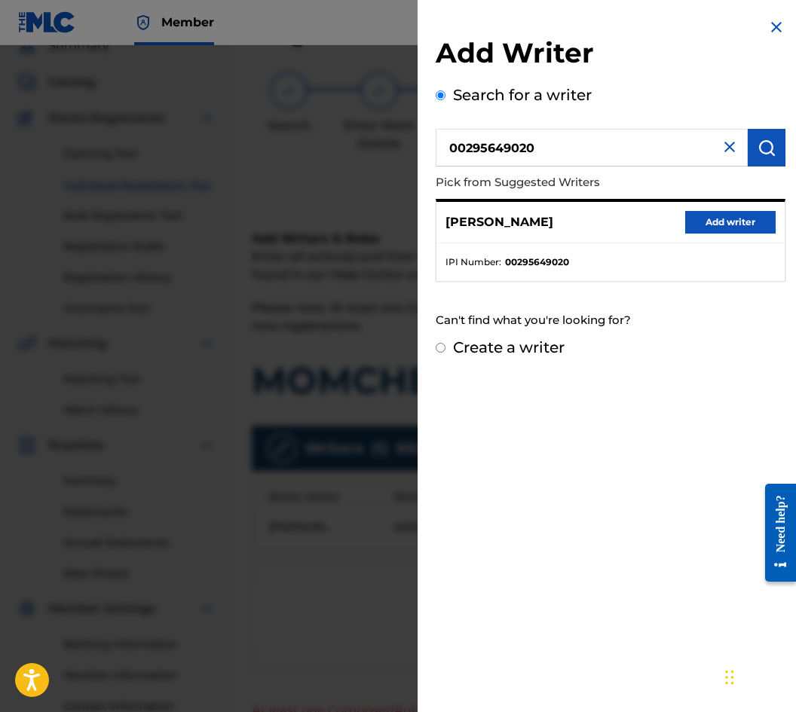
click at [685, 214] on button "Add writer" at bounding box center [730, 222] width 90 height 23
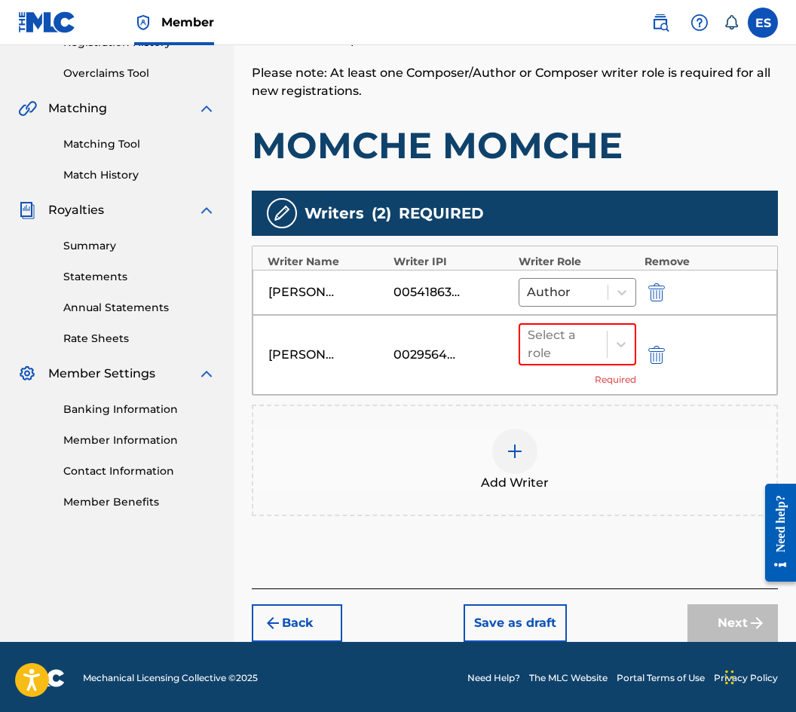
scroll to position [305, 0]
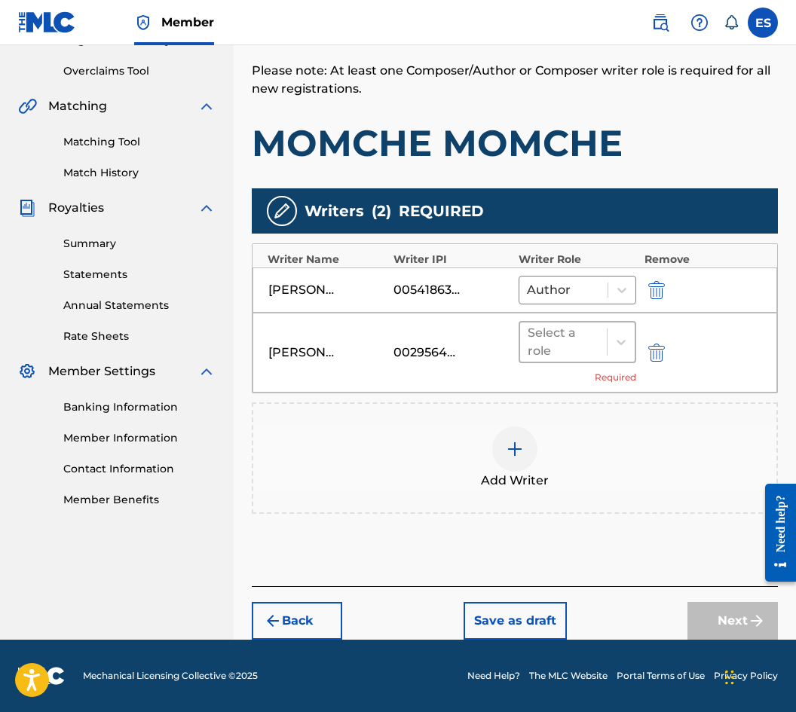
click at [564, 355] on div "Select a role" at bounding box center [564, 342] width 72 height 36
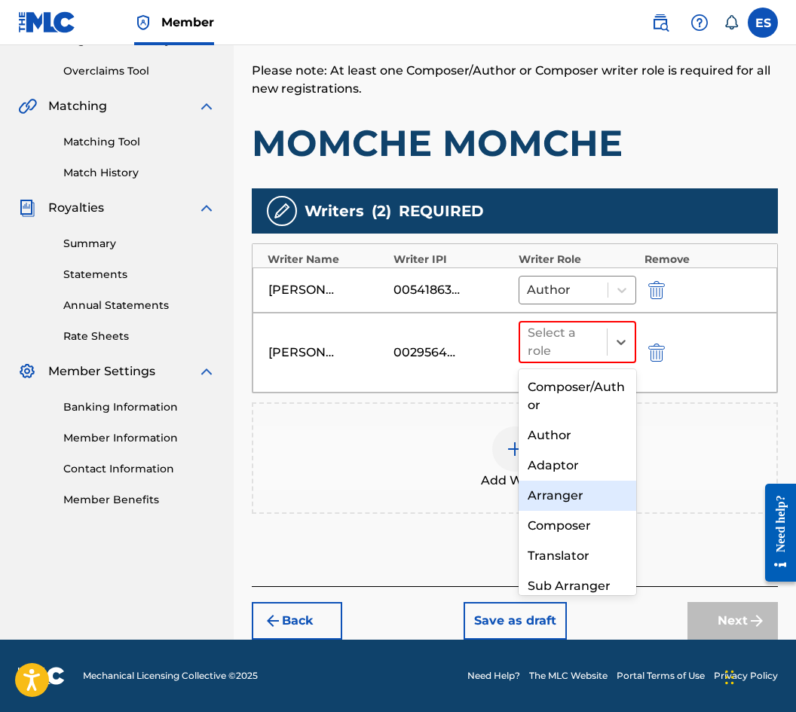
click at [613, 497] on div "Arranger" at bounding box center [578, 496] width 118 height 30
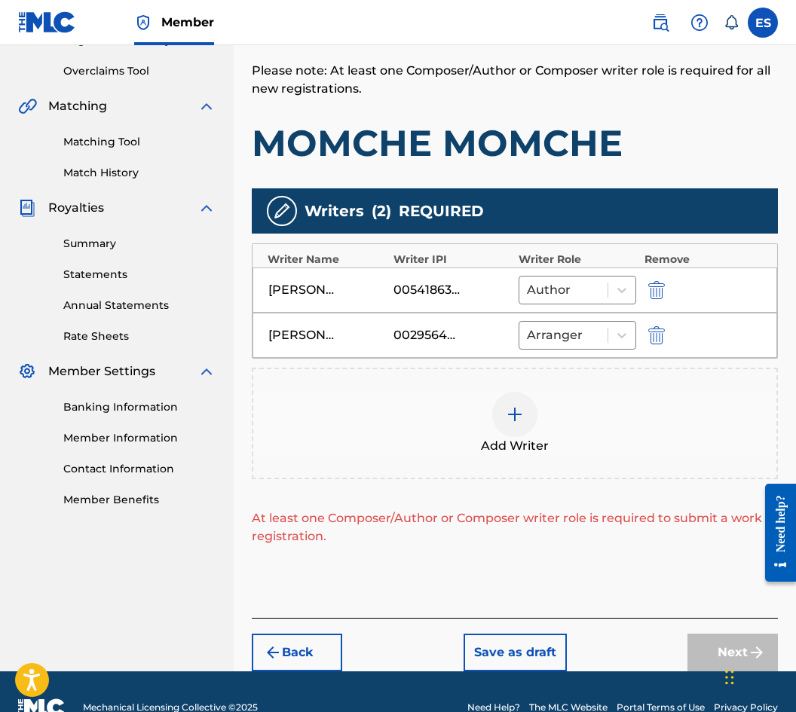
click at [544, 454] on span "Add Writer" at bounding box center [515, 446] width 68 height 18
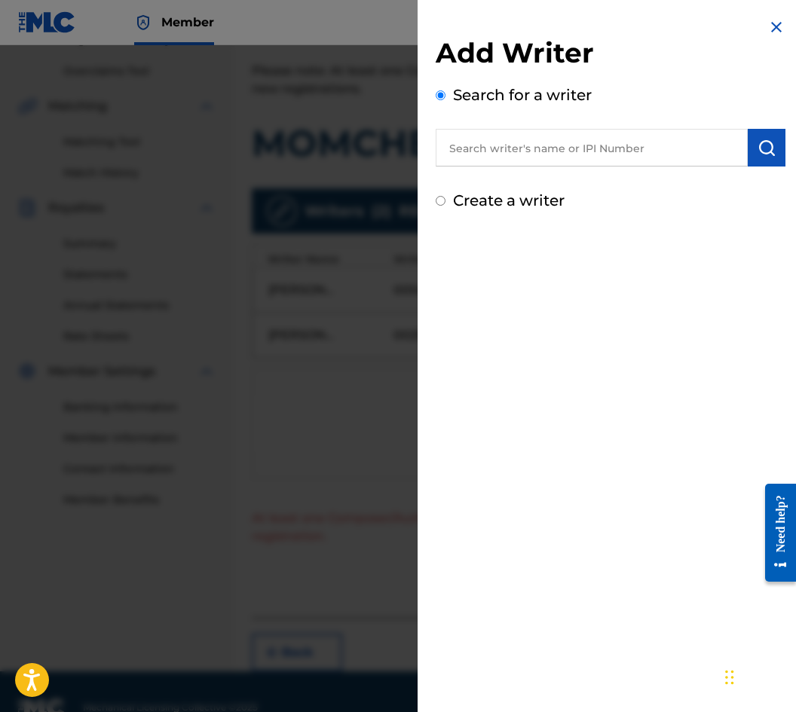
paste input "00087 88 97 92"
click at [515, 145] on input "00087 88 97 92" at bounding box center [592, 148] width 312 height 38
click at [531, 145] on input "00087 8897 92" at bounding box center [592, 148] width 312 height 38
click at [495, 145] on input "00087 889792" at bounding box center [592, 148] width 312 height 38
click at [490, 151] on input "00087 889792" at bounding box center [592, 148] width 312 height 38
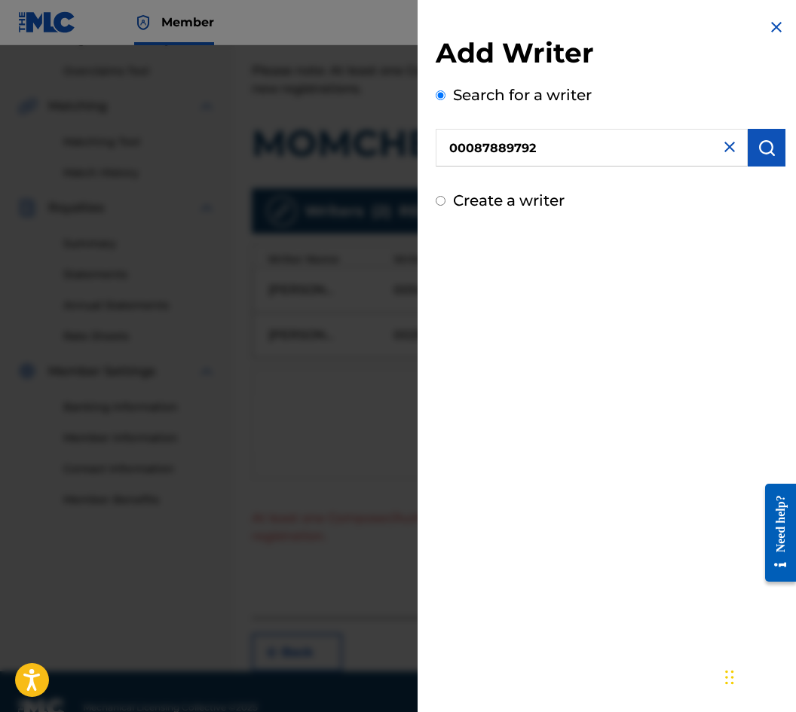
type input "00087889792"
click at [775, 145] on button "submit" at bounding box center [767, 148] width 38 height 38
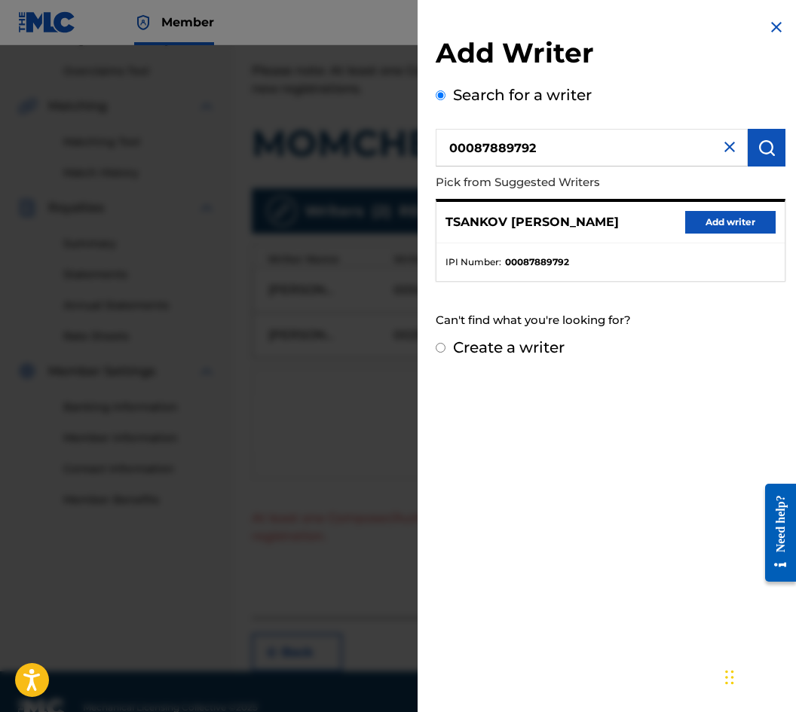
click at [703, 222] on button "Add writer" at bounding box center [730, 222] width 90 height 23
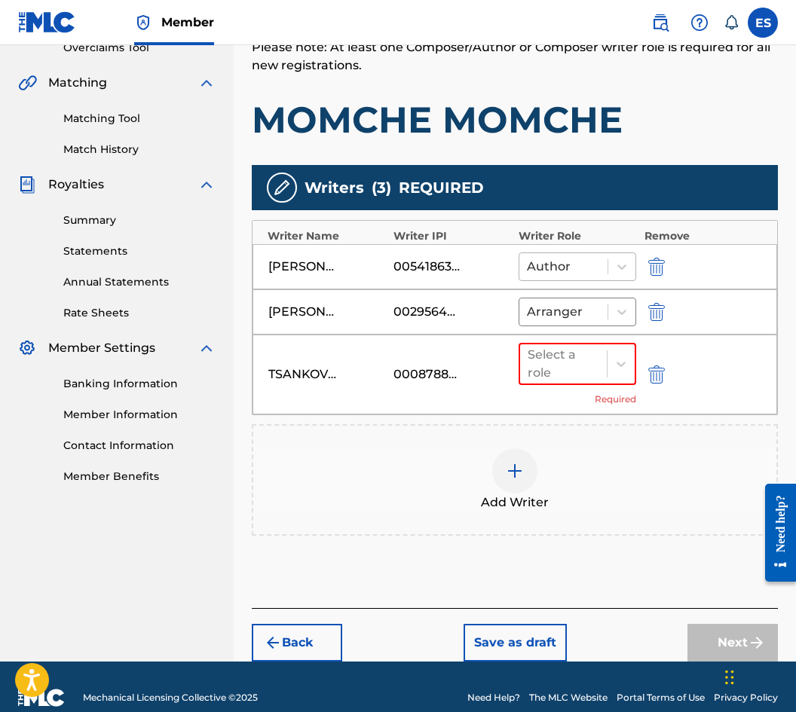
scroll to position [350, 0]
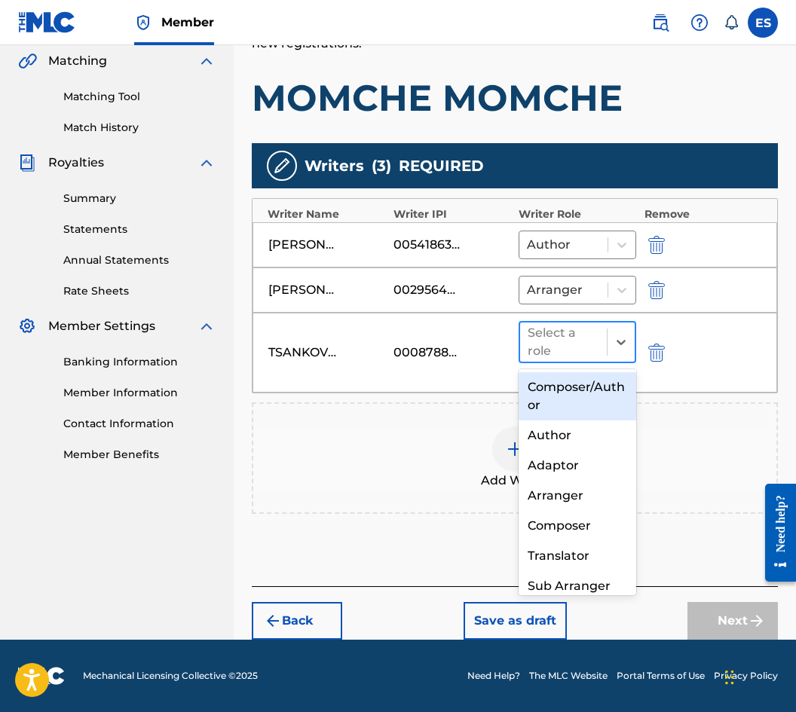
click at [588, 344] on div at bounding box center [564, 342] width 72 height 21
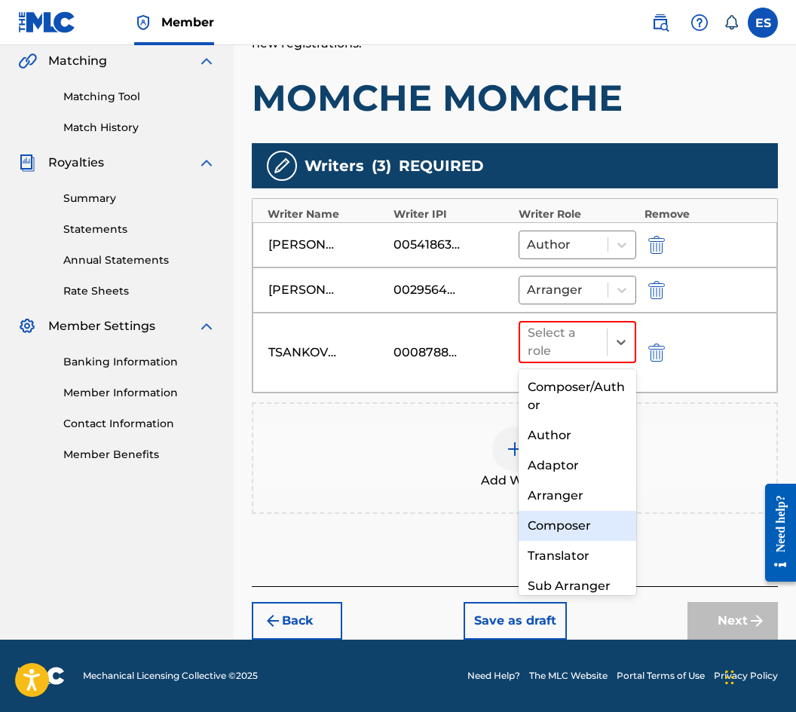
click at [603, 527] on div "Composer" at bounding box center [578, 526] width 118 height 30
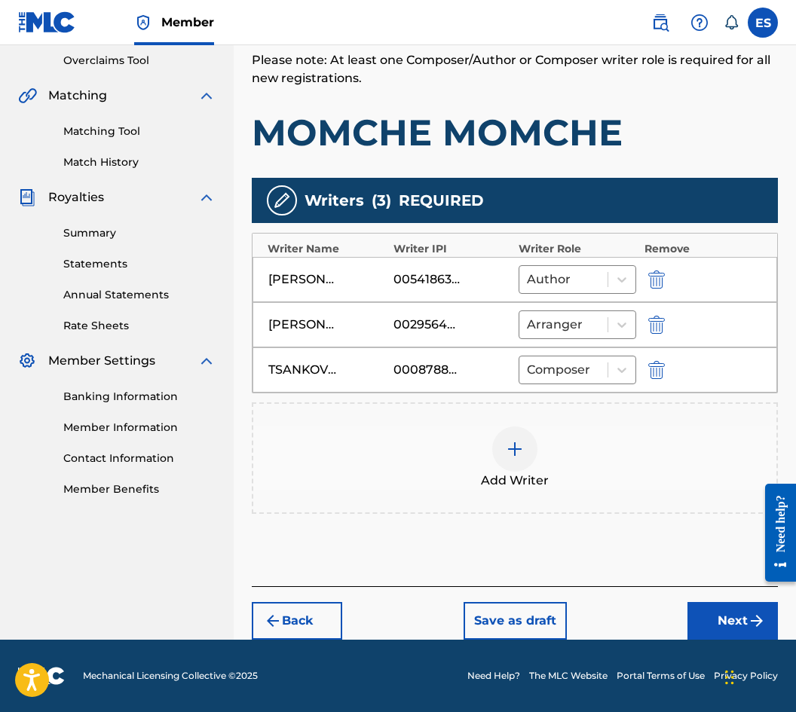
click at [742, 628] on button "Next" at bounding box center [732, 621] width 90 height 38
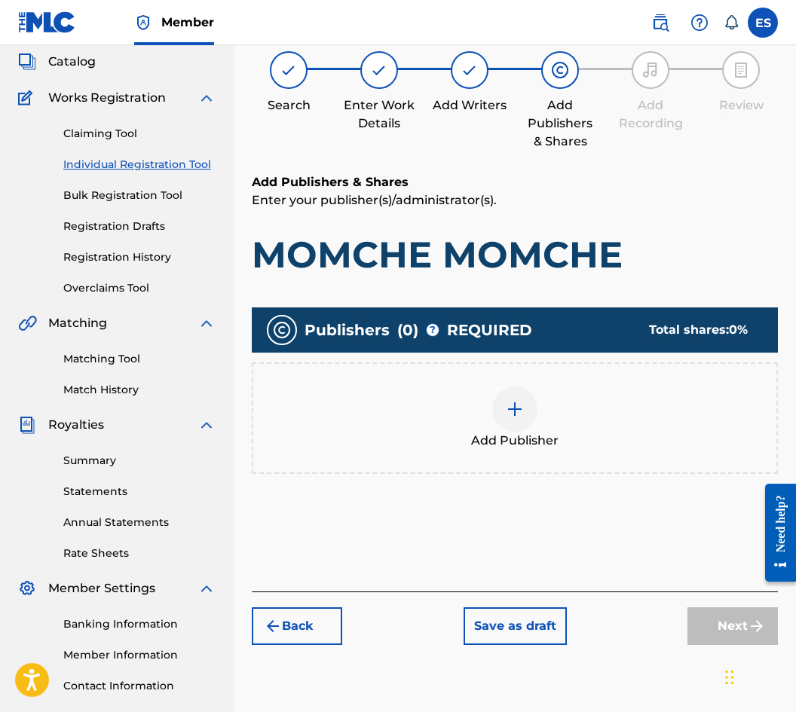
scroll to position [68, 0]
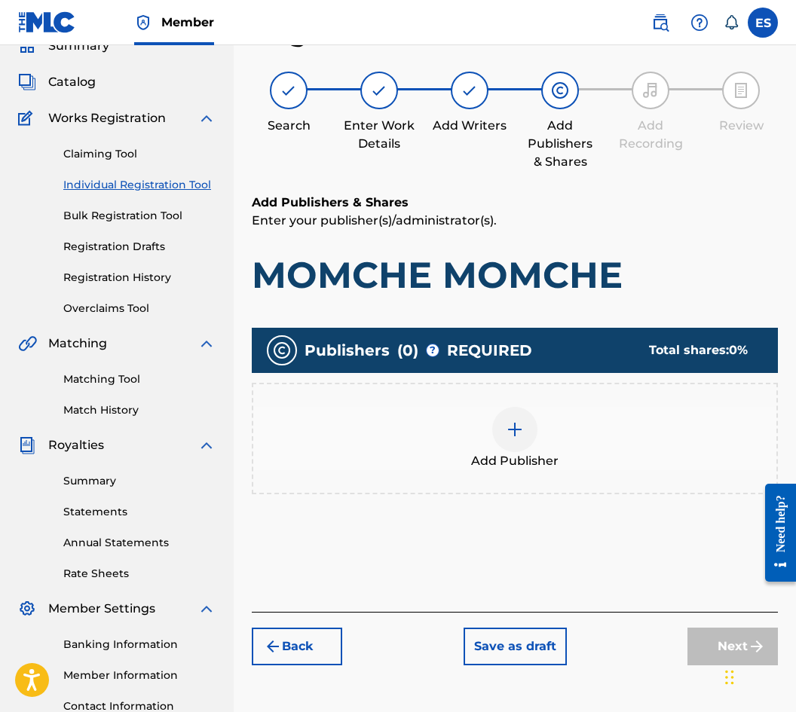
click at [486, 438] on div "Add Publisher" at bounding box center [514, 438] width 523 height 63
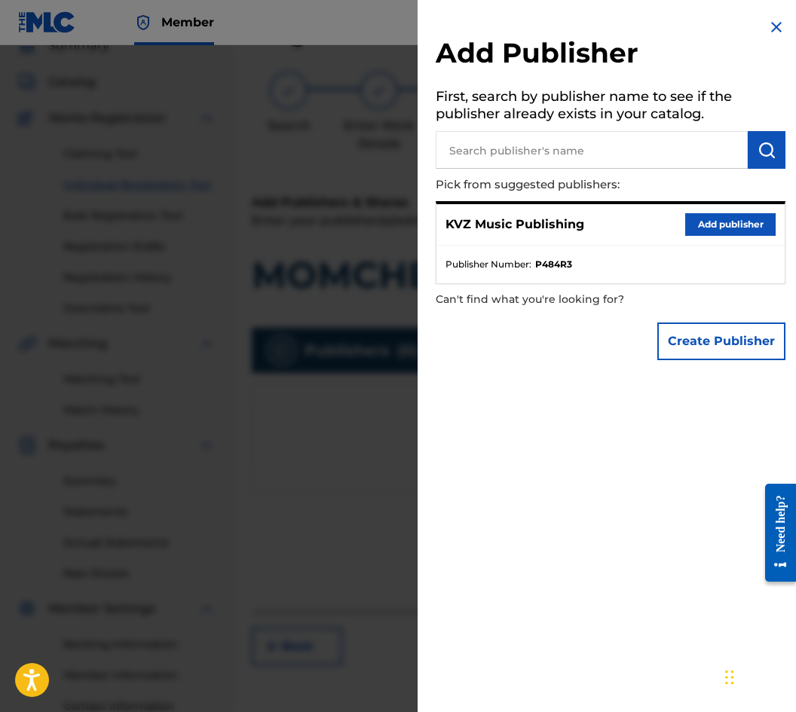
click at [709, 228] on button "Add publisher" at bounding box center [730, 224] width 90 height 23
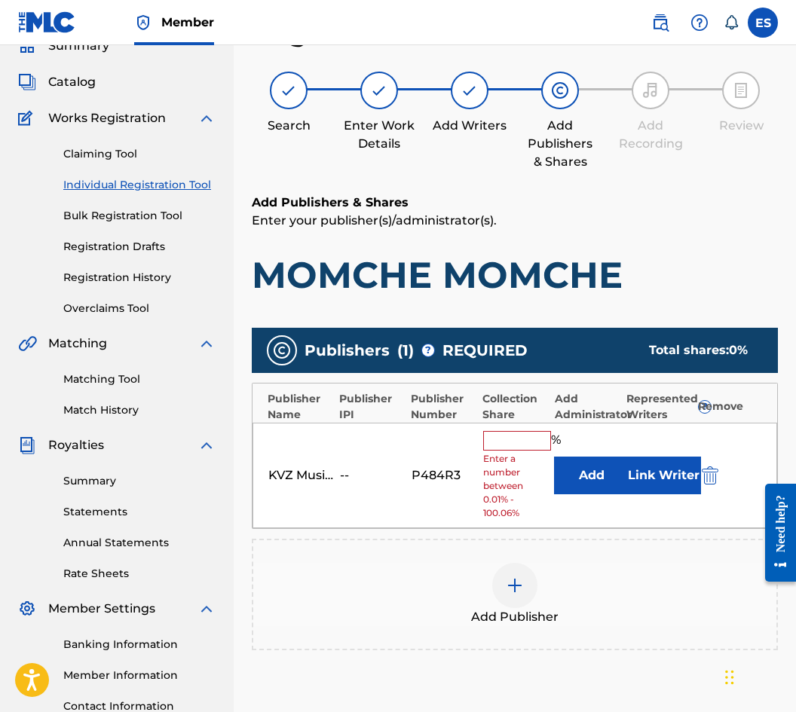
click at [490, 451] on div "% Enter a number between 0.01% - 100.06%" at bounding box center [515, 476] width 64 height 90
click at [499, 442] on input "text" at bounding box center [517, 441] width 68 height 20
type input "50"
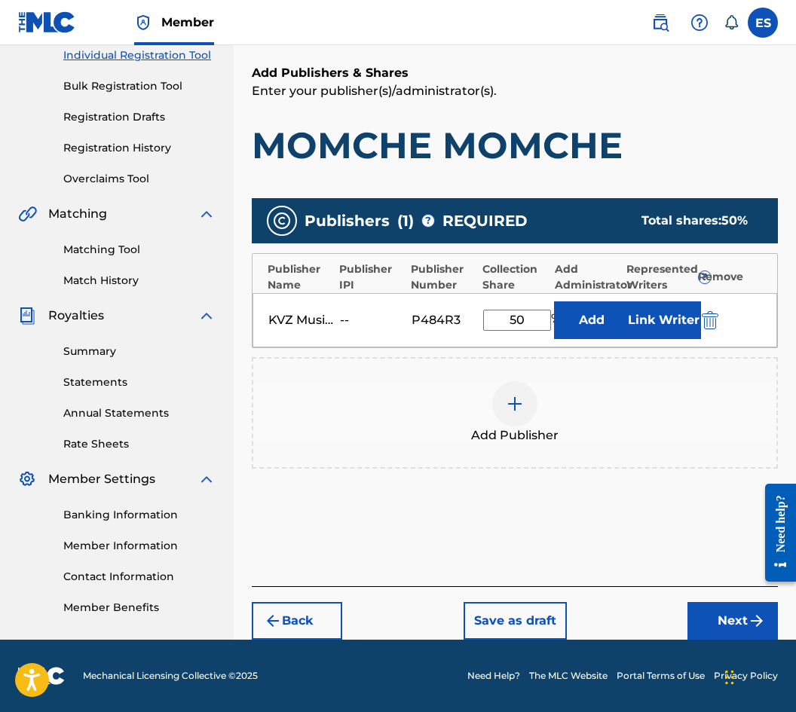
click at [679, 627] on div "Back Save as draft Next" at bounding box center [515, 613] width 526 height 54
click at [702, 620] on button "Next" at bounding box center [732, 621] width 90 height 38
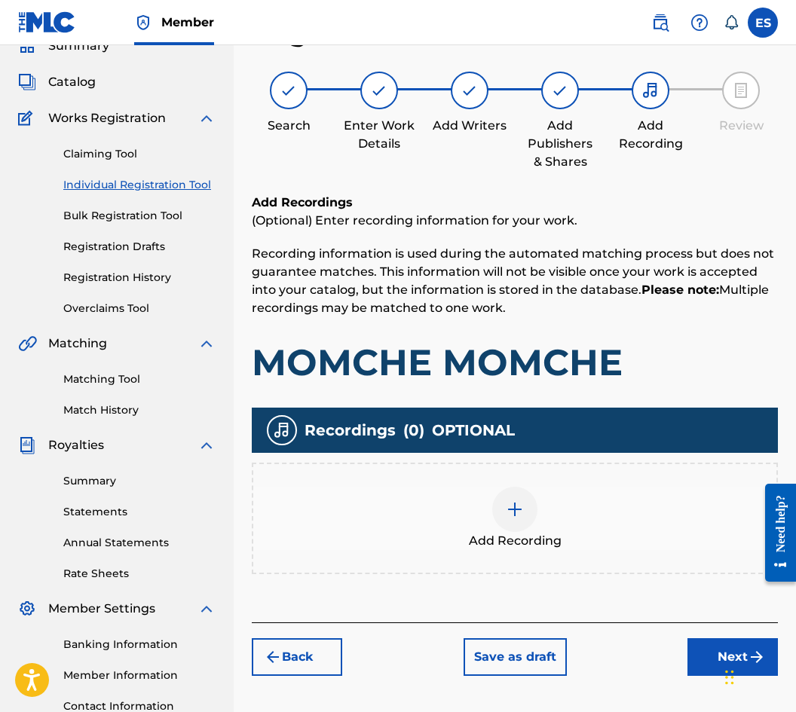
click at [509, 504] on img at bounding box center [515, 509] width 18 height 18
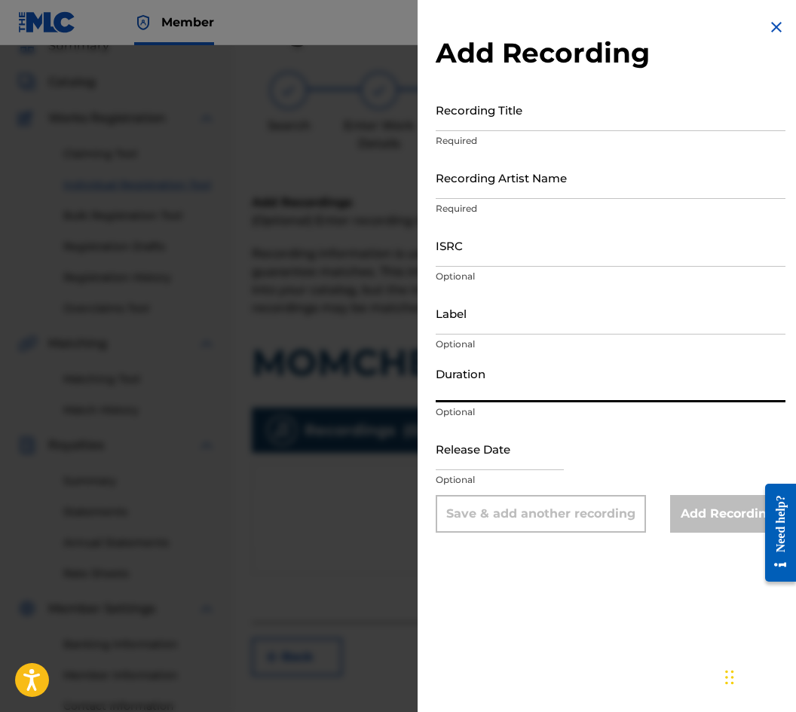
paste input "03:46"
type input "03:46"
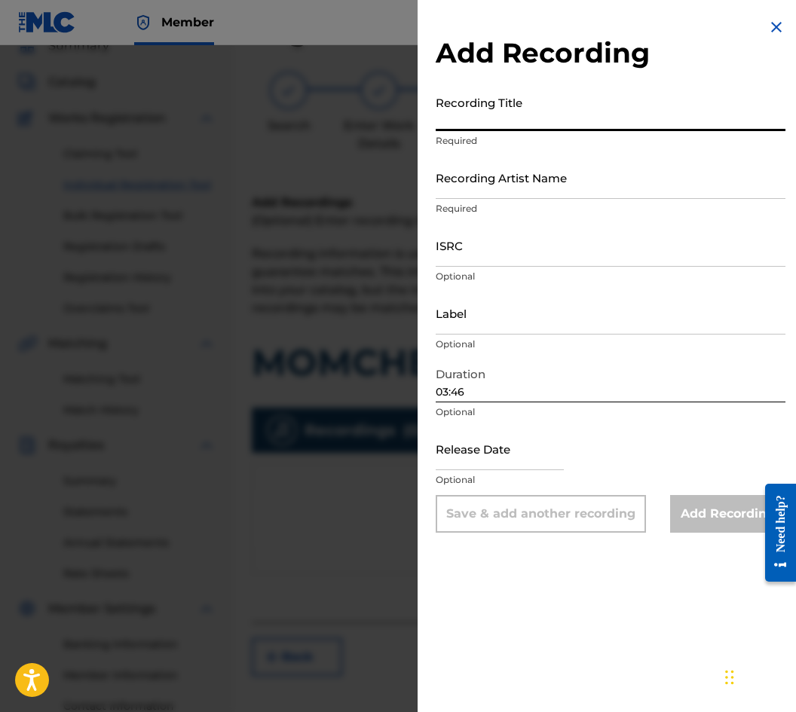
paste input "Boy, boy"
type input "Boy, boy"
drag, startPoint x: 475, startPoint y: 200, endPoint x: 482, endPoint y: 175, distance: 26.7
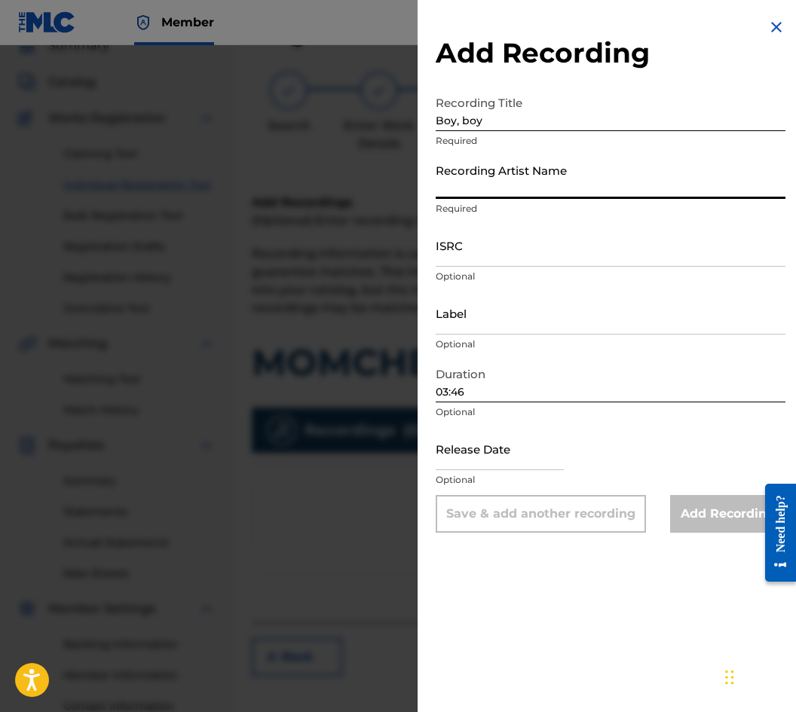
paste input "Mihail Yossifov Sextet/Sentimental Swingers"
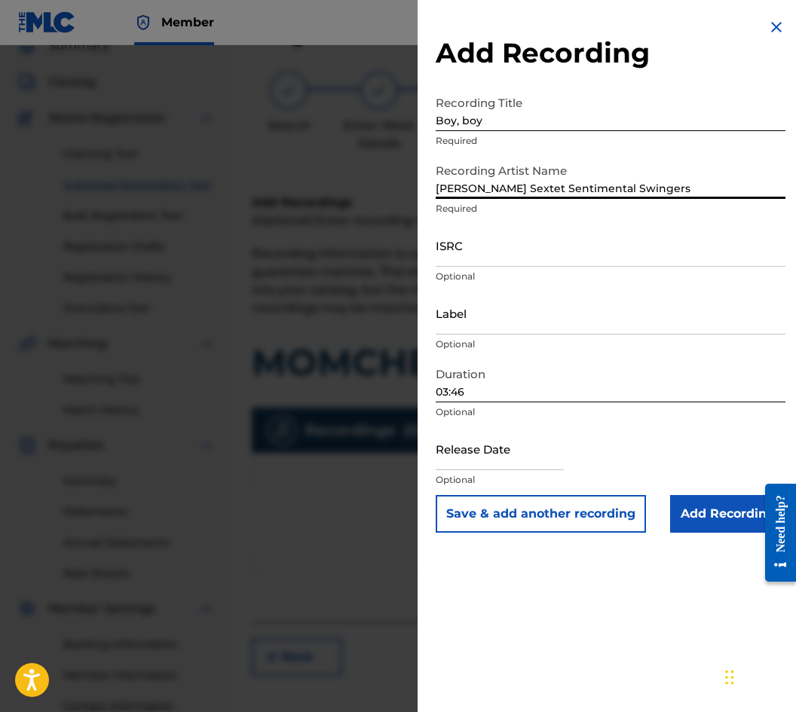
click at [552, 181] on input "Mihail Yossifov Sextet Sentimental Swingers" at bounding box center [611, 177] width 350 height 43
type input "Mihail Yossifov Sextet & Sentimental Swingers"
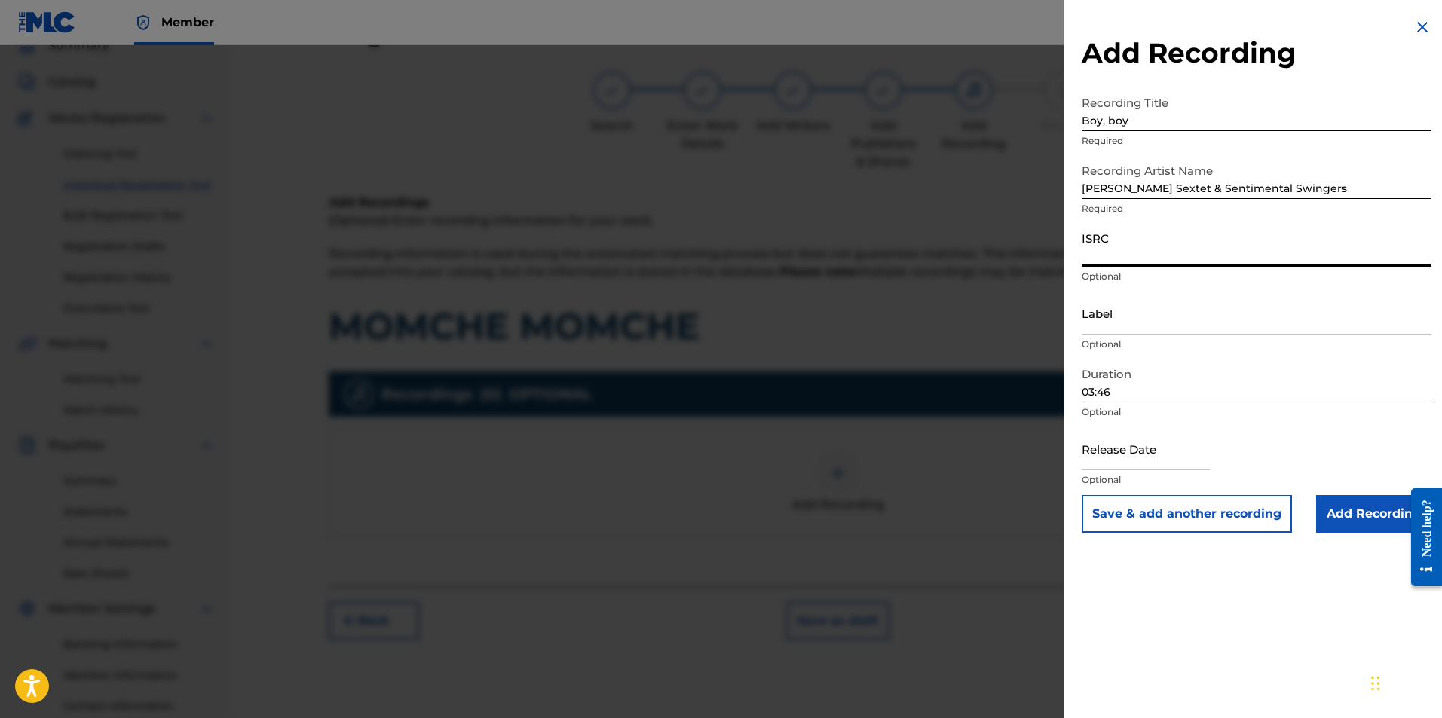
paste input "BGA921300103"
type input "BGA921300103"
drag, startPoint x: 1106, startPoint y: 316, endPoint x: 1063, endPoint y: 308, distance: 43.6
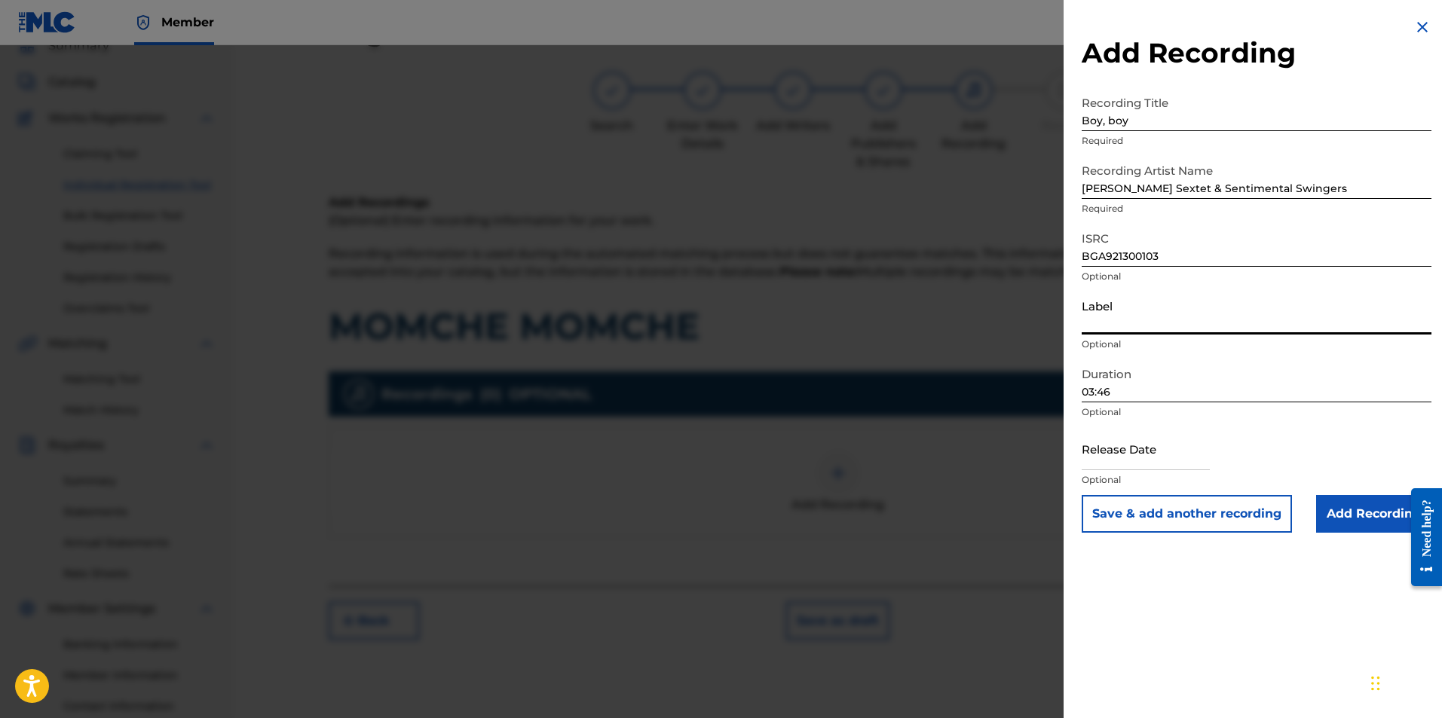
drag, startPoint x: 1063, startPoint y: 308, endPoint x: 1121, endPoint y: 294, distance: 60.5
paste input "Sentimental Swingers"
type input "Sentimental Swingers"
click at [1350, 509] on input "Add Recording" at bounding box center [1373, 514] width 115 height 38
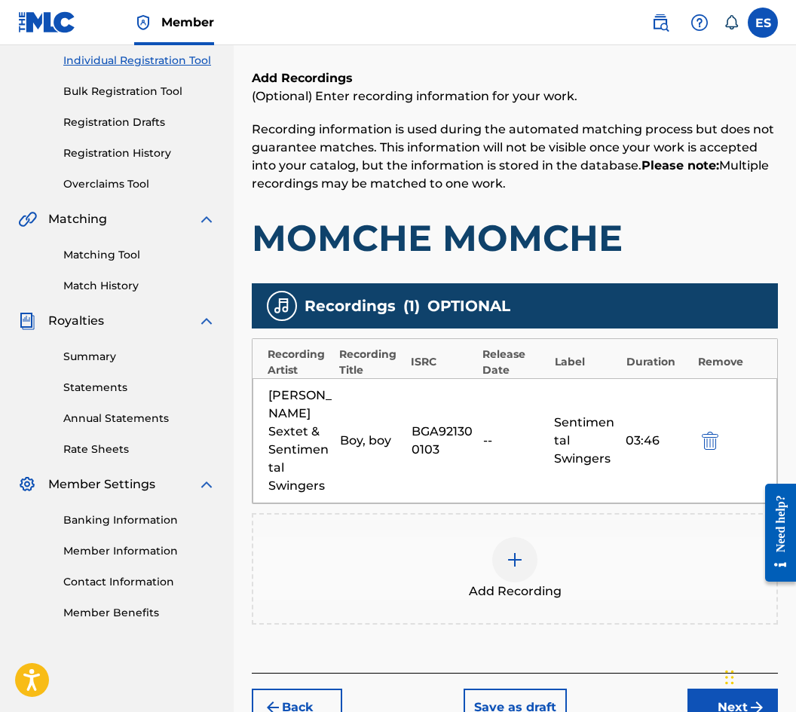
scroll to position [279, 0]
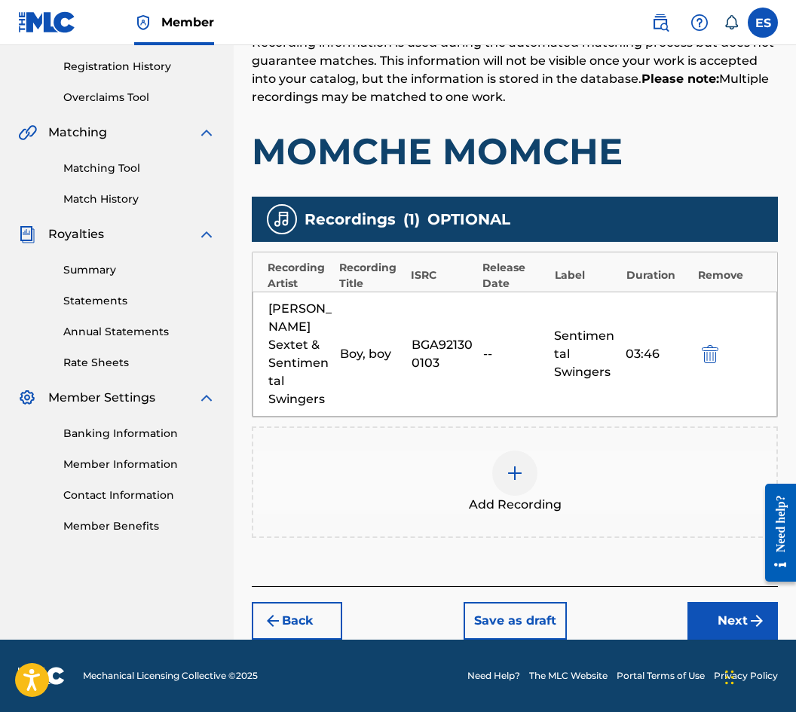
click at [687, 616] on button "Next" at bounding box center [732, 621] width 90 height 38
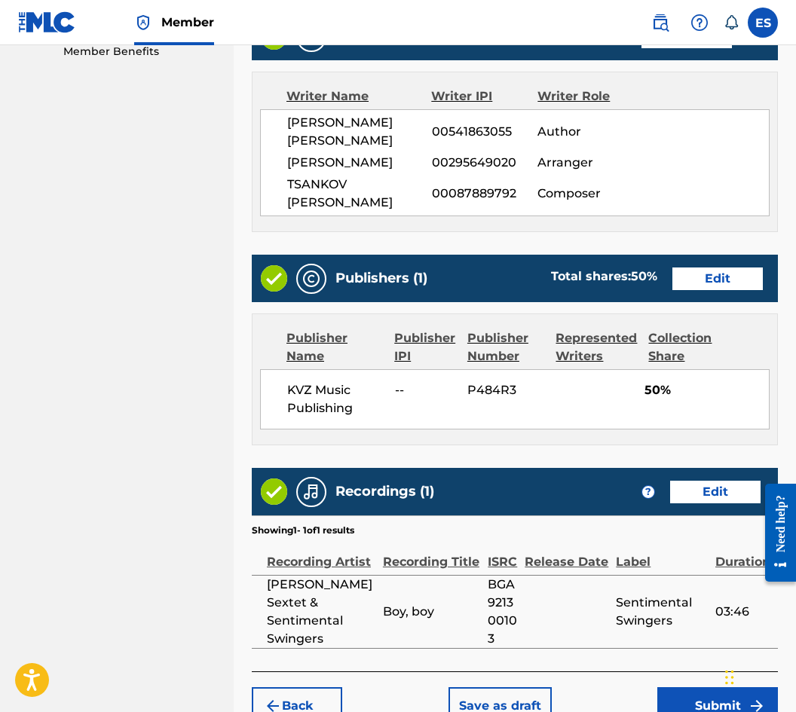
scroll to position [857, 0]
